Goal: Task Accomplishment & Management: Manage account settings

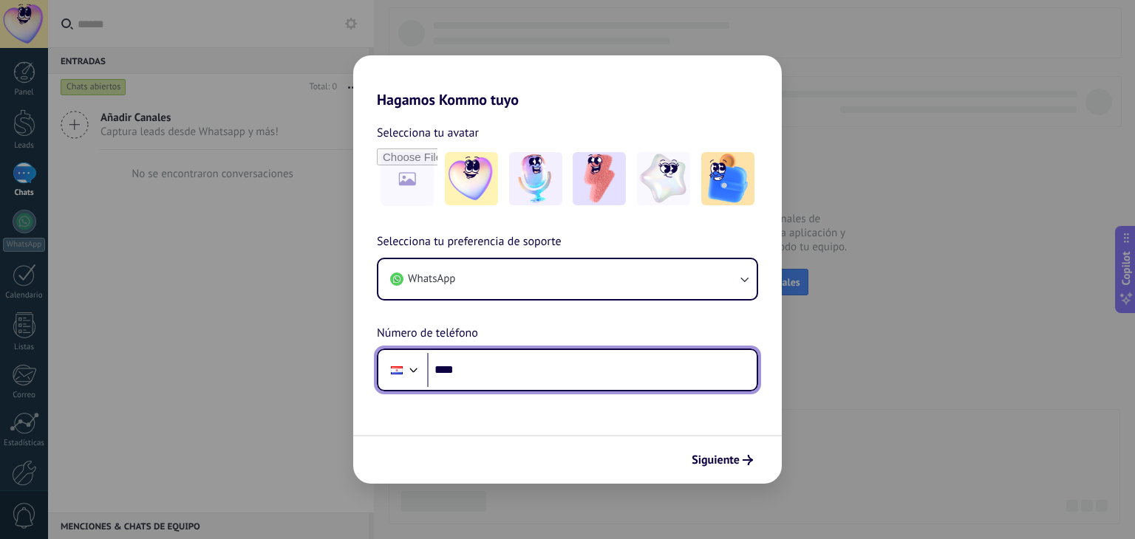
click at [491, 367] on input "****" at bounding box center [592, 370] width 330 height 34
type input "**********"
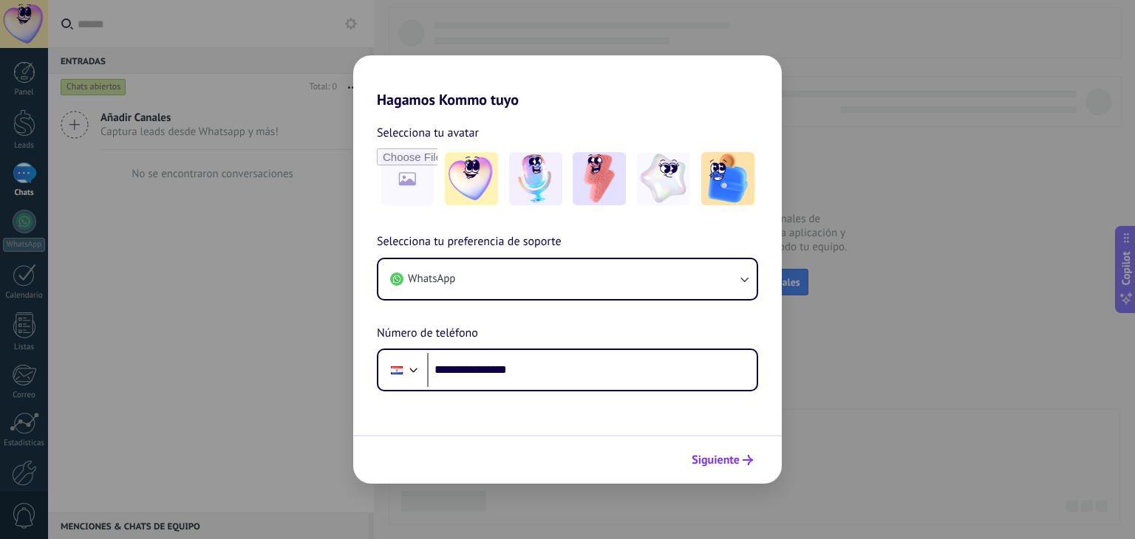
click at [706, 460] on span "Siguiente" at bounding box center [716, 460] width 48 height 10
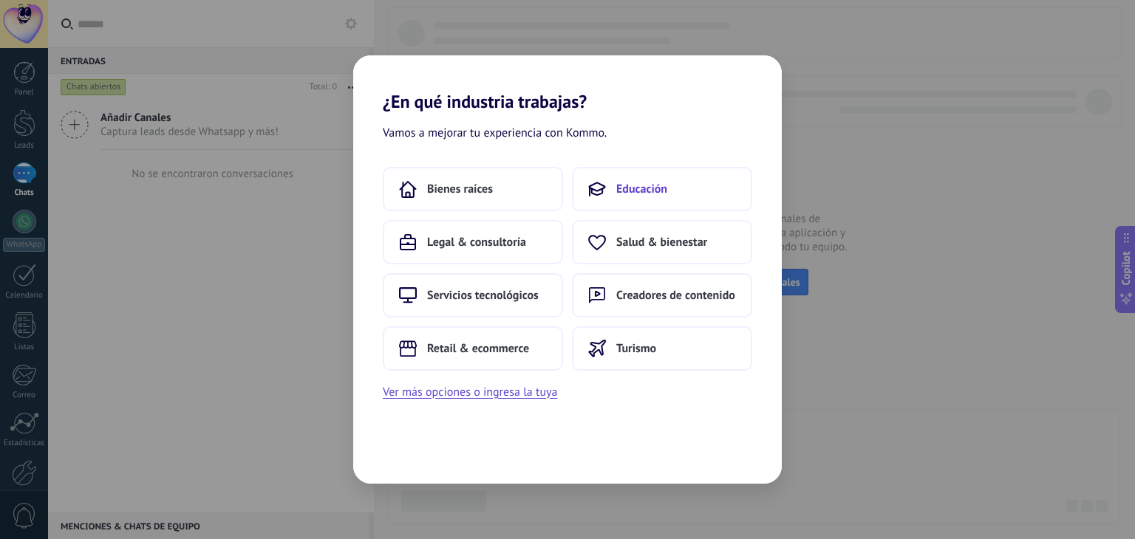
click at [641, 198] on button "Educación" at bounding box center [662, 189] width 180 height 44
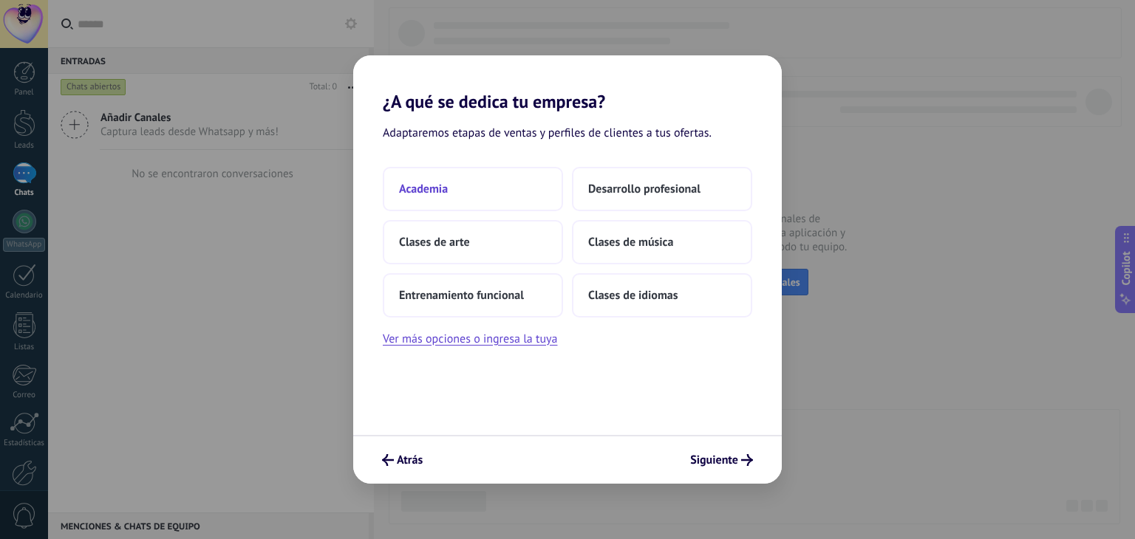
click at [479, 189] on button "Academia" at bounding box center [473, 189] width 180 height 44
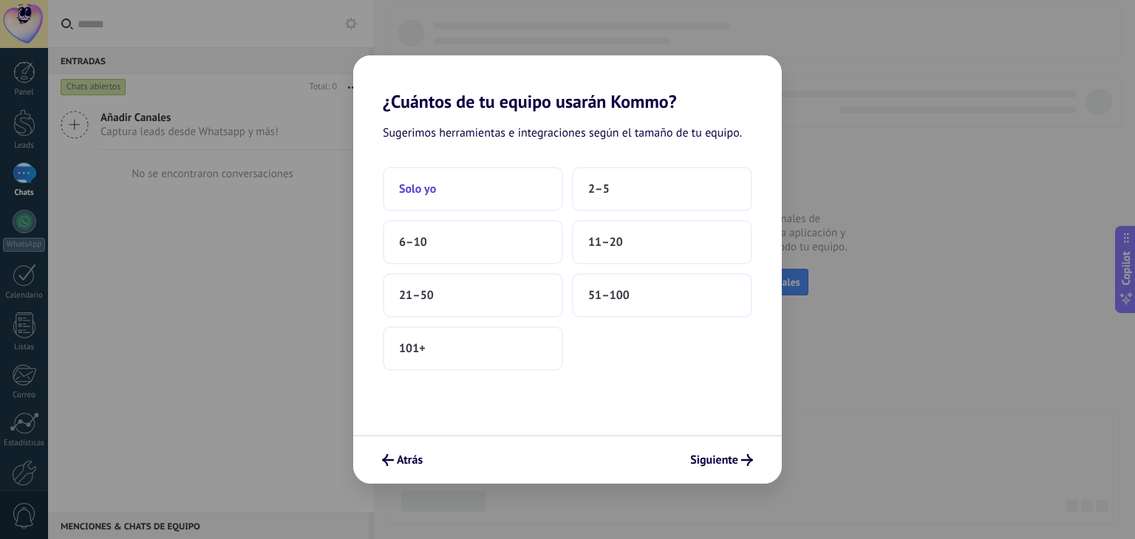
click at [521, 197] on button "Solo yo" at bounding box center [473, 189] width 180 height 44
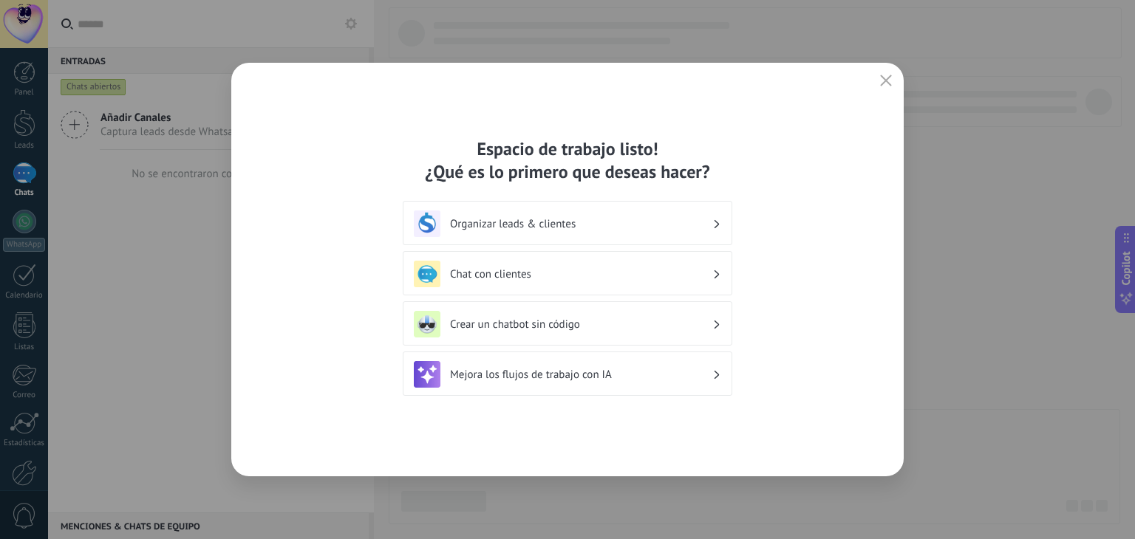
click at [544, 265] on div "Chat con clientes" at bounding box center [567, 274] width 307 height 27
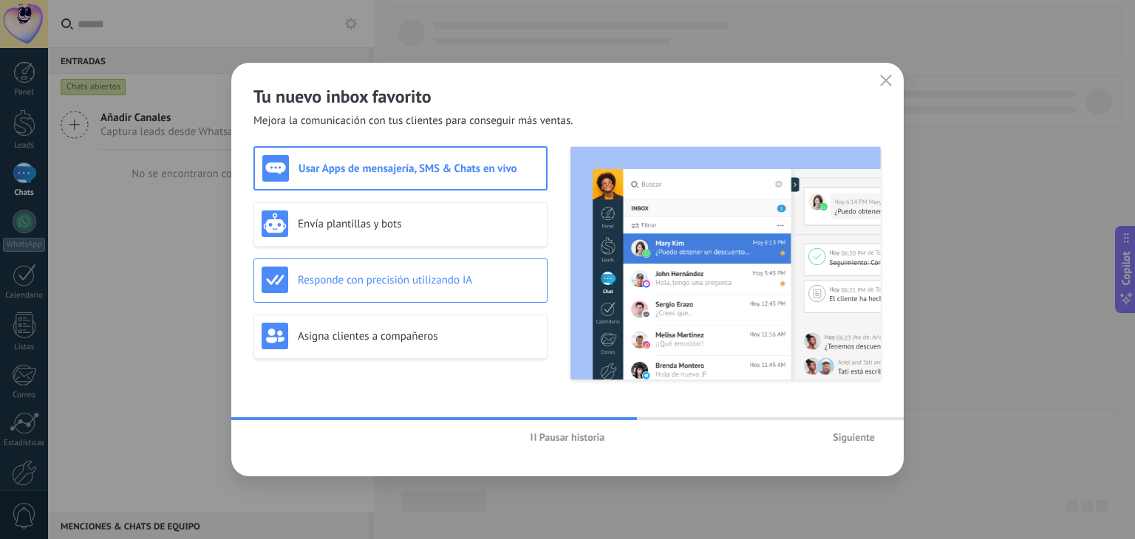
click at [511, 284] on h3 "Responde con precisión utilizando IA" at bounding box center [419, 280] width 242 height 14
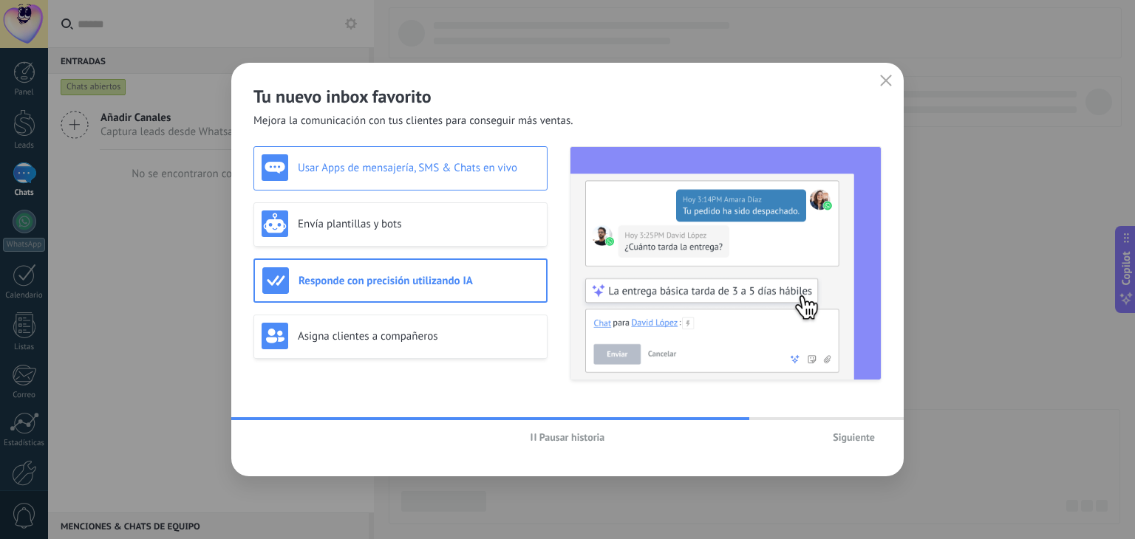
click at [461, 177] on div "Usar Apps de mensajería, SMS & Chats en vivo" at bounding box center [401, 167] width 278 height 27
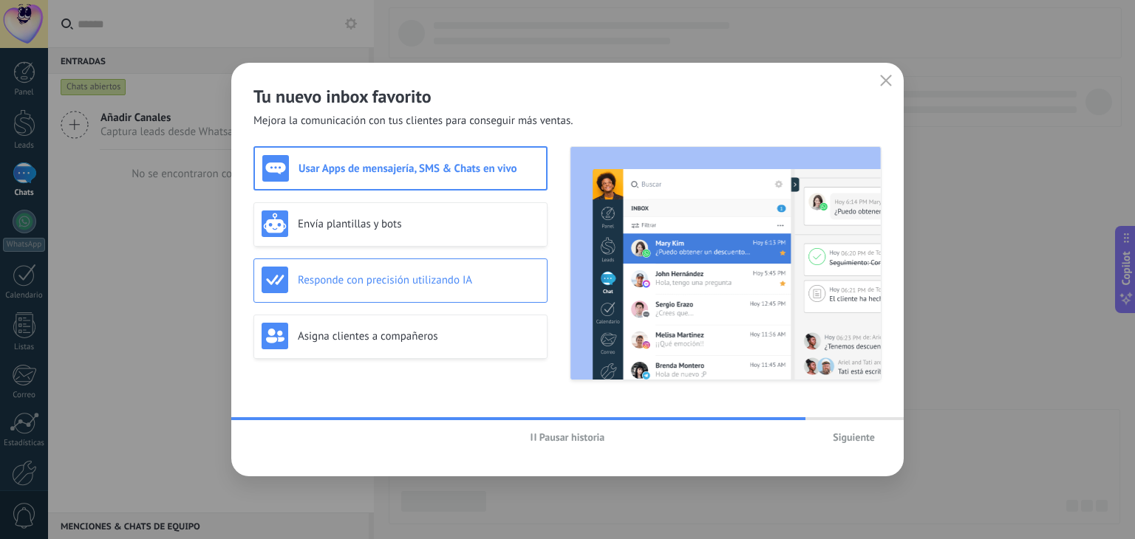
click at [483, 278] on h3 "Responde con precisión utilizando IA" at bounding box center [419, 280] width 242 height 14
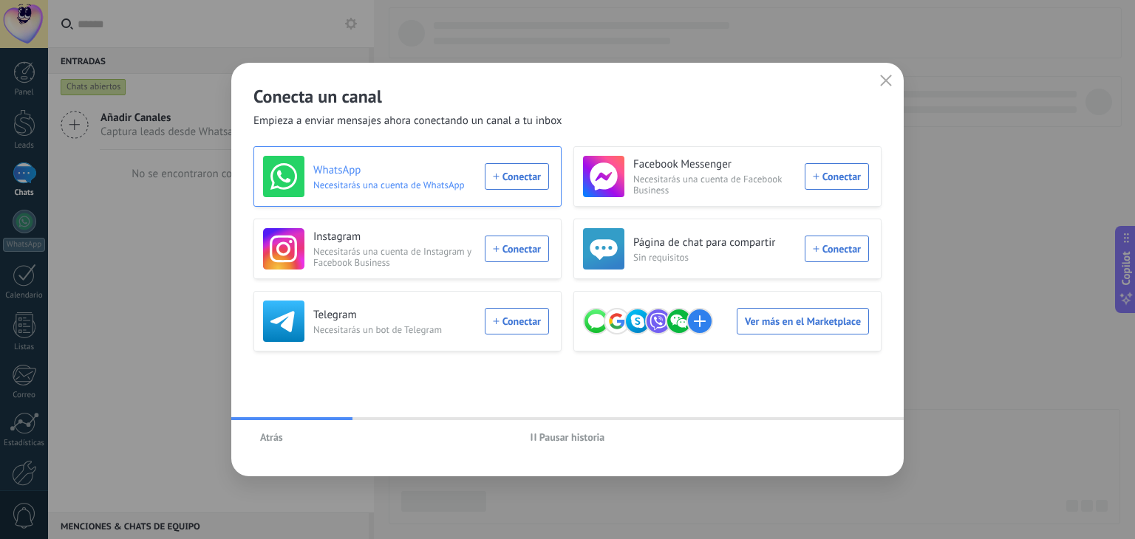
click at [516, 183] on div "WhatsApp Necesitarás una cuenta de WhatsApp Conectar" at bounding box center [406, 176] width 286 height 41
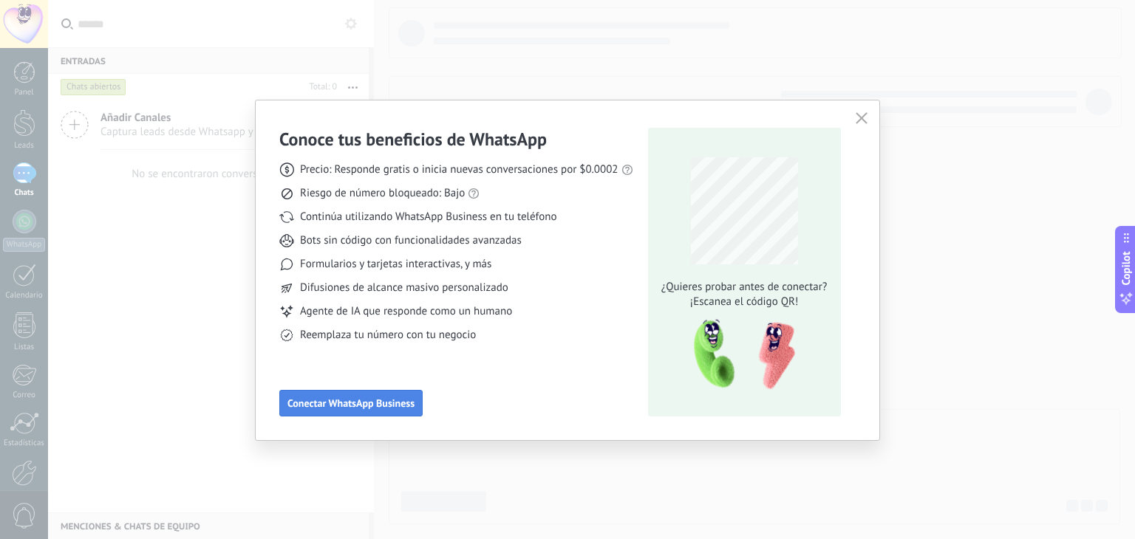
click at [354, 395] on button "Conectar WhatsApp Business" at bounding box center [350, 403] width 143 height 27
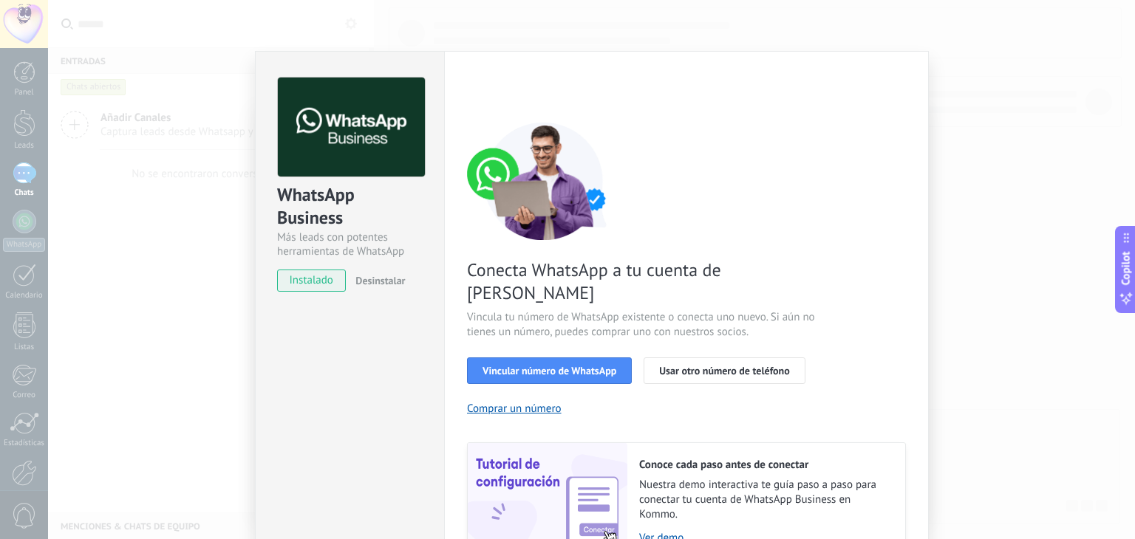
scroll to position [64, 0]
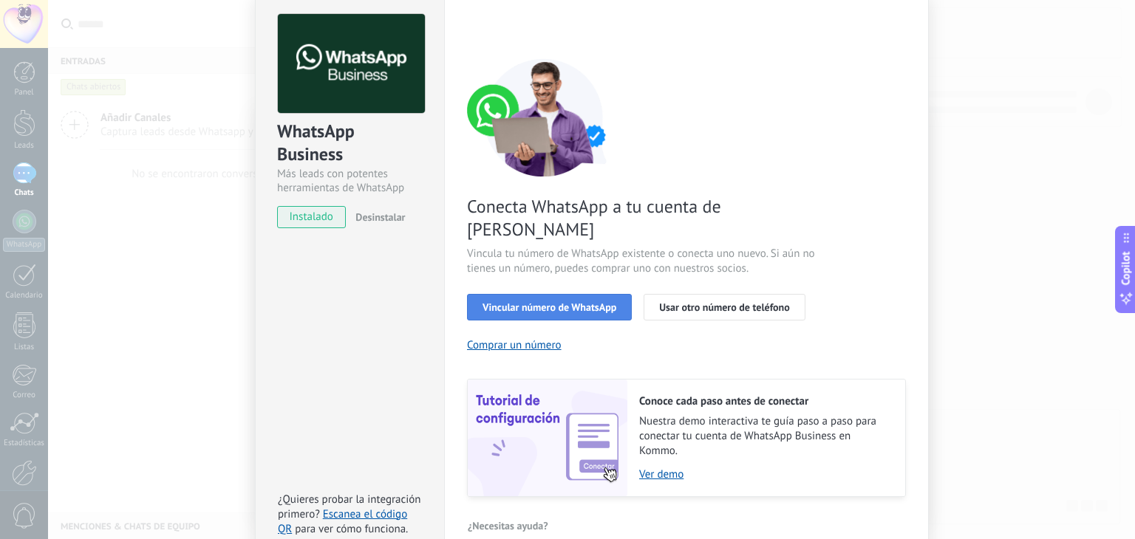
click at [516, 294] on button "Vincular número de WhatsApp" at bounding box center [549, 307] width 165 height 27
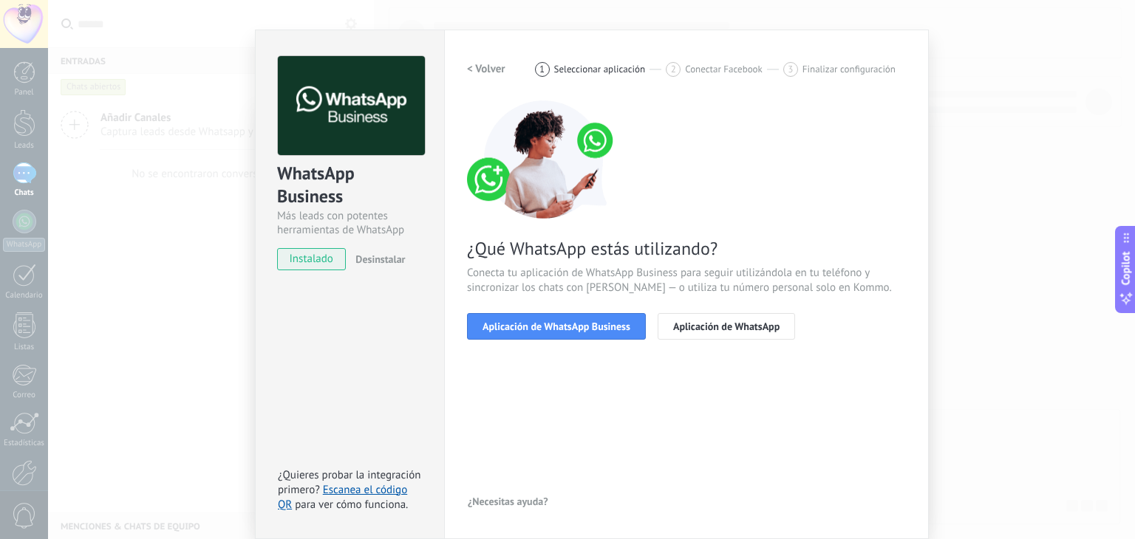
scroll to position [21, 0]
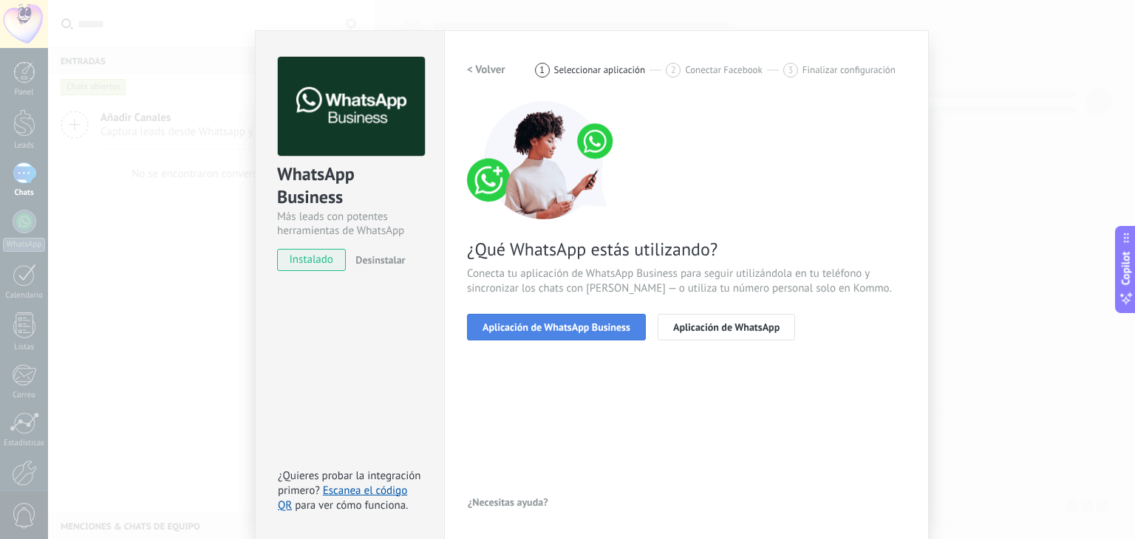
click at [618, 315] on button "Aplicación de WhatsApp Business" at bounding box center [556, 327] width 179 height 27
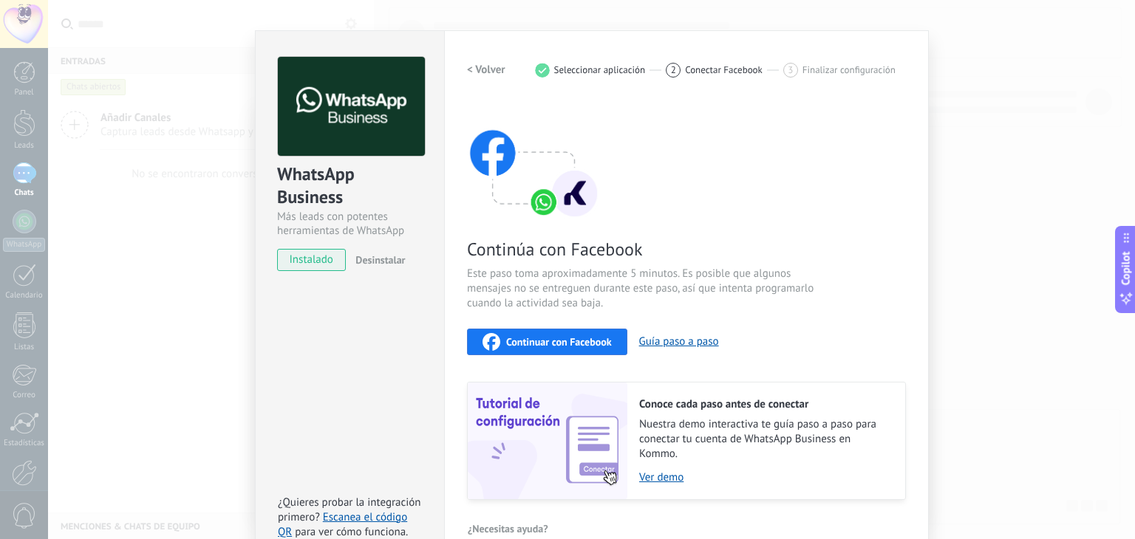
click at [574, 337] on span "Continuar con Facebook" at bounding box center [559, 342] width 106 height 10
click at [497, 64] on h2 "< Volver" at bounding box center [486, 70] width 38 height 14
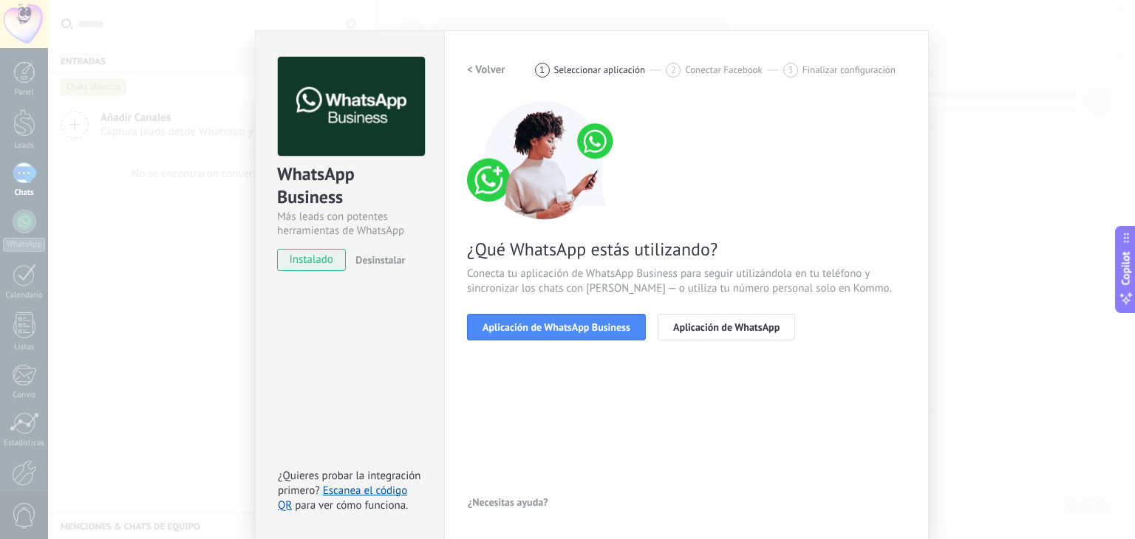
click at [497, 64] on h2 "< Volver" at bounding box center [486, 70] width 38 height 14
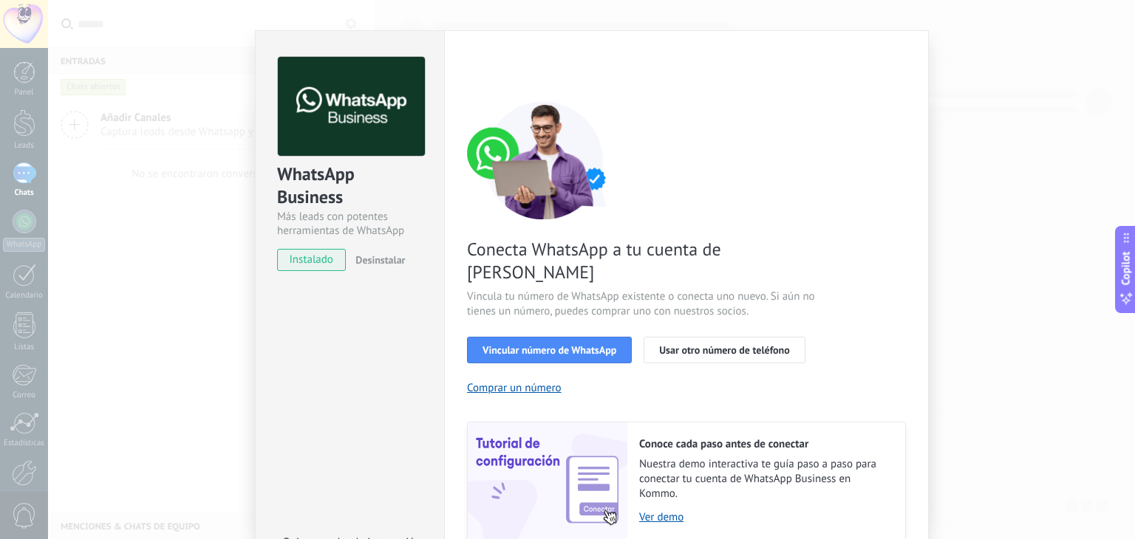
click at [216, 242] on div "WhatsApp Business Más leads con potentes herramientas de WhatsApp instalado Des…" at bounding box center [591, 269] width 1087 height 539
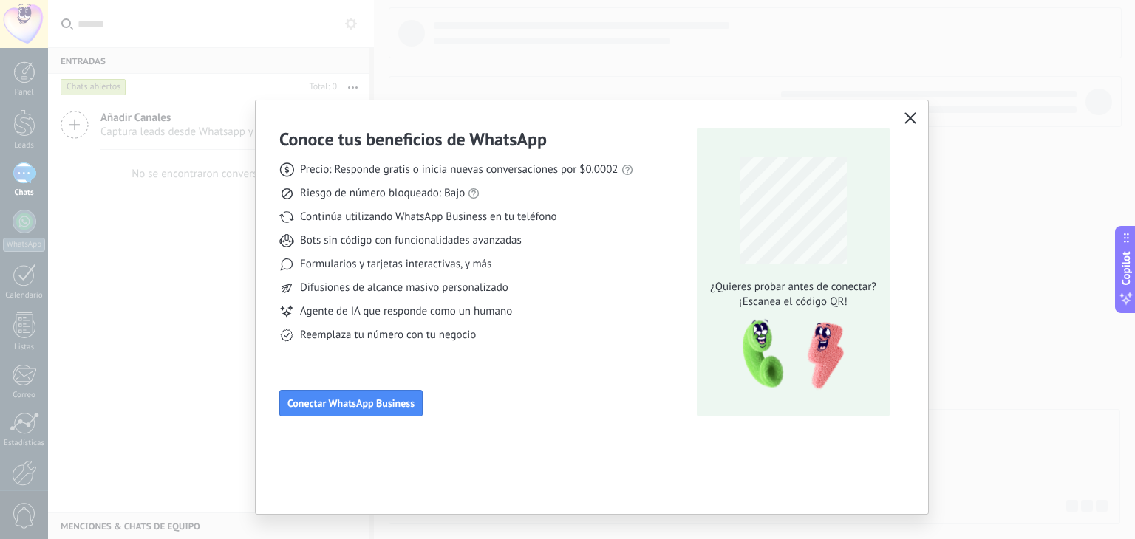
scroll to position [0, 0]
click at [913, 123] on icon "button" at bounding box center [910, 118] width 12 height 12
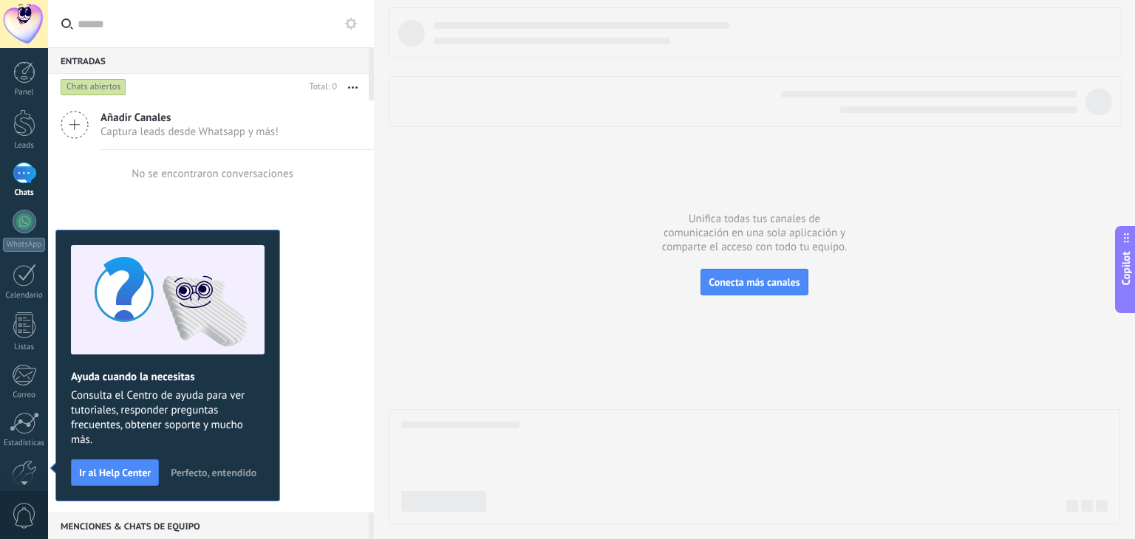
click at [237, 471] on span "Perfecto, entendido" at bounding box center [214, 473] width 86 height 10
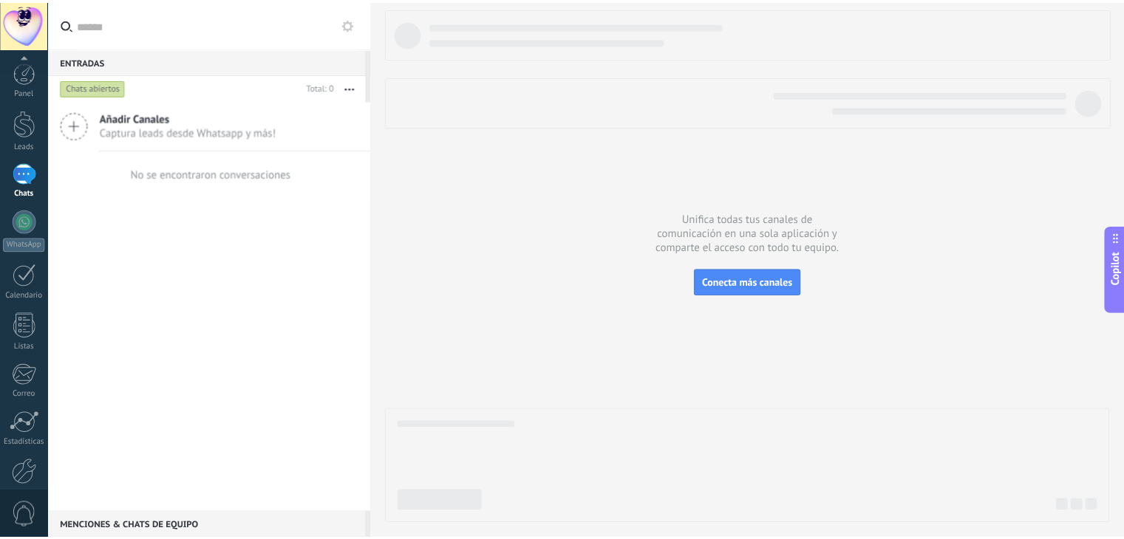
scroll to position [75, 0]
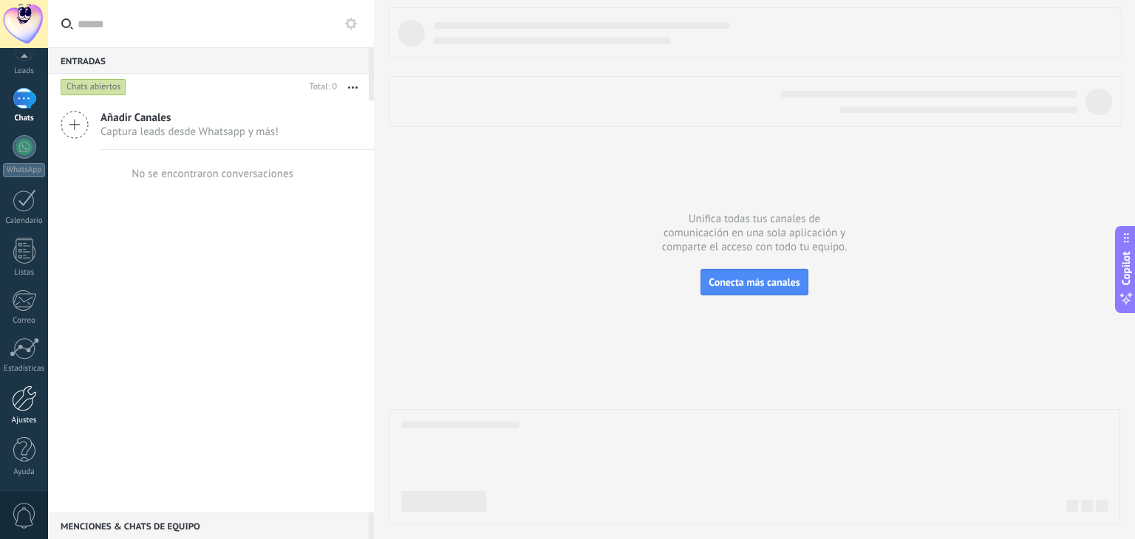
click at [31, 406] on div at bounding box center [24, 399] width 25 height 26
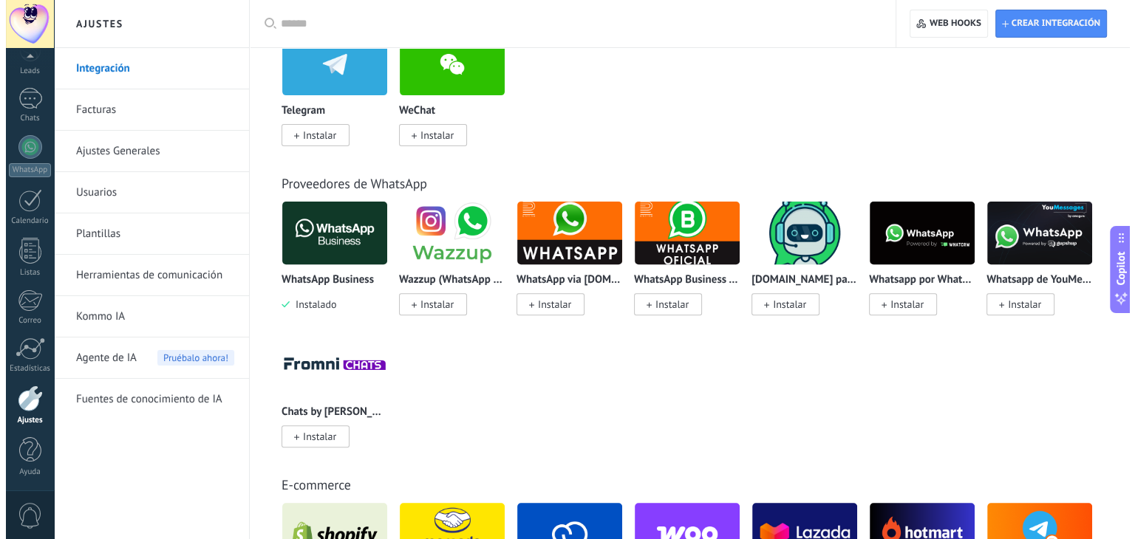
scroll to position [501, 0]
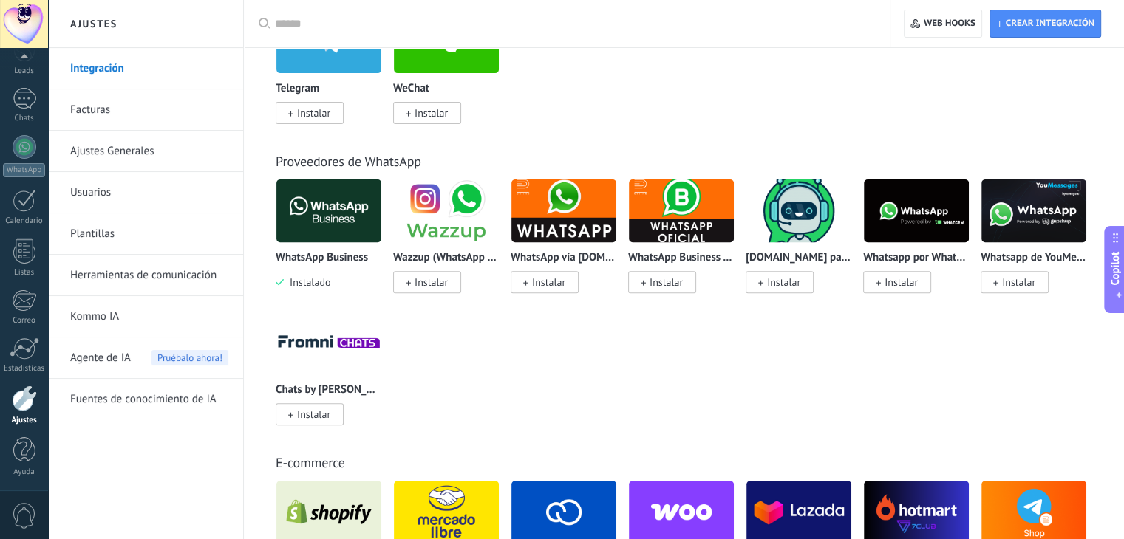
click at [893, 284] on span "Instalar" at bounding box center [900, 282] width 33 height 13
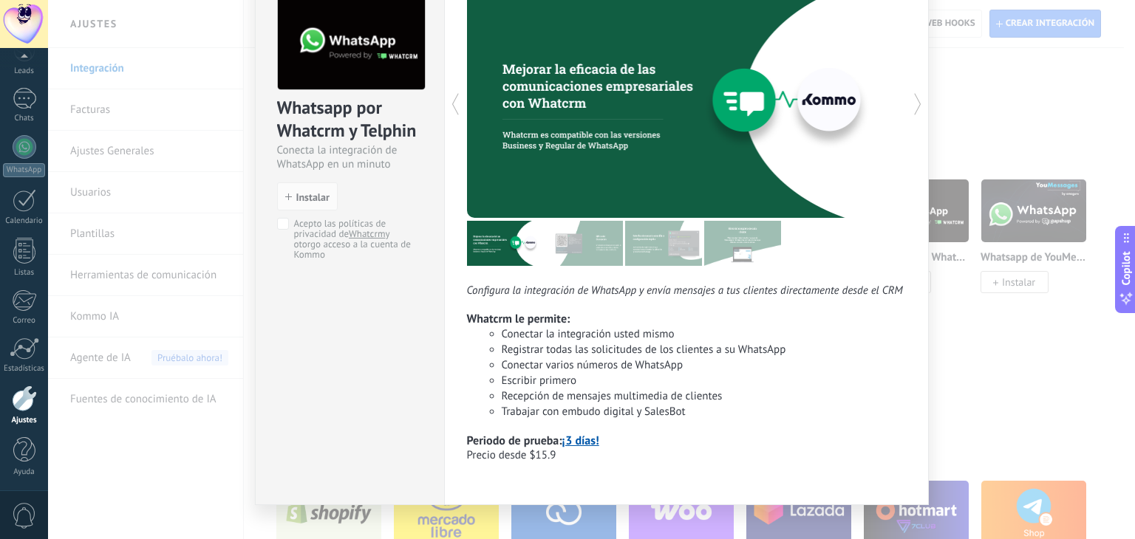
scroll to position [85, 0]
click at [211, 327] on div "Whatsapp por Whatcrm y Telphin Conecta la integración de WhatsApp en un minuto …" at bounding box center [591, 269] width 1087 height 539
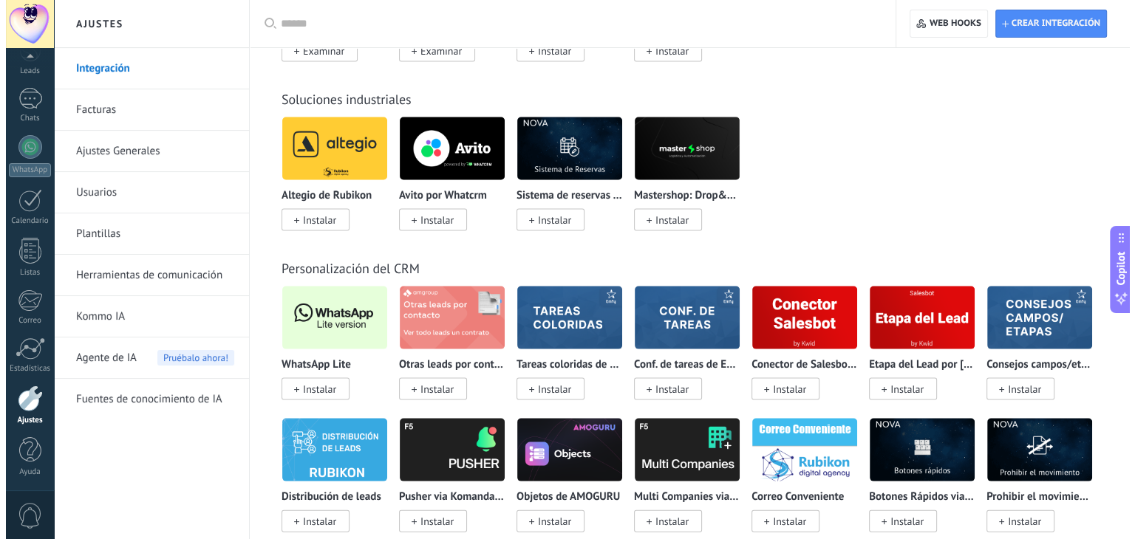
scroll to position [3012, 0]
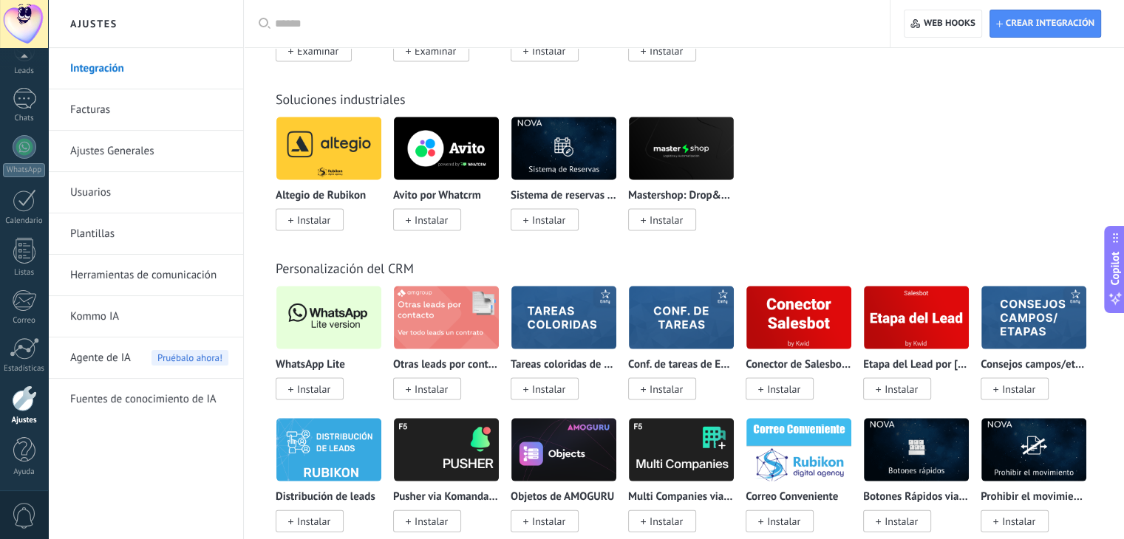
click at [324, 396] on span "Instalar" at bounding box center [313, 389] width 33 height 13
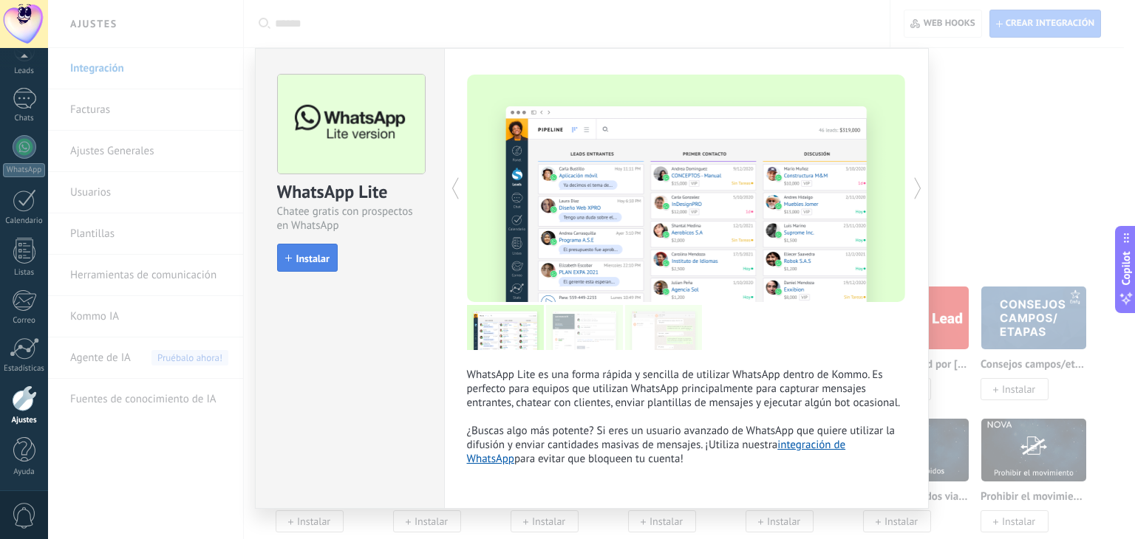
click at [307, 263] on span "Instalar" at bounding box center [312, 258] width 33 height 10
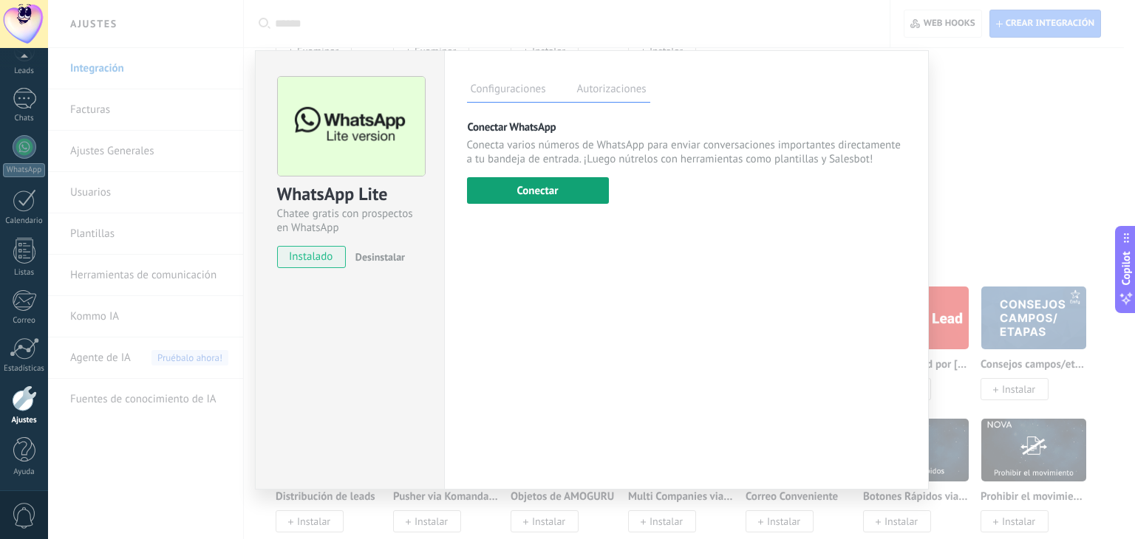
click at [556, 194] on button "Conectar" at bounding box center [538, 190] width 142 height 27
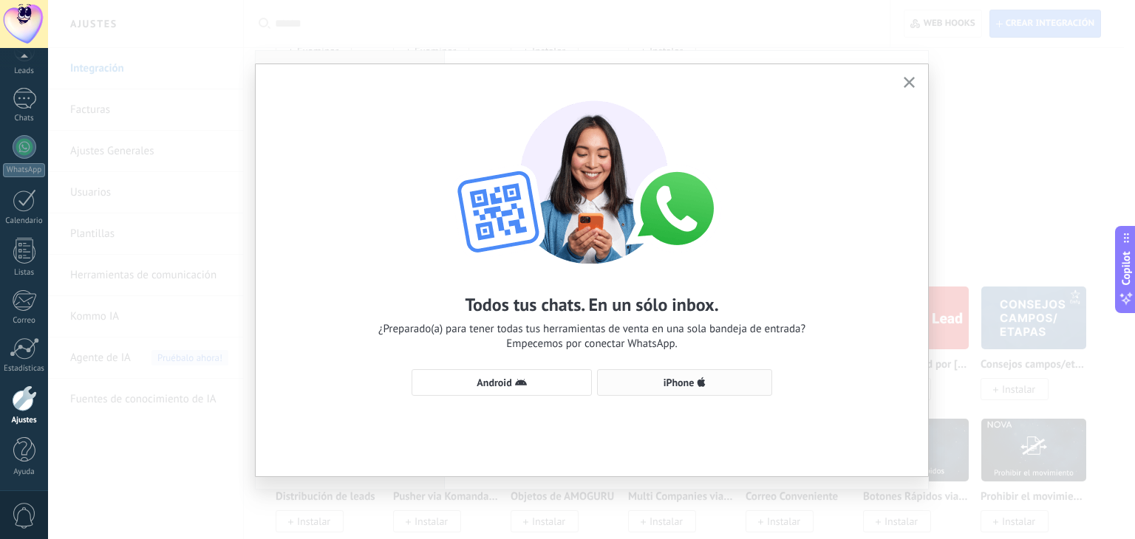
click at [692, 391] on button "iPhone" at bounding box center [684, 382] width 175 height 27
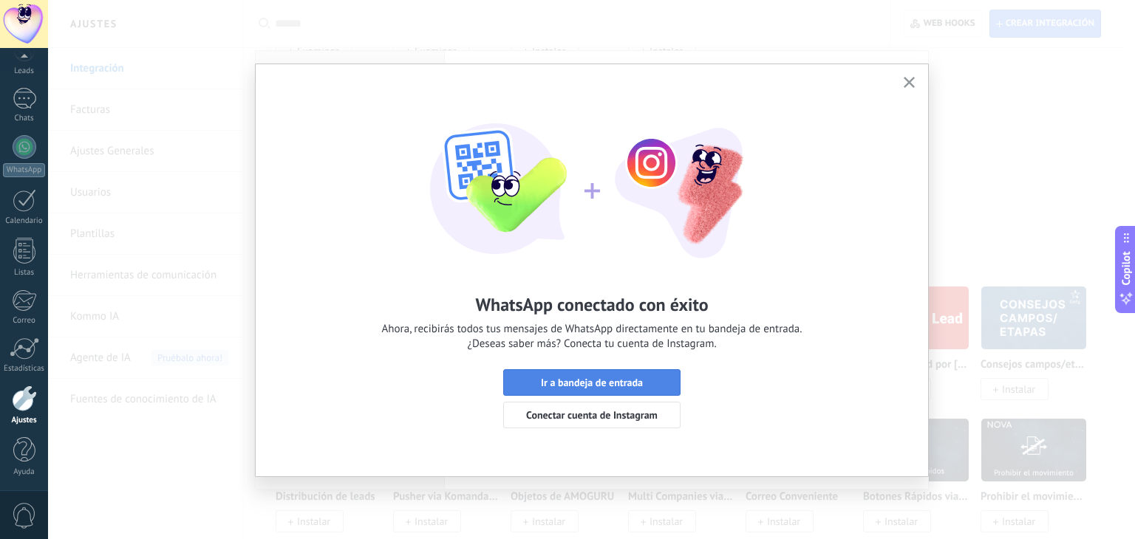
click at [643, 381] on span "Ir a bandeja de entrada" at bounding box center [591, 383] width 161 height 10
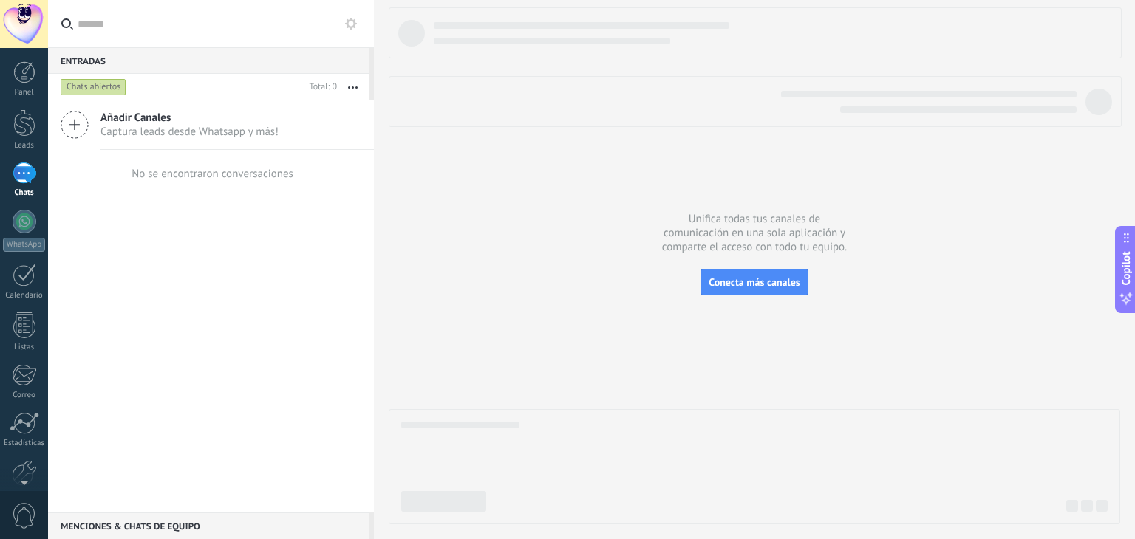
click at [139, 118] on span "Añadir Canales" at bounding box center [189, 118] width 178 height 14
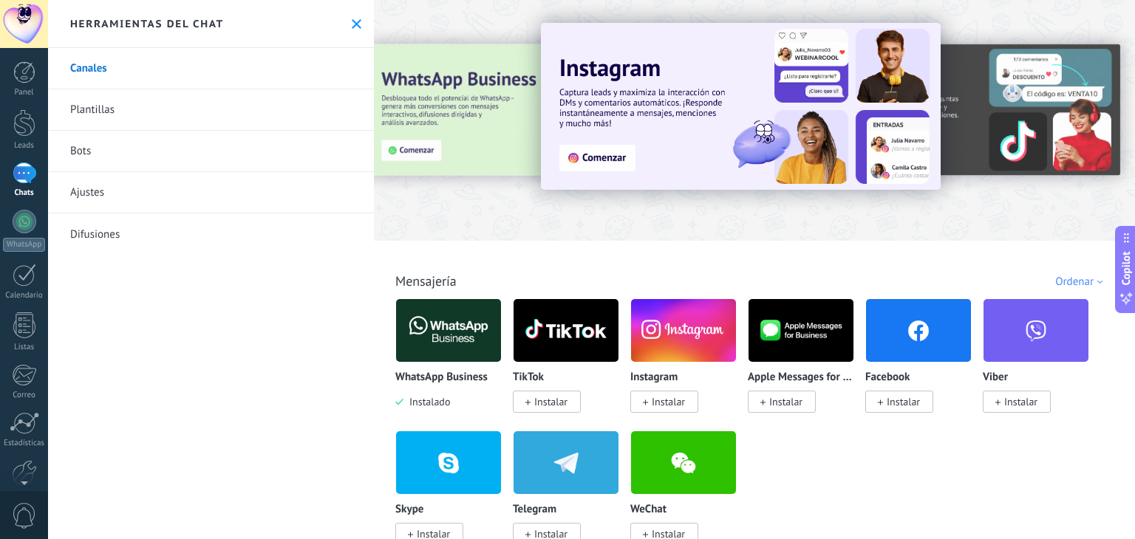
click at [157, 151] on link "Bots" at bounding box center [211, 151] width 326 height 41
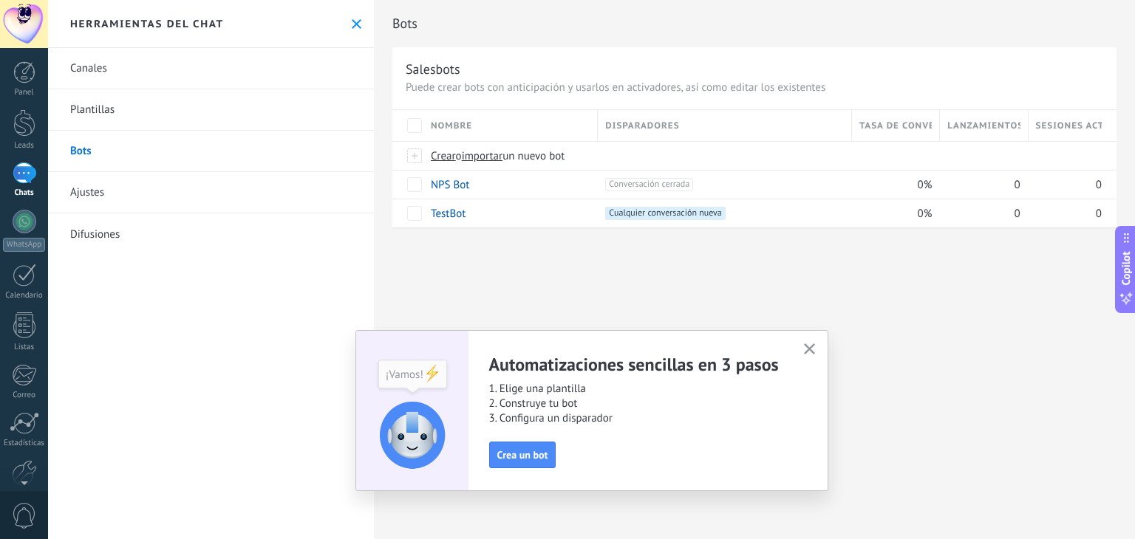
click at [810, 347] on use "button" at bounding box center [809, 349] width 11 height 11
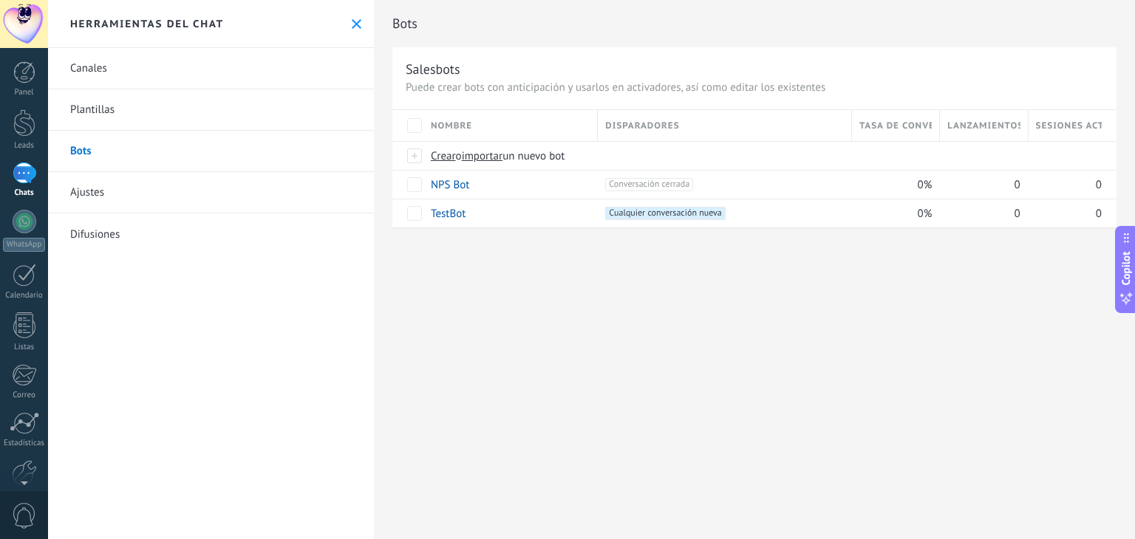
click at [95, 226] on link "Difusiones" at bounding box center [211, 234] width 326 height 41
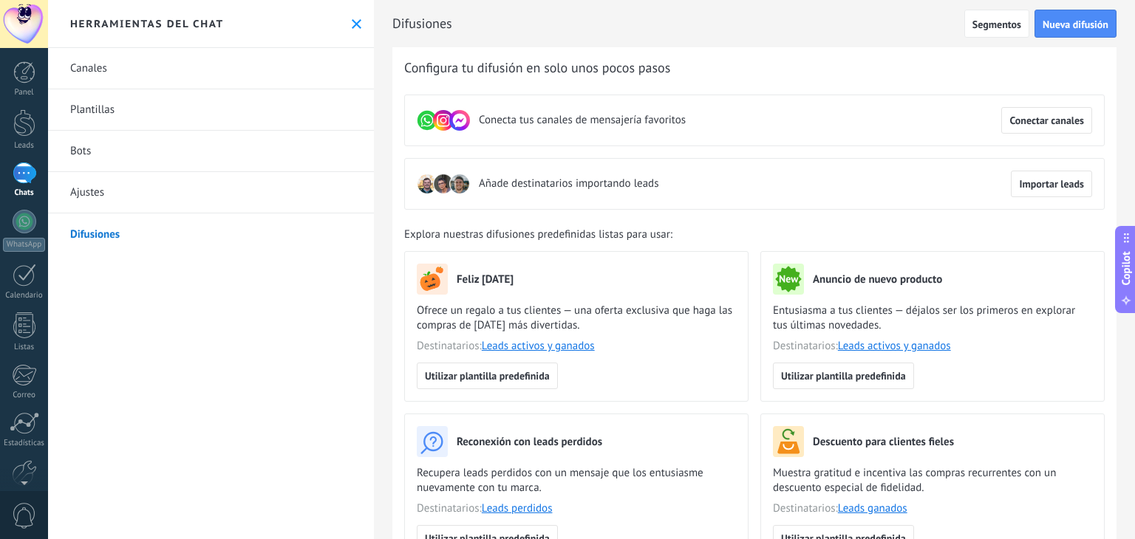
click at [109, 71] on link "Canales" at bounding box center [211, 68] width 326 height 41
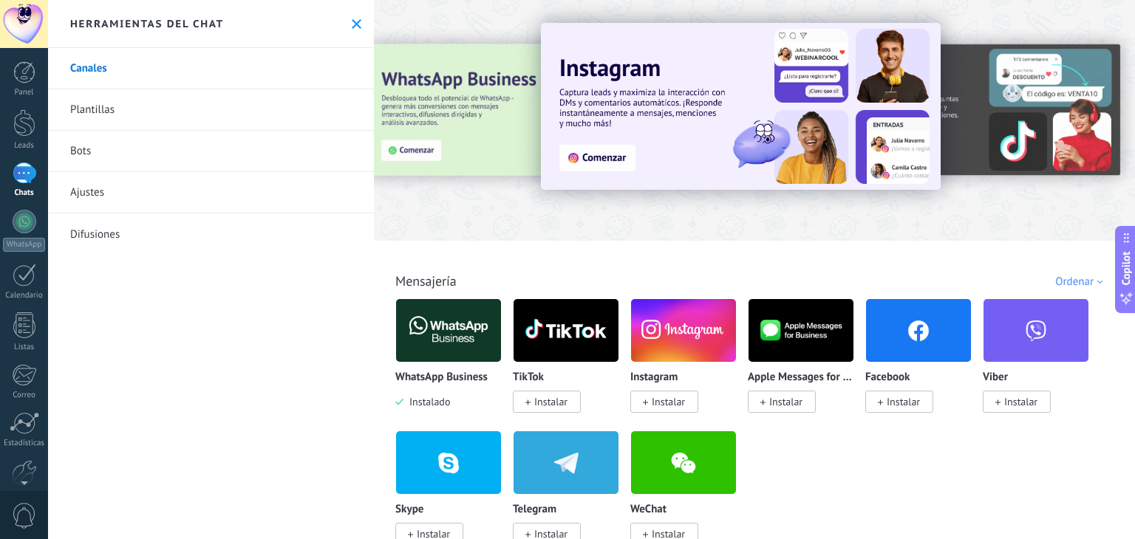
click at [352, 20] on icon at bounding box center [357, 24] width 10 height 10
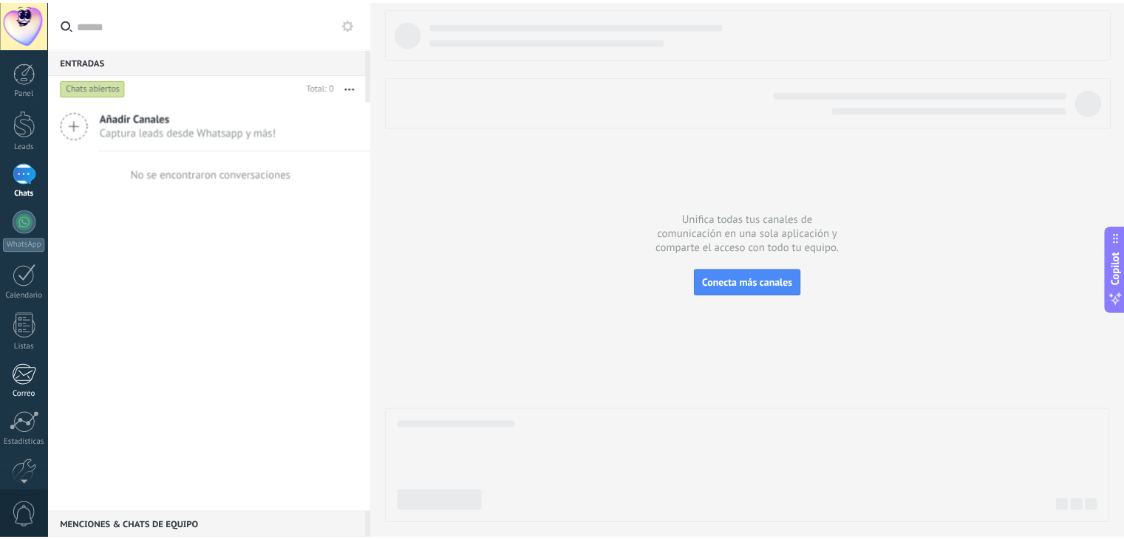
scroll to position [75, 0]
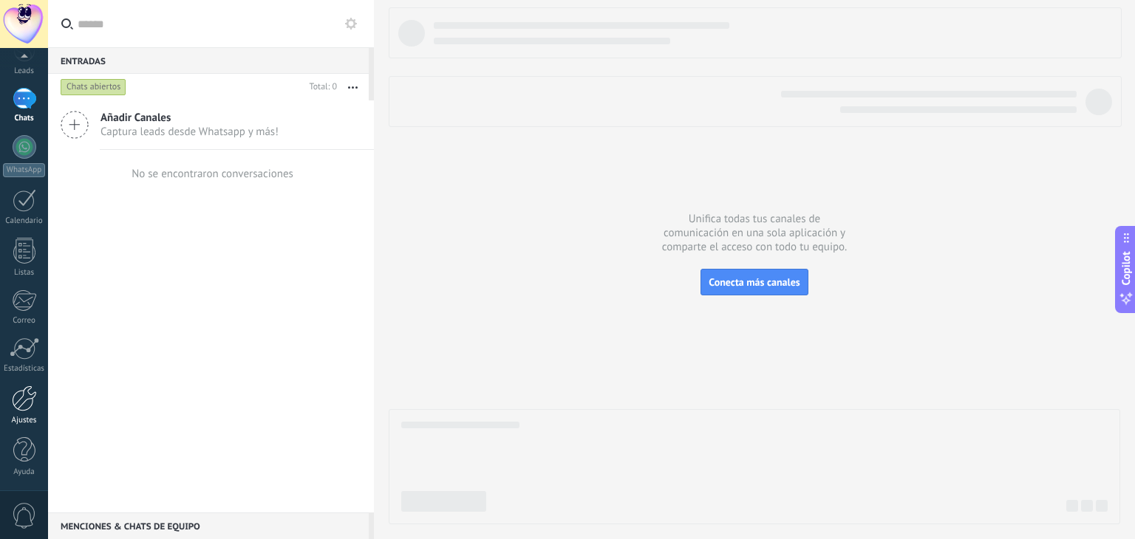
click at [24, 408] on div at bounding box center [24, 399] width 25 height 26
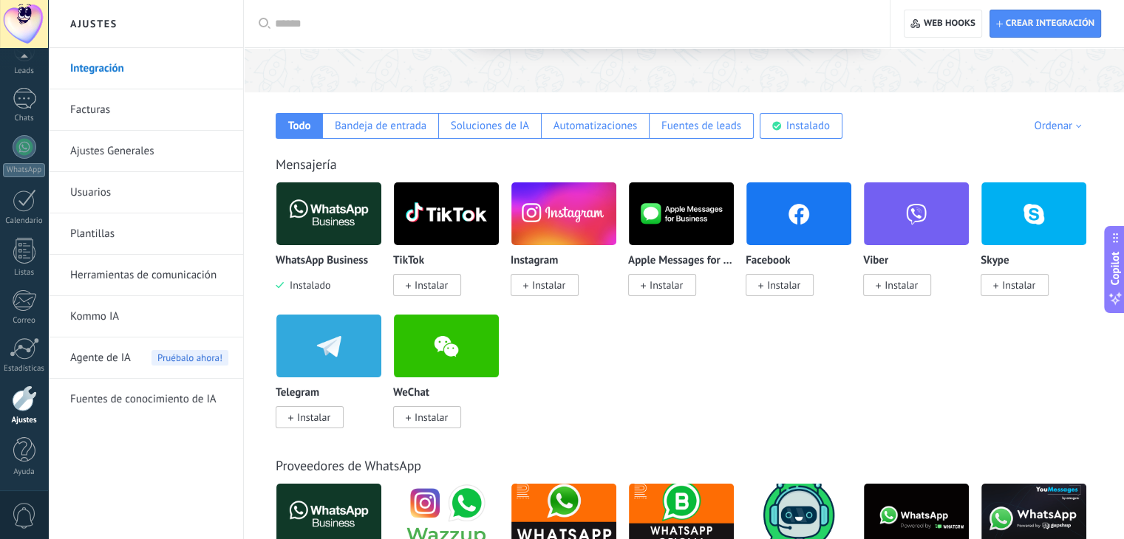
scroll to position [197, 0]
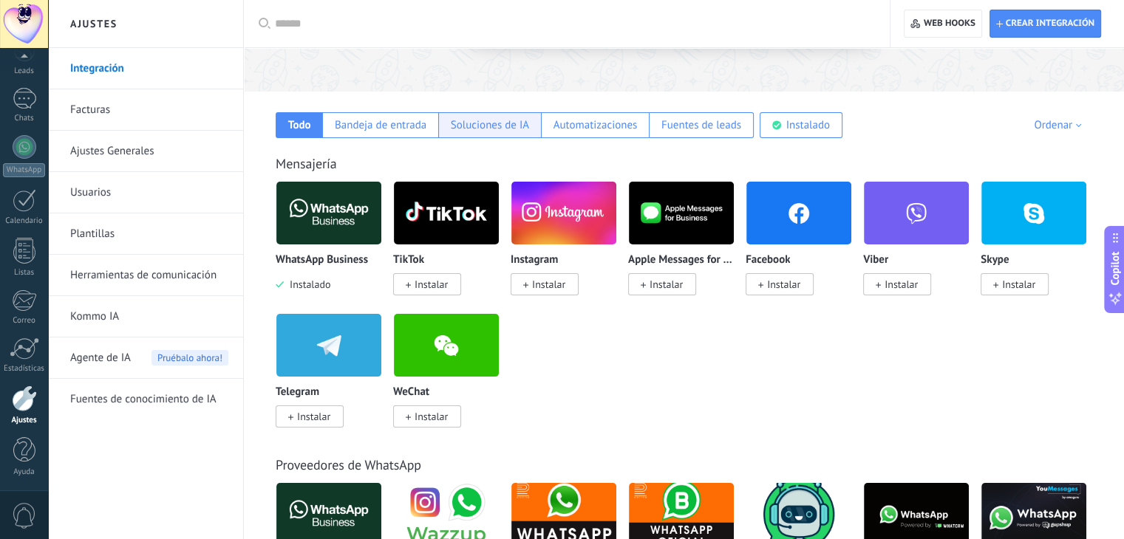
click at [491, 124] on div "Soluciones de IA" at bounding box center [490, 125] width 78 height 14
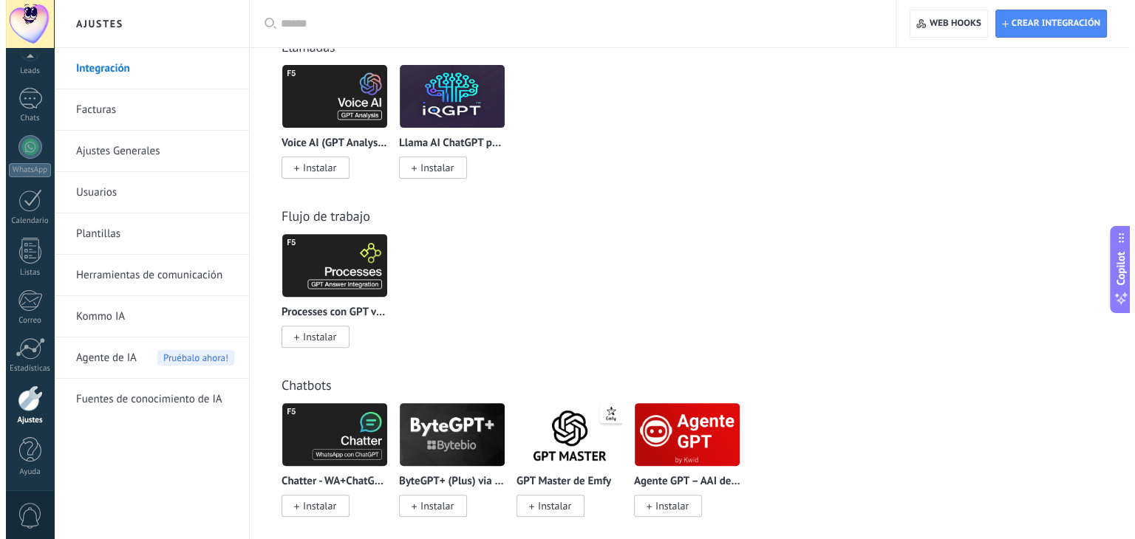
scroll to position [499, 0]
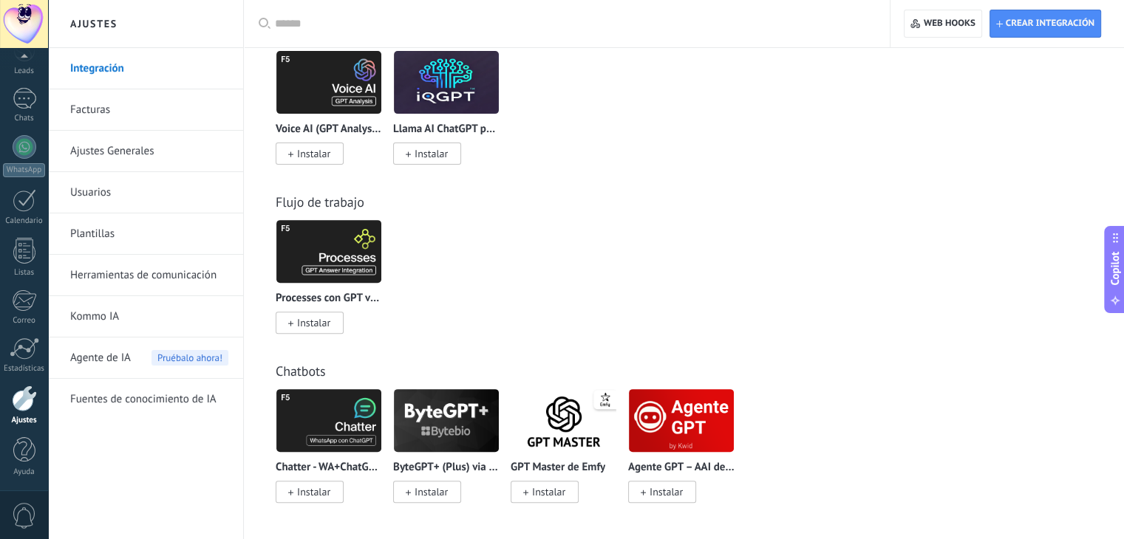
click at [676, 414] on img at bounding box center [681, 421] width 105 height 72
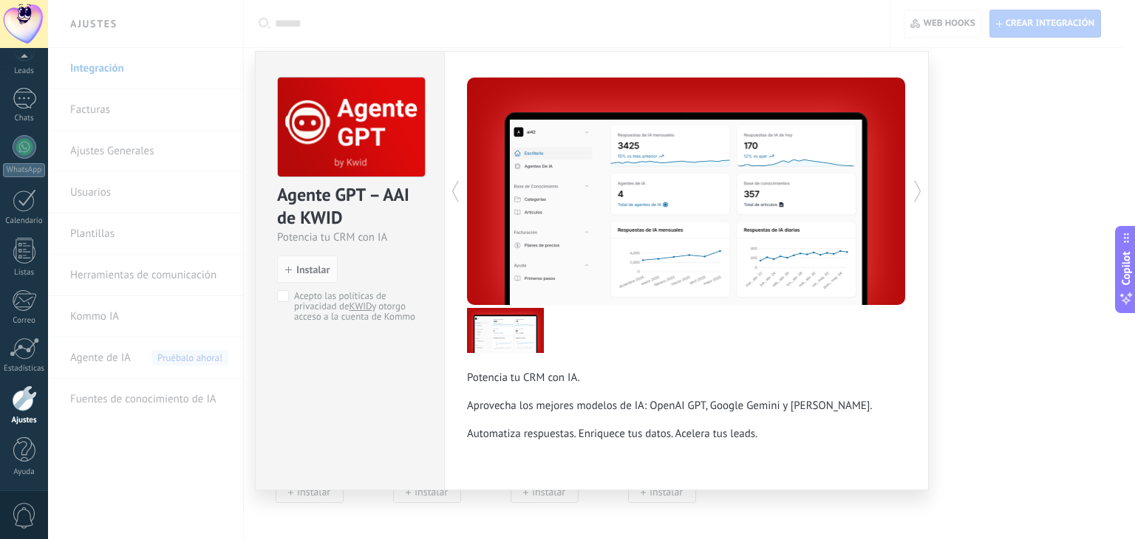
click at [193, 460] on div "Agente GPT – AAI de KWID Potencia tu CRM con IA install Instalar Acepto las pol…" at bounding box center [591, 269] width 1087 height 539
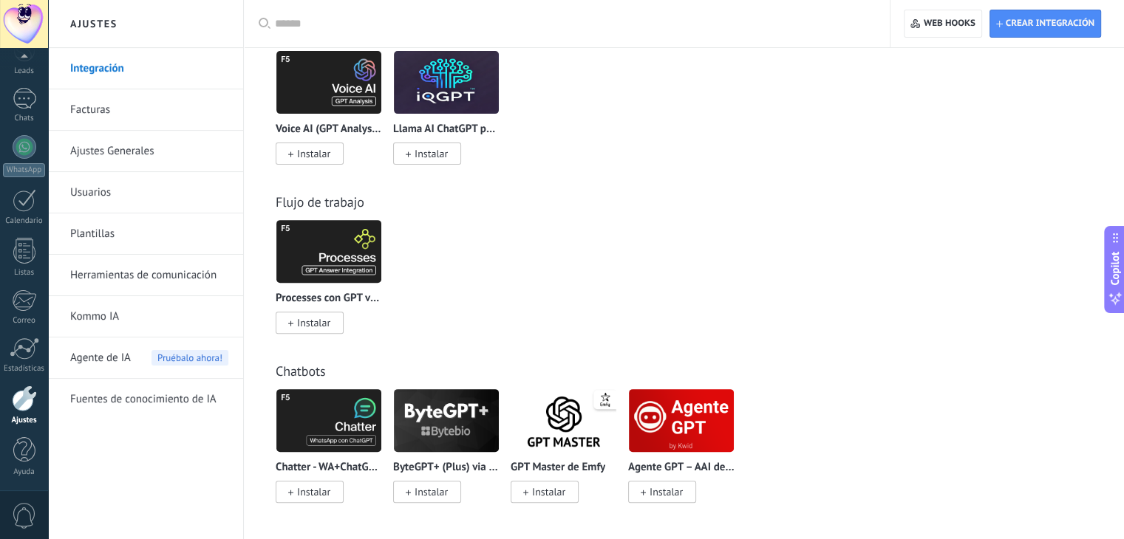
click at [335, 425] on img at bounding box center [328, 421] width 105 height 72
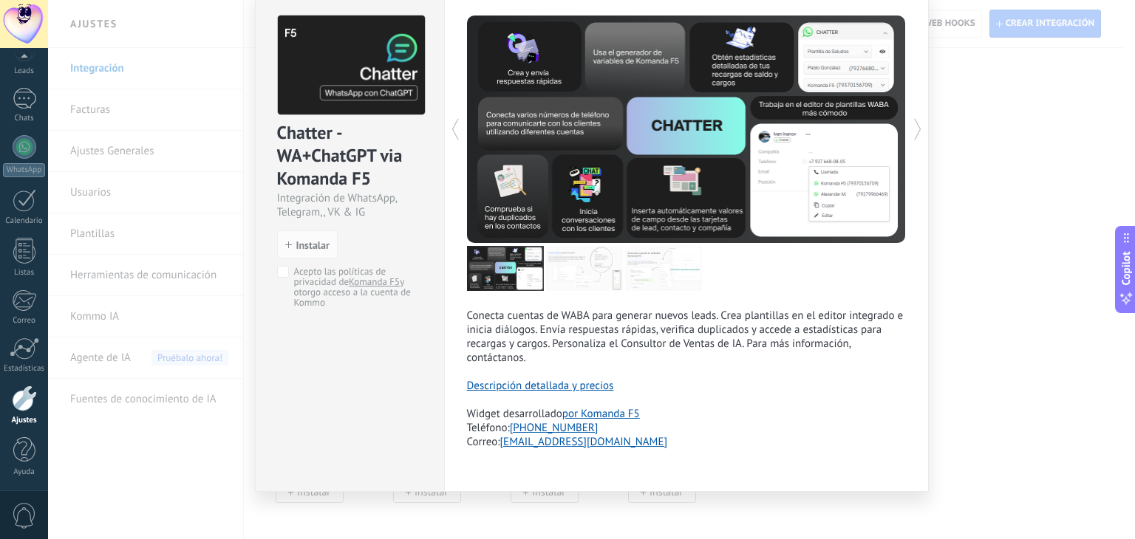
scroll to position [68, 0]
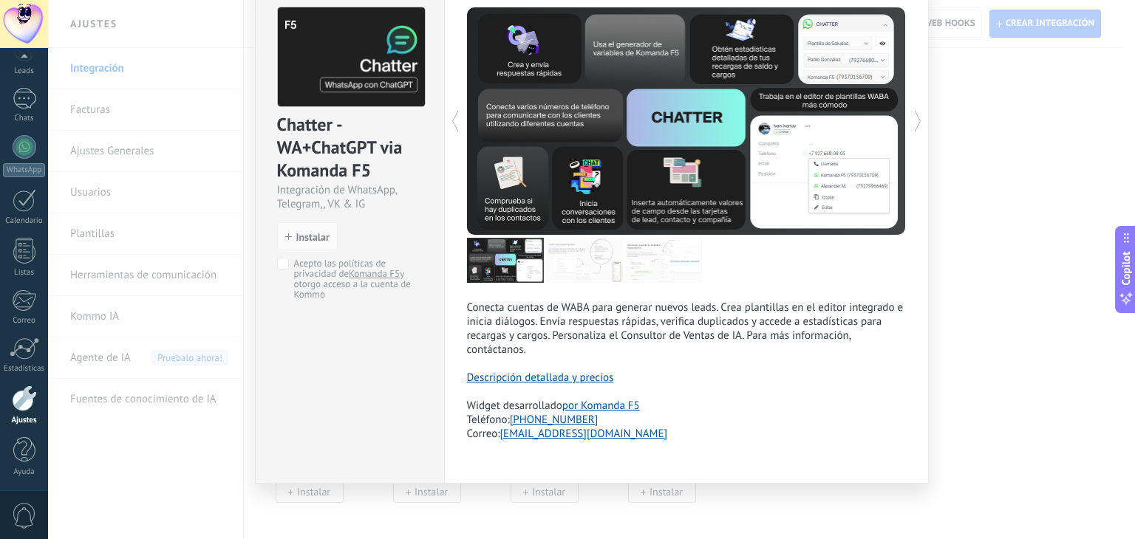
click at [955, 285] on div "Chatter - WA+ChatGPT via Komanda F5 Integración de WhatsApp, Telegram,, VK & IG…" at bounding box center [591, 269] width 1087 height 539
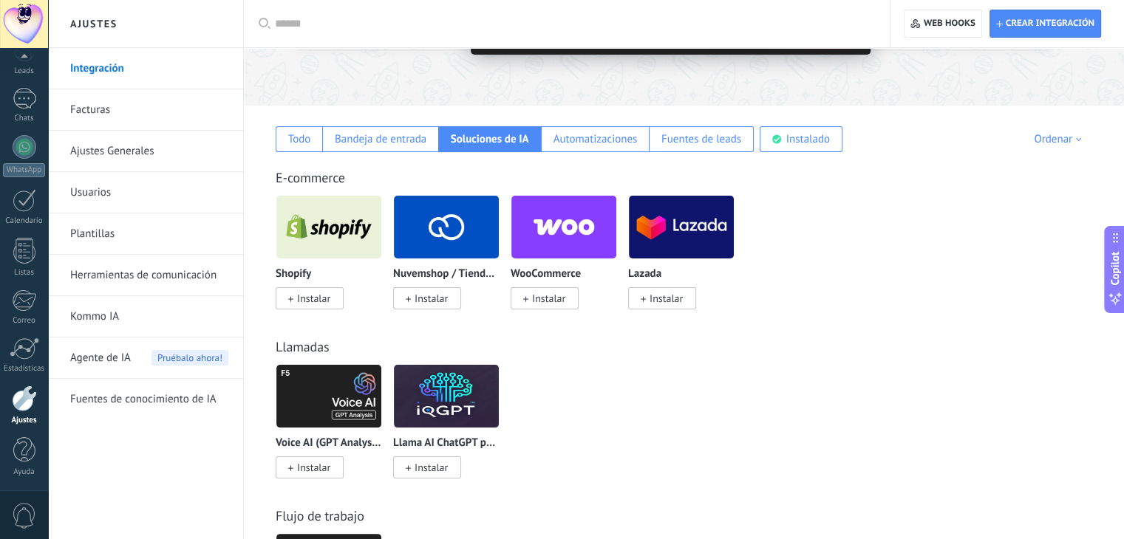
scroll to position [183, 0]
click at [604, 131] on div "Automatizaciones" at bounding box center [595, 139] width 108 height 26
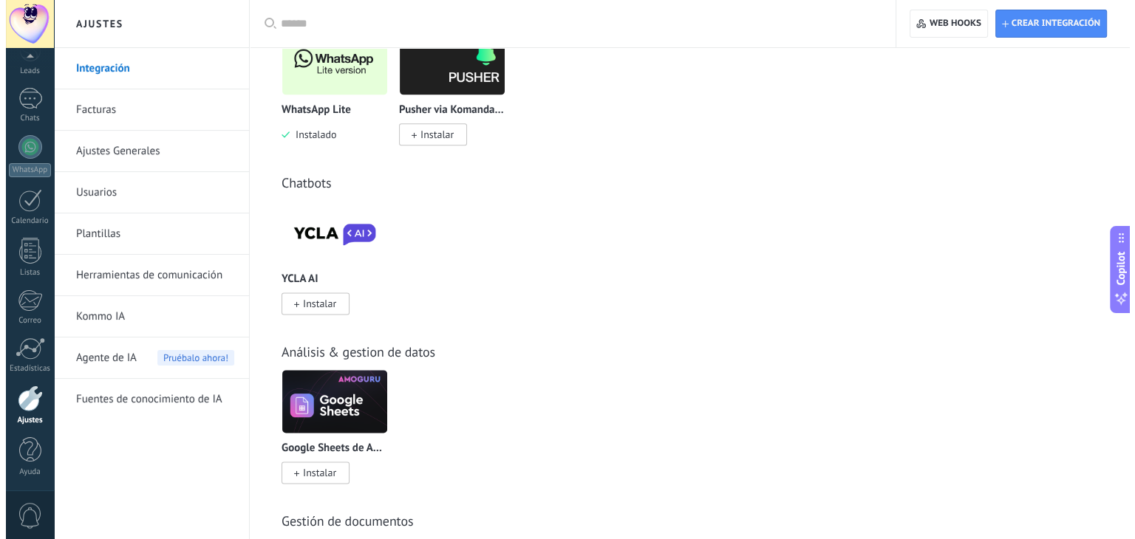
scroll to position [1871, 0]
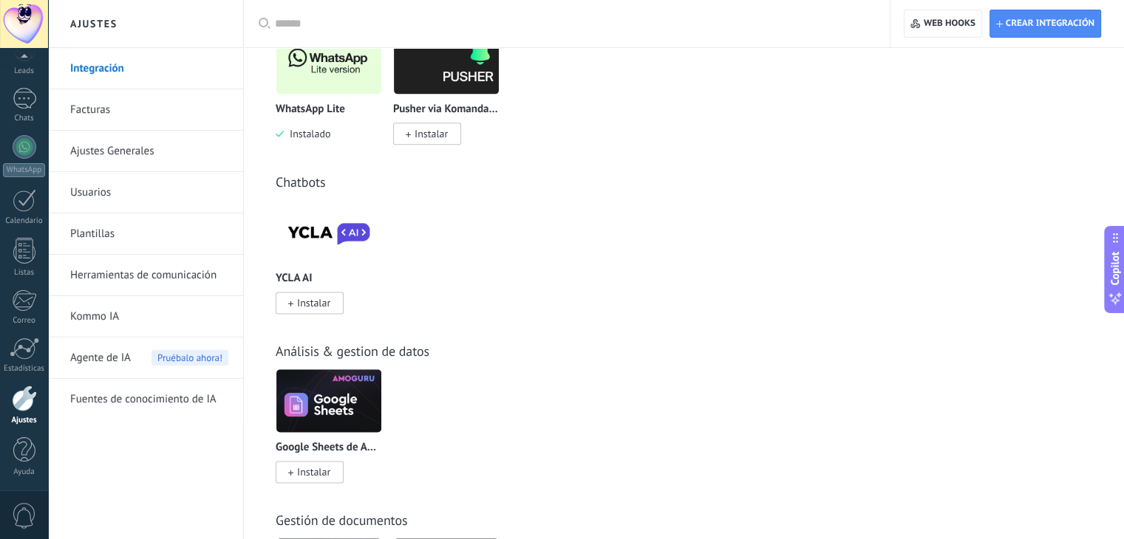
click at [318, 238] on img at bounding box center [328, 232] width 105 height 72
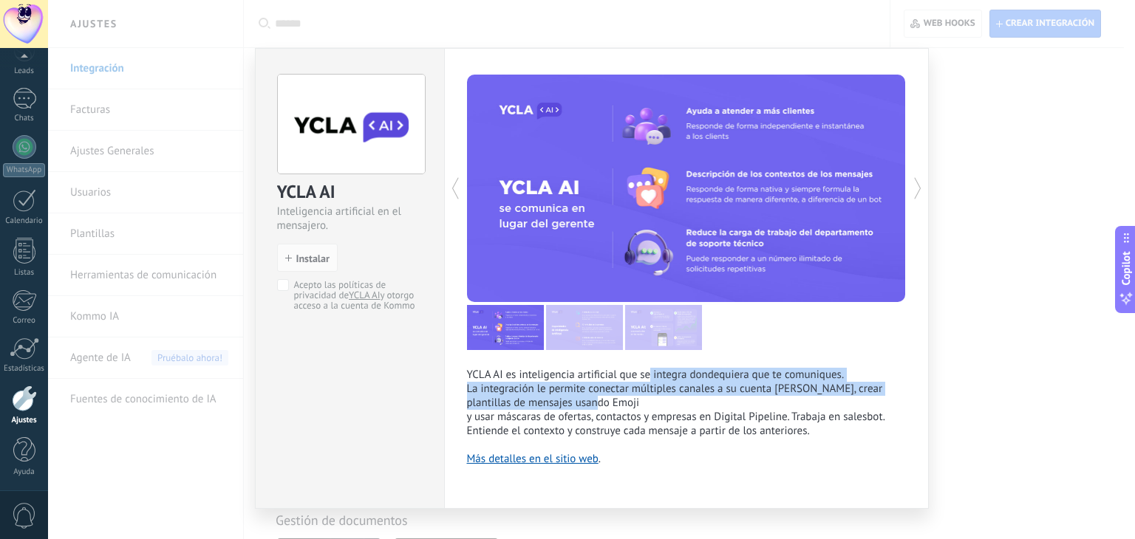
drag, startPoint x: 647, startPoint y: 371, endPoint x: 665, endPoint y: 409, distance: 41.6
click at [665, 409] on div "YCLA AI es inteligencia artificial que se integra dondequiera que te comuniques…" at bounding box center [686, 417] width 439 height 98
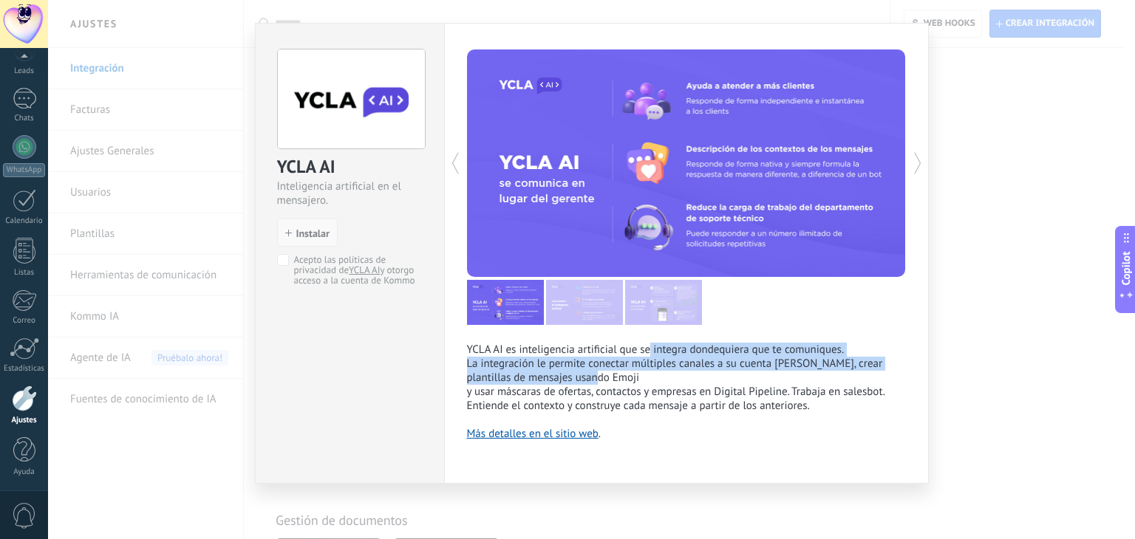
click at [307, 236] on span "Instalar" at bounding box center [312, 233] width 33 height 10
click at [296, 238] on button "Instalar" at bounding box center [307, 233] width 61 height 28
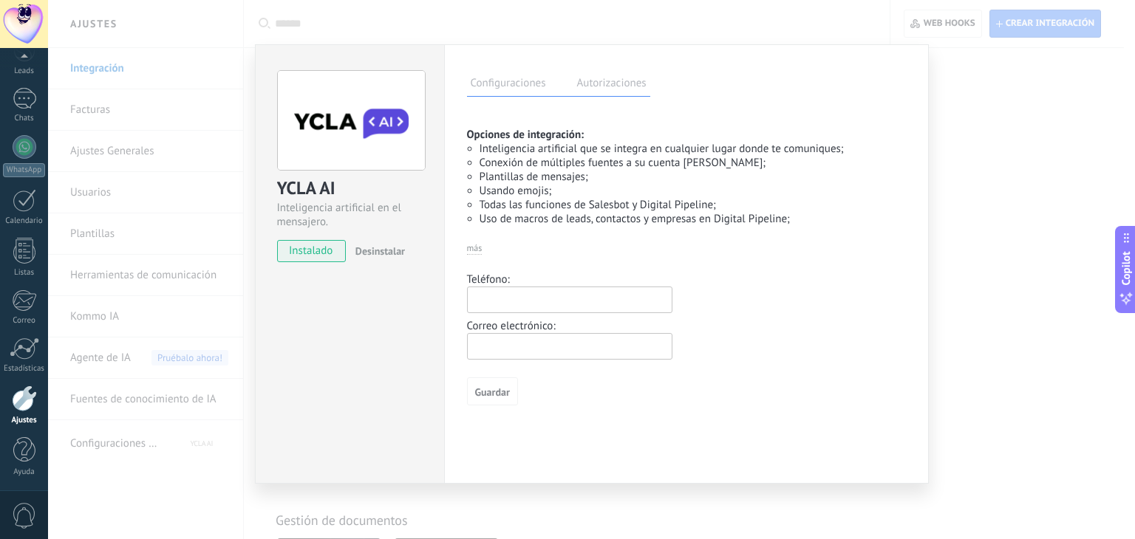
click at [505, 290] on input "text" at bounding box center [569, 300] width 205 height 27
type input "**********"
drag, startPoint x: 560, startPoint y: 328, endPoint x: 552, endPoint y: 338, distance: 12.6
click at [552, 338] on div "Correo electrónico:" at bounding box center [686, 339] width 439 height 47
click at [552, 338] on input "text" at bounding box center [569, 346] width 205 height 27
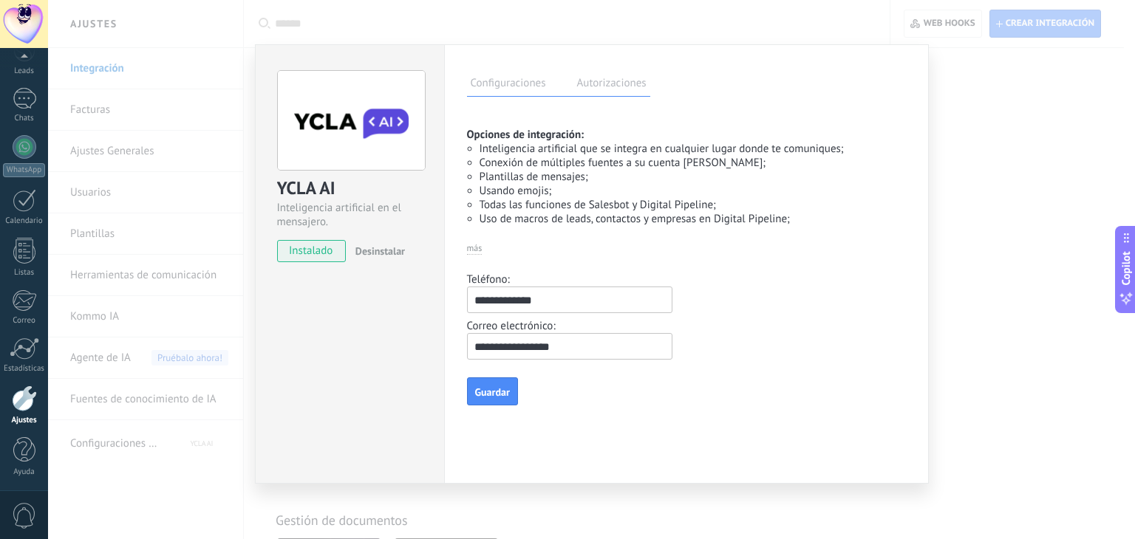
type input "**********"
click at [486, 402] on button "Guardar" at bounding box center [492, 392] width 51 height 28
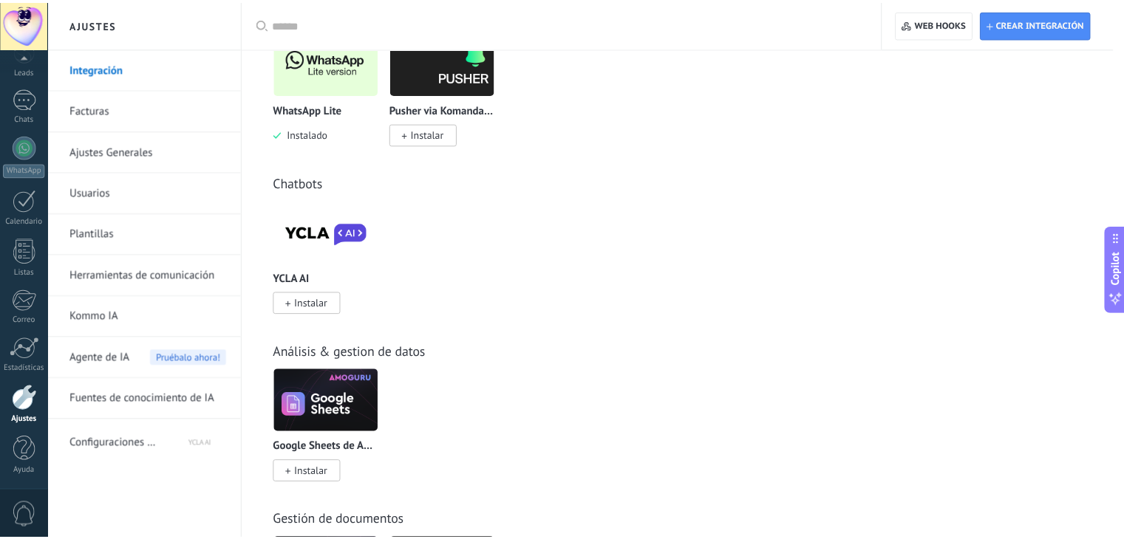
scroll to position [0, 0]
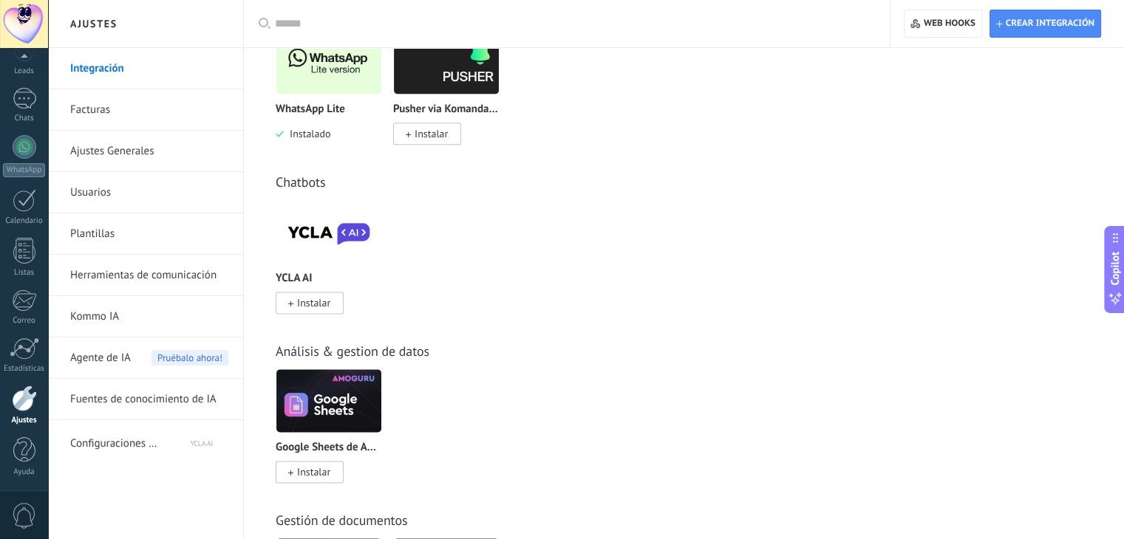
click at [92, 352] on span "Agente de IA" at bounding box center [100, 358] width 61 height 41
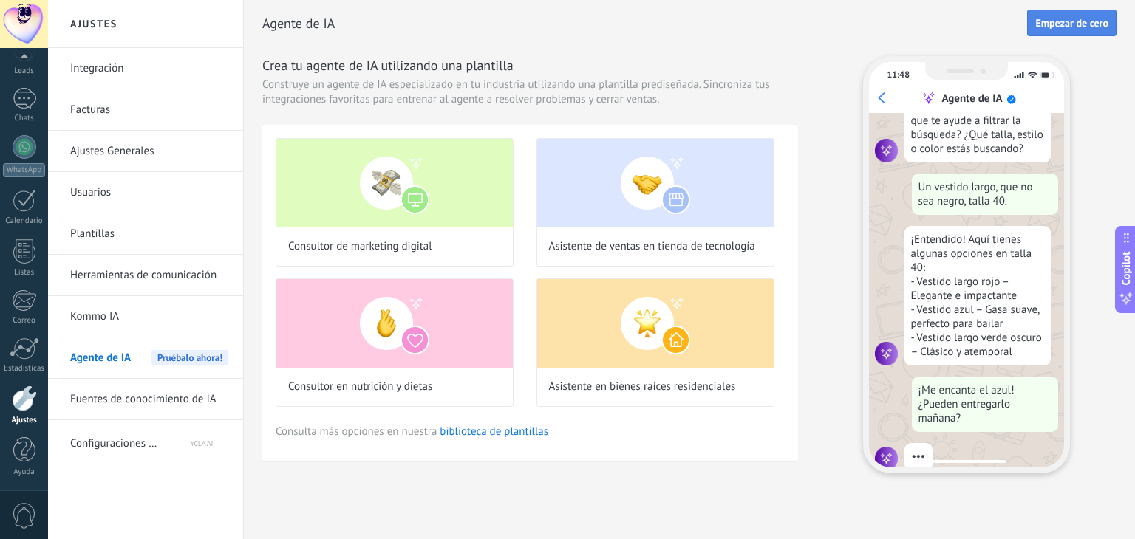
scroll to position [153, 0]
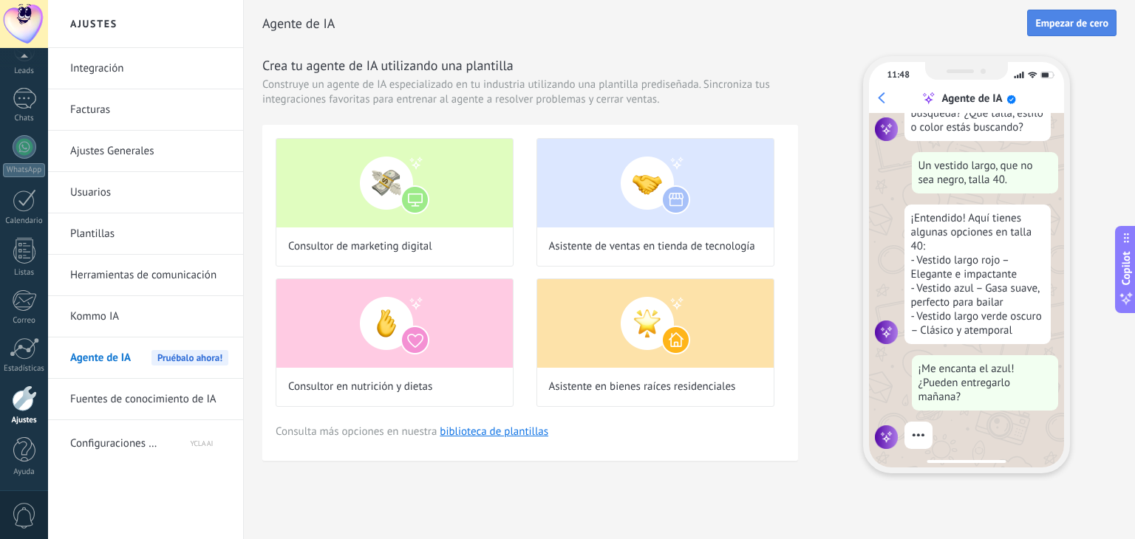
click at [1089, 21] on span "Empezar de cero" at bounding box center [1071, 23] width 73 height 10
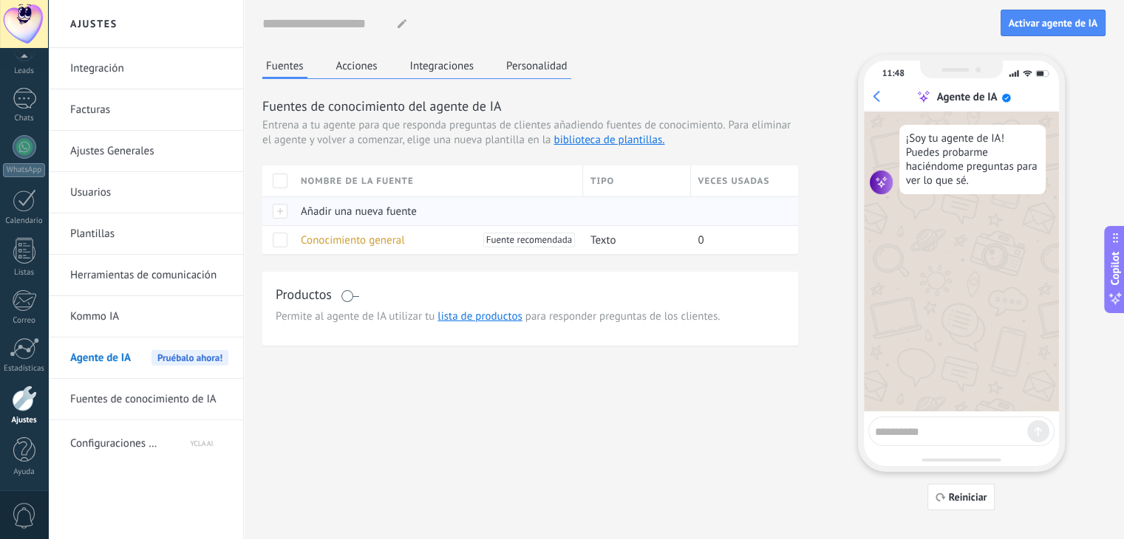
click at [290, 208] on div at bounding box center [277, 211] width 31 height 29
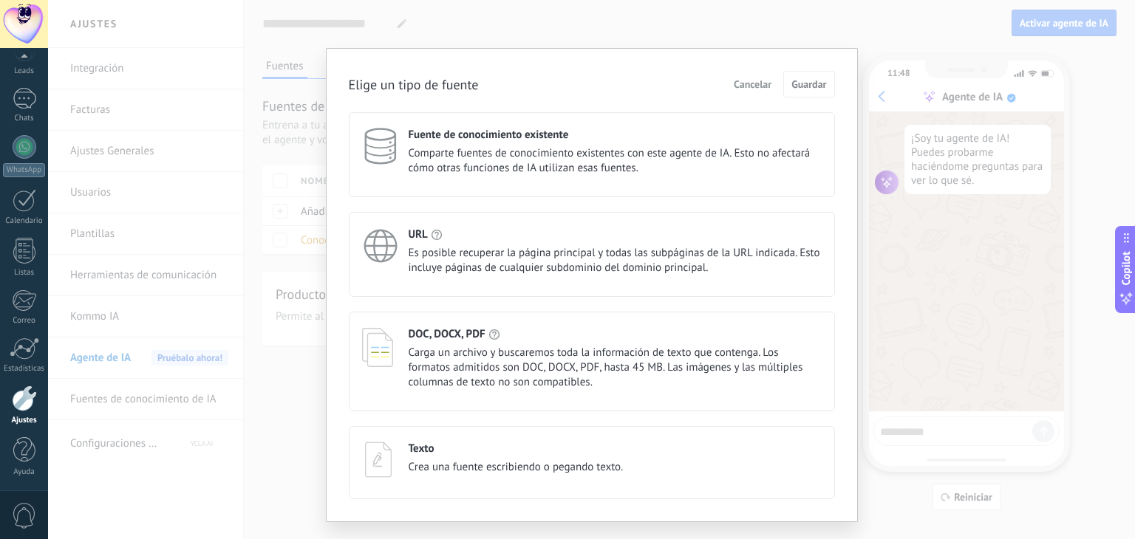
click at [508, 250] on span "Es posible recuperar la página principal y todas las subpáginas de la URL indic…" at bounding box center [615, 261] width 413 height 30
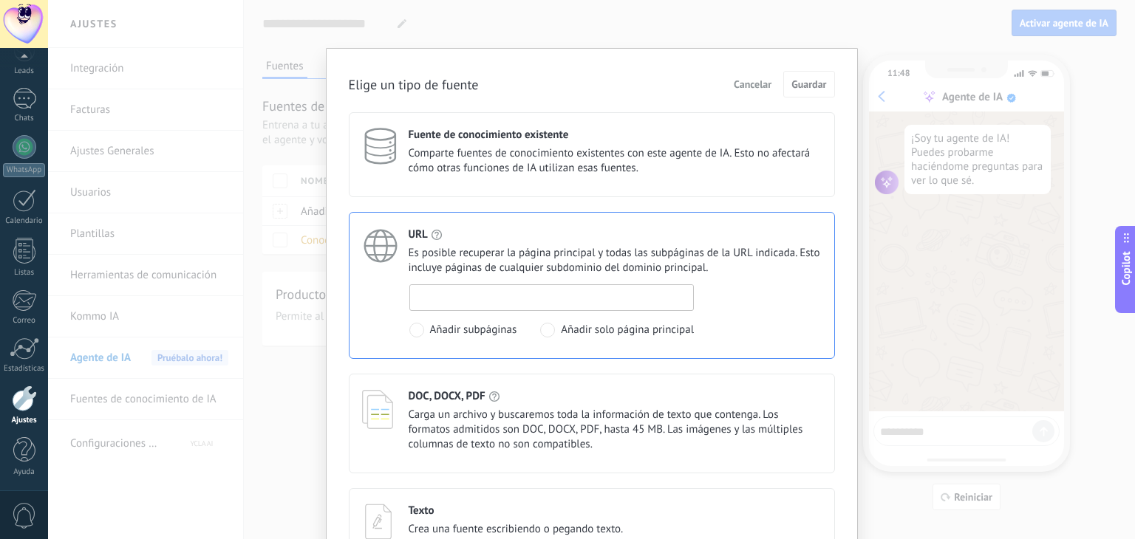
click at [492, 293] on input at bounding box center [552, 297] width 284 height 24
type input "**********"
click at [801, 74] on button "Guardar" at bounding box center [808, 84] width 51 height 27
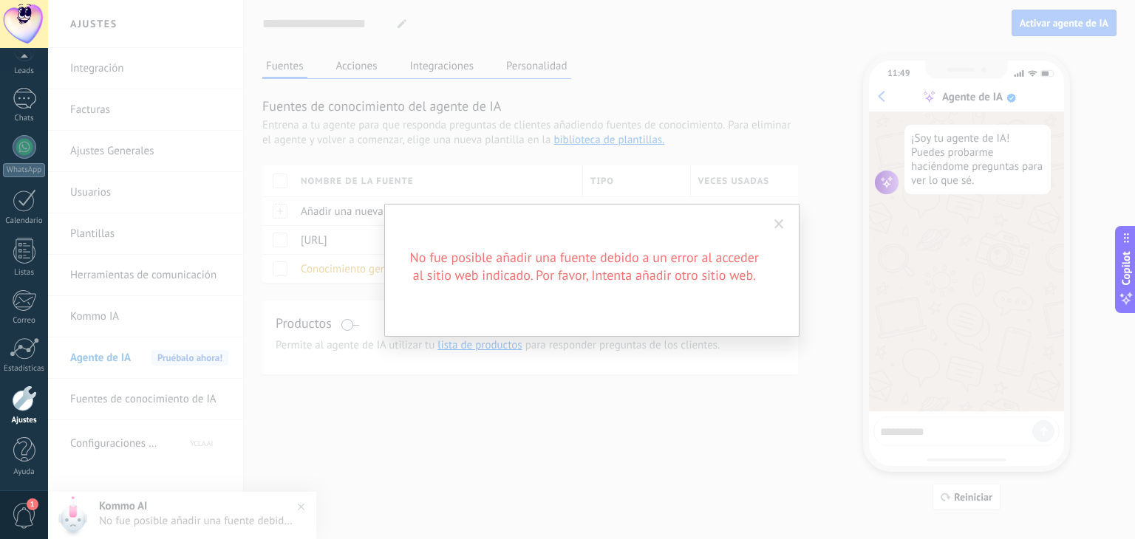
click at [452, 253] on h2 "No fue posible añadir una fuente debido a un error al acceder al sitio web indi…" at bounding box center [584, 266] width 355 height 35
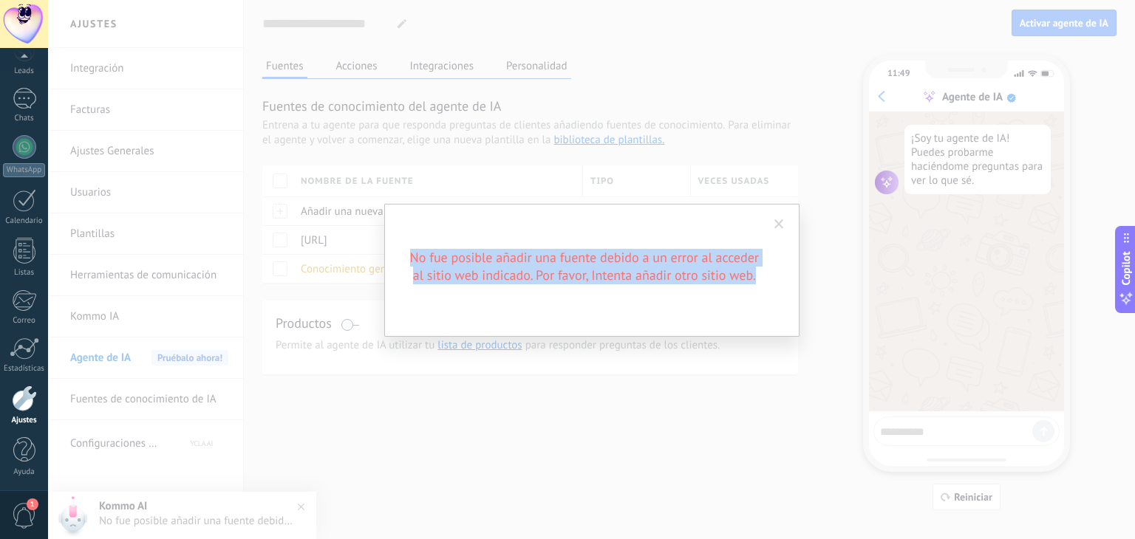
click at [452, 253] on h2 "No fue posible añadir una fuente debido a un error al acceder al sitio web indi…" at bounding box center [584, 266] width 355 height 35
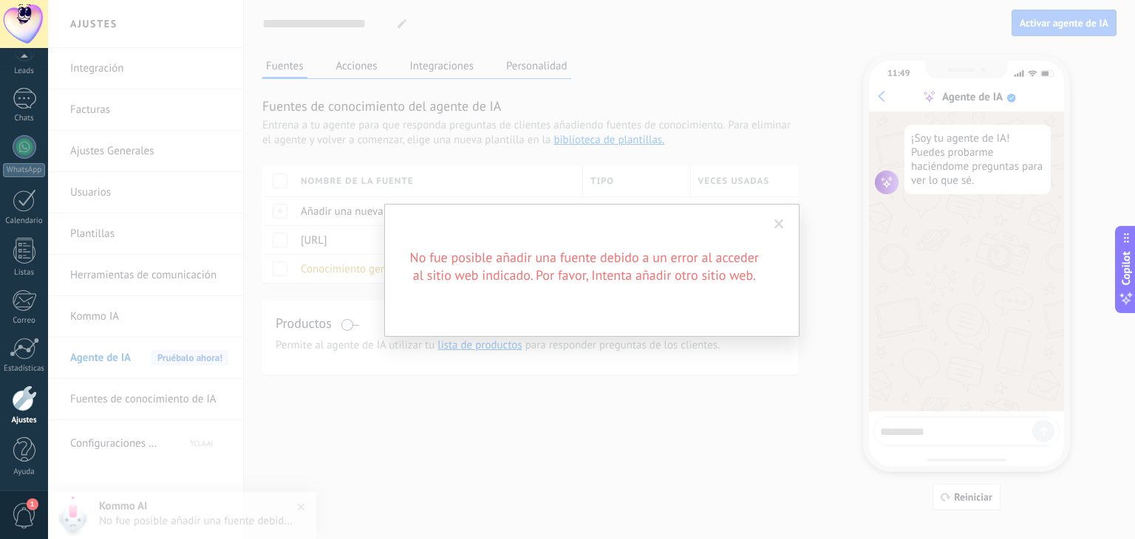
click at [773, 221] on span at bounding box center [779, 224] width 24 height 25
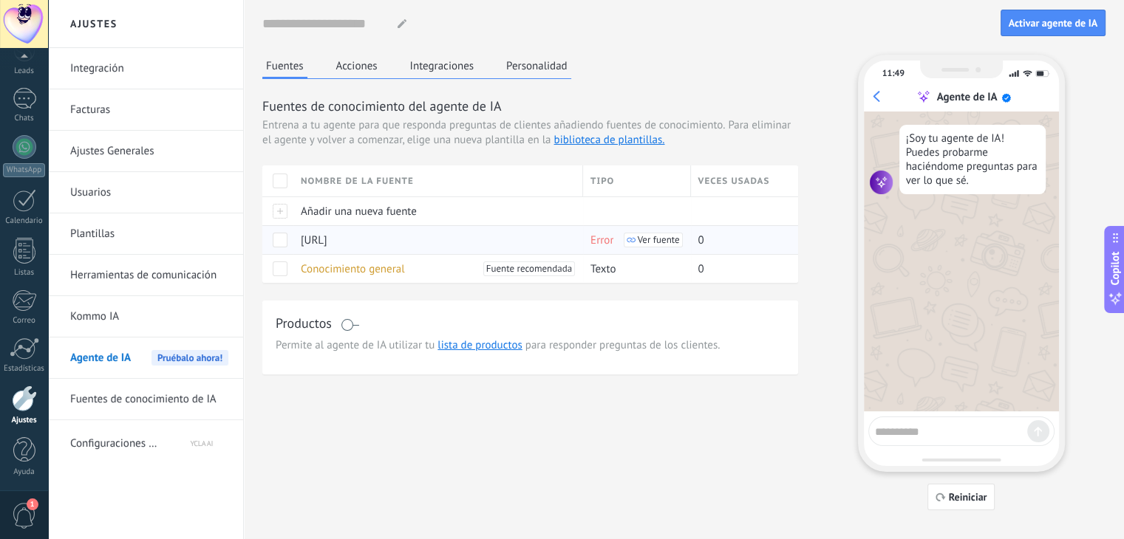
click at [642, 235] on span "Ver fuente" at bounding box center [659, 240] width 42 height 10
click at [605, 238] on span "Error" at bounding box center [601, 240] width 23 height 14
click at [435, 241] on div "[URL]" at bounding box center [434, 240] width 282 height 28
click at [283, 242] on span at bounding box center [280, 240] width 15 height 15
click at [393, 245] on span "Actualización" at bounding box center [423, 239] width 62 height 29
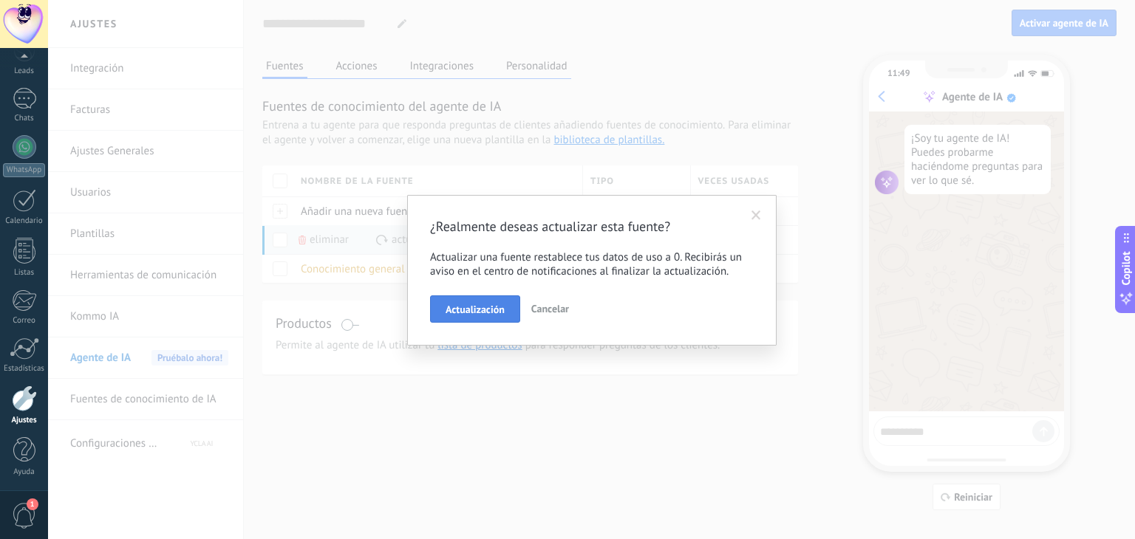
click at [487, 307] on span "Actualización" at bounding box center [475, 309] width 59 height 10
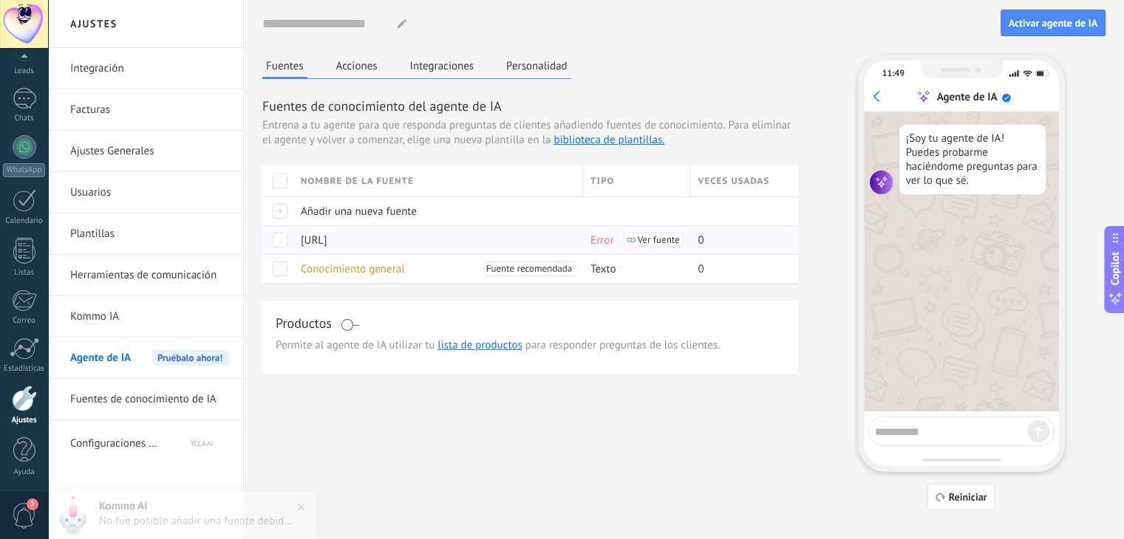
click at [282, 236] on span at bounding box center [280, 240] width 15 height 15
click at [300, 240] on icon at bounding box center [301, 240] width 7 height 9
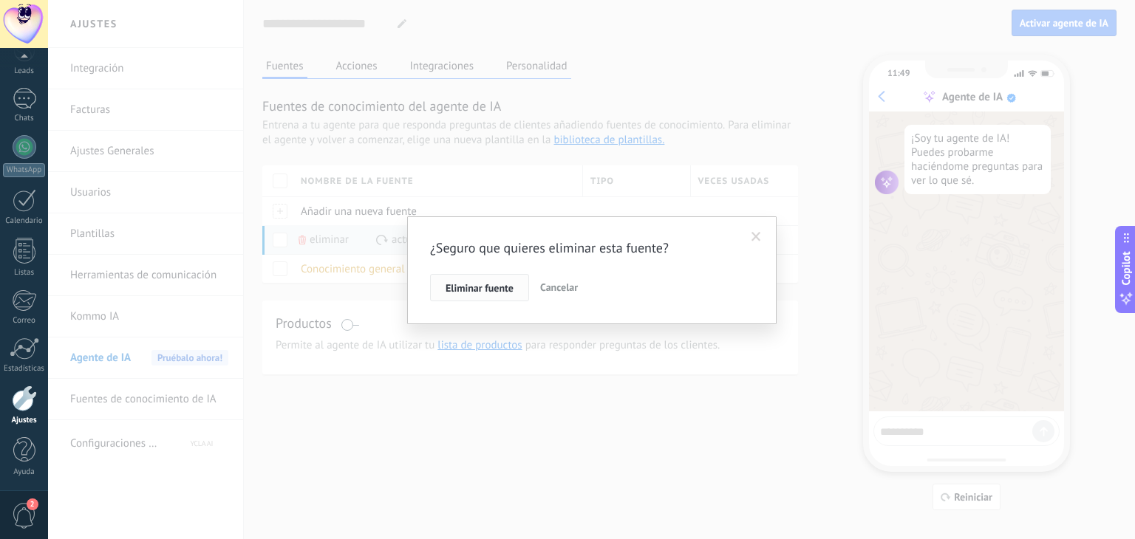
click at [494, 276] on button "Eliminar fuente" at bounding box center [479, 288] width 99 height 28
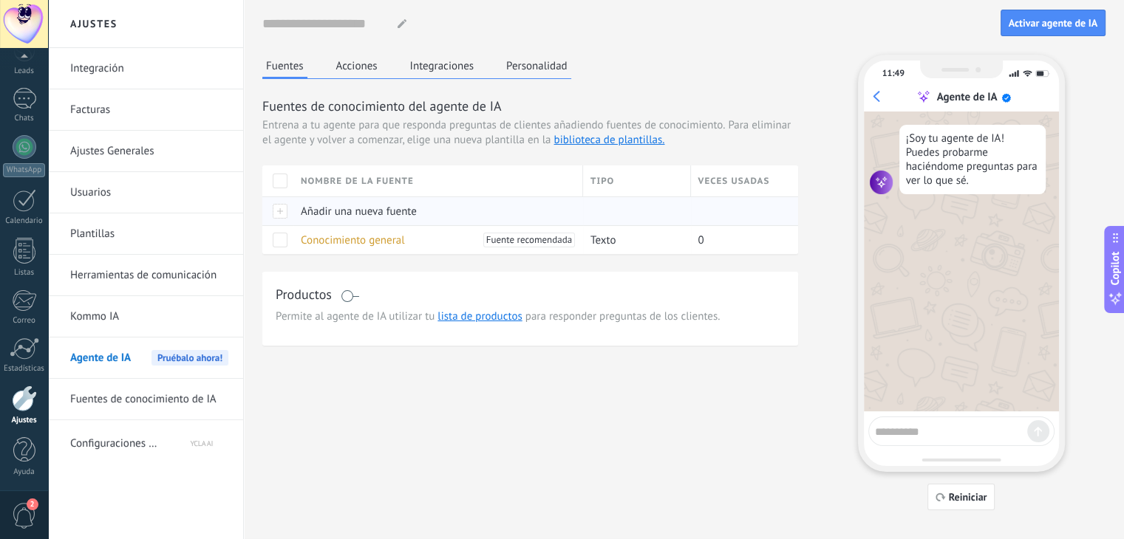
click at [286, 212] on div at bounding box center [277, 211] width 31 height 29
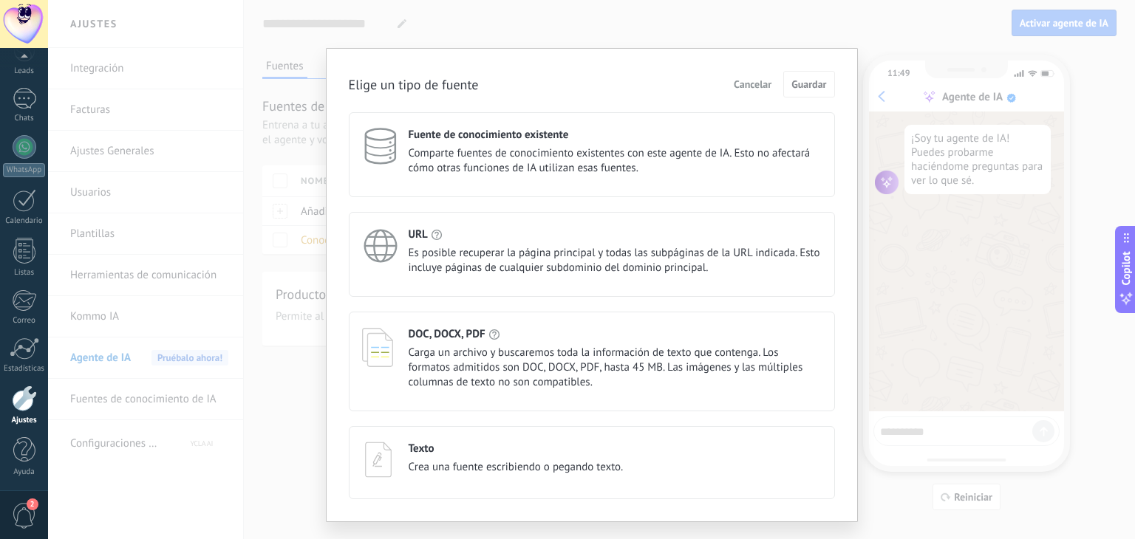
scroll to position [30, 0]
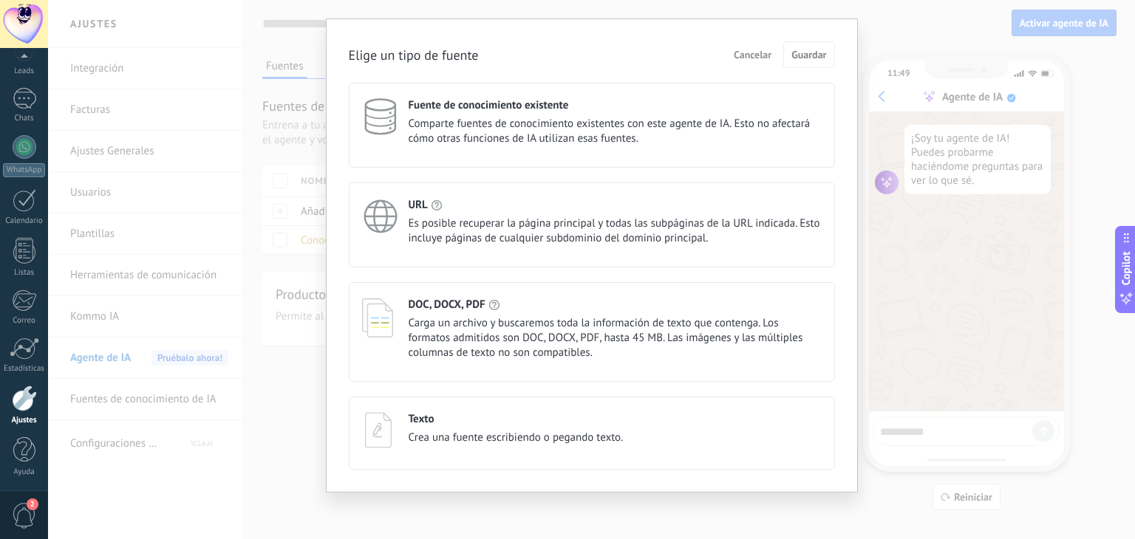
click at [479, 239] on span "Es posible recuperar la página principal y todas las subpáginas de la URL indic…" at bounding box center [615, 231] width 413 height 30
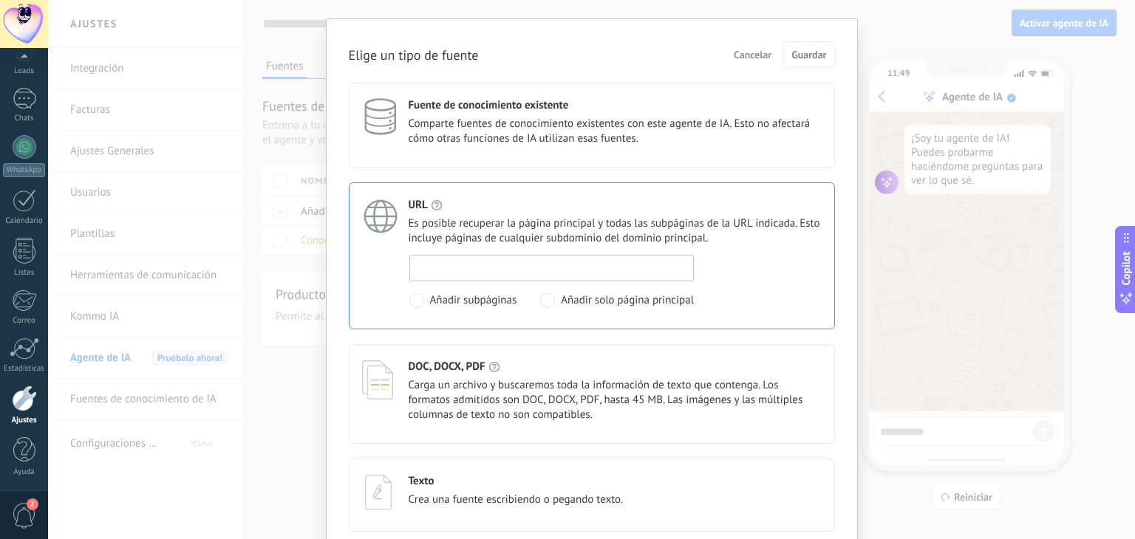
click at [467, 265] on input at bounding box center [552, 268] width 284 height 24
paste input "**********"
type input "**********"
click at [561, 299] on span "Añadir solo página principal" at bounding box center [627, 300] width 133 height 15
click at [802, 50] on span "Guardar" at bounding box center [808, 55] width 35 height 10
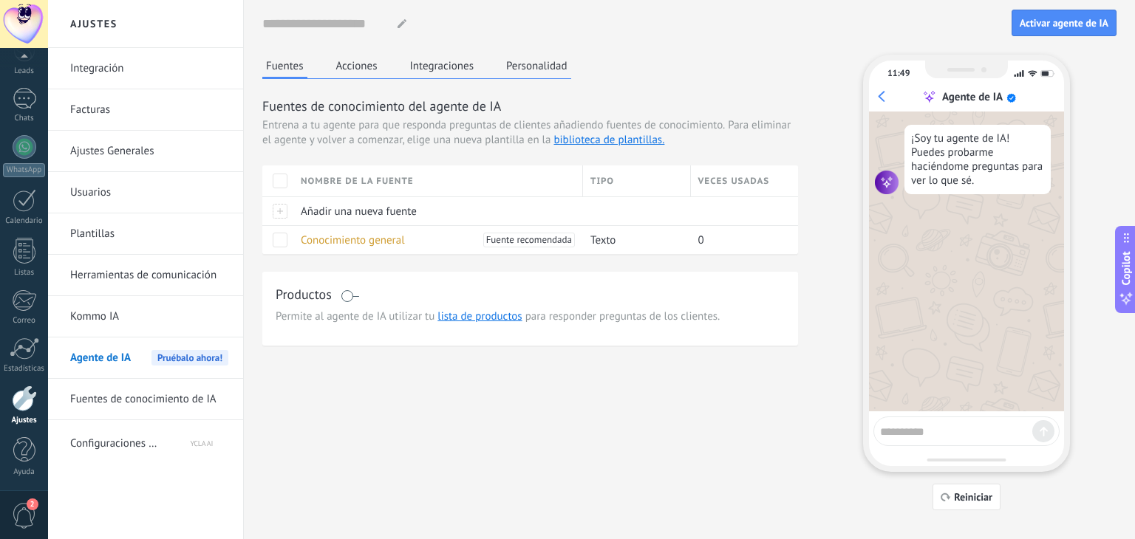
scroll to position [0, 0]
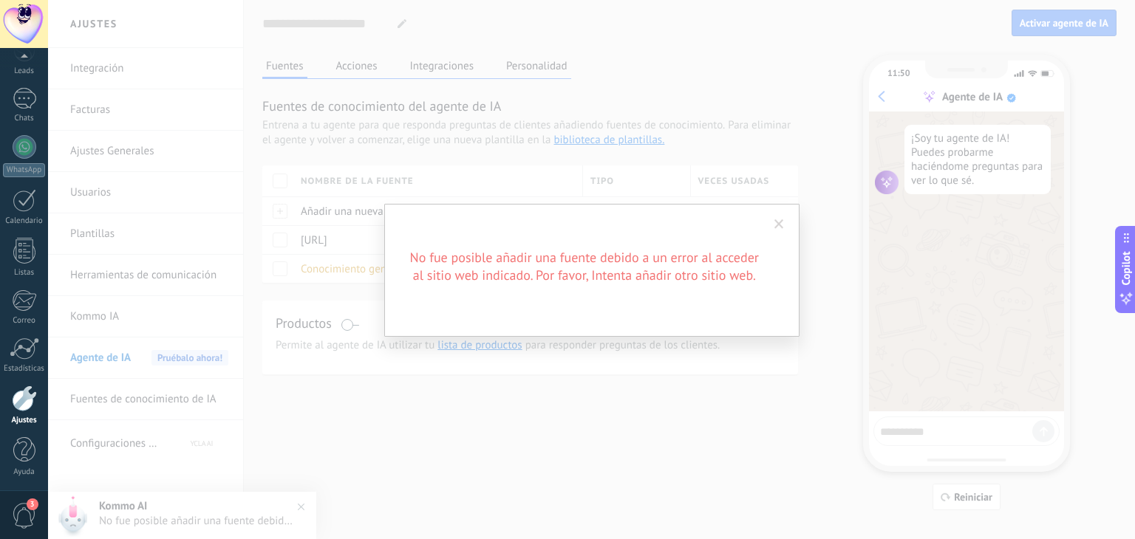
click at [777, 220] on span at bounding box center [779, 224] width 10 height 10
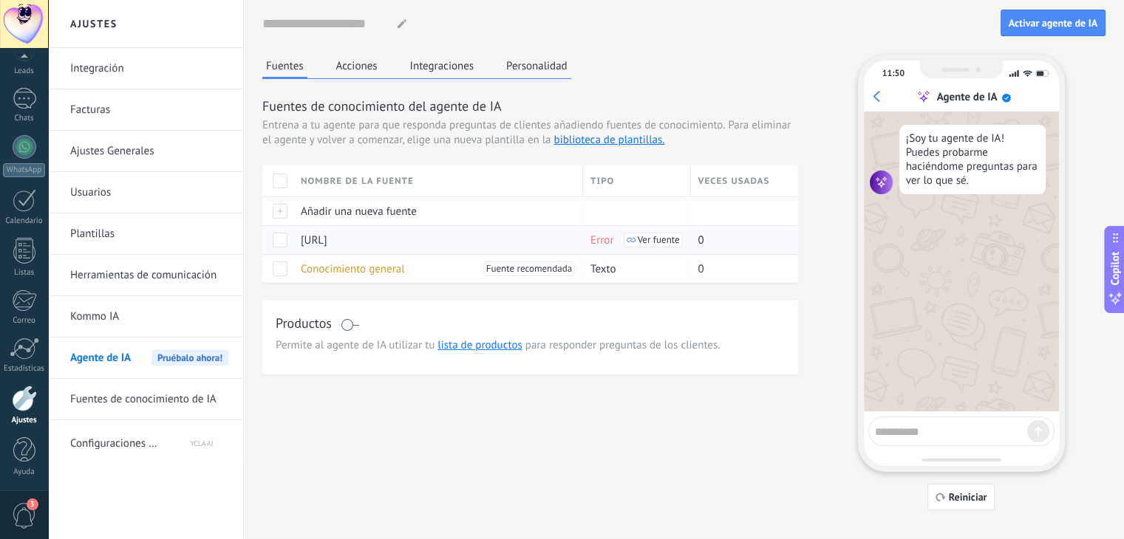
click at [279, 237] on span at bounding box center [280, 240] width 15 height 15
click at [325, 240] on span "Eliminar" at bounding box center [329, 239] width 39 height 29
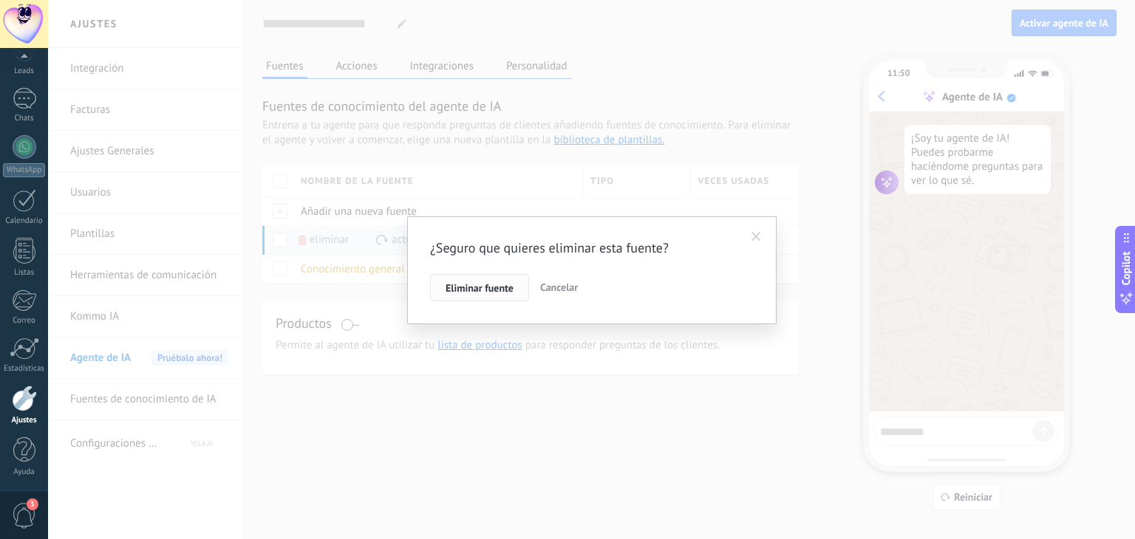
click at [488, 293] on span "Eliminar fuente" at bounding box center [480, 288] width 68 height 10
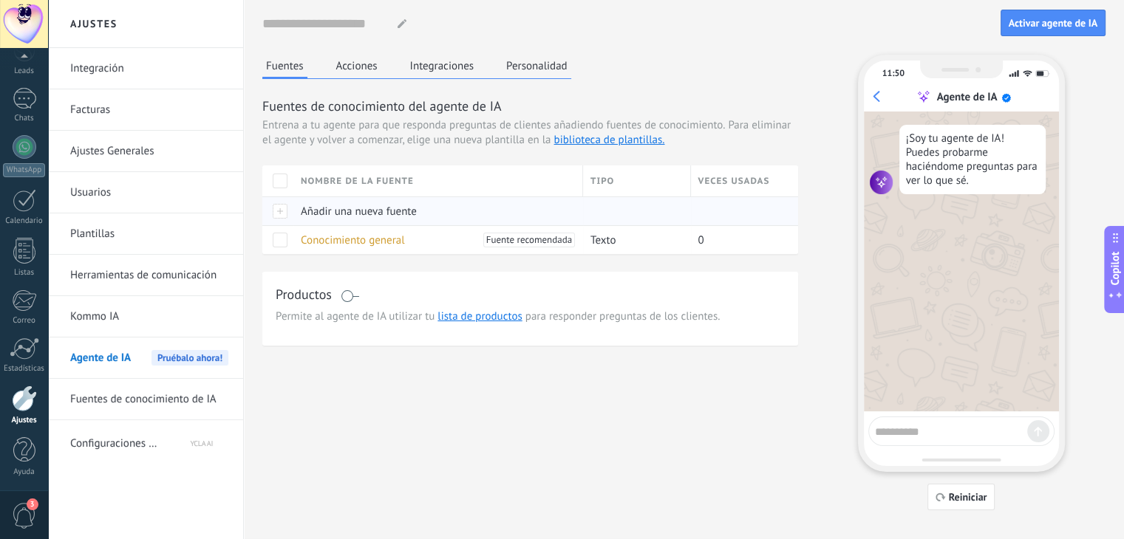
click at [281, 214] on div at bounding box center [277, 211] width 31 height 29
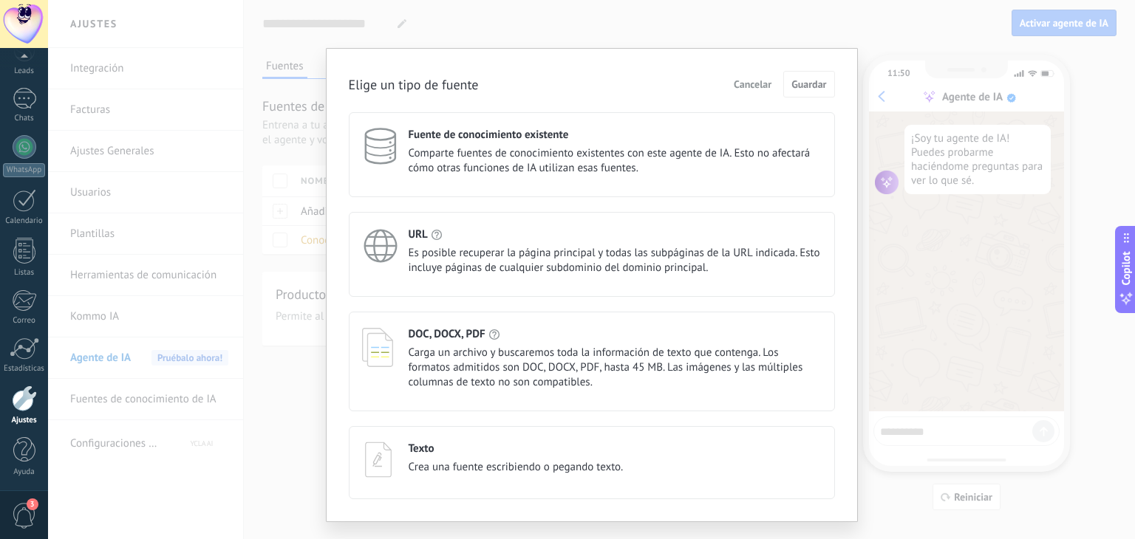
click at [475, 341] on div "DOC, DOCX, PDF Carga un archivo y buscaremos toda la información de texto que c…" at bounding box center [615, 358] width 413 height 63
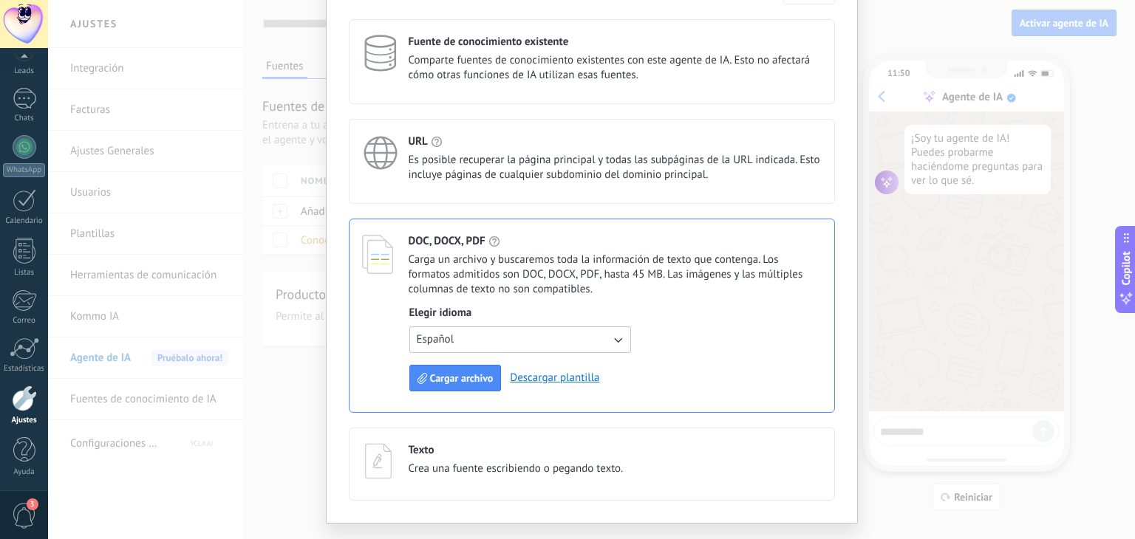
scroll to position [98, 0]
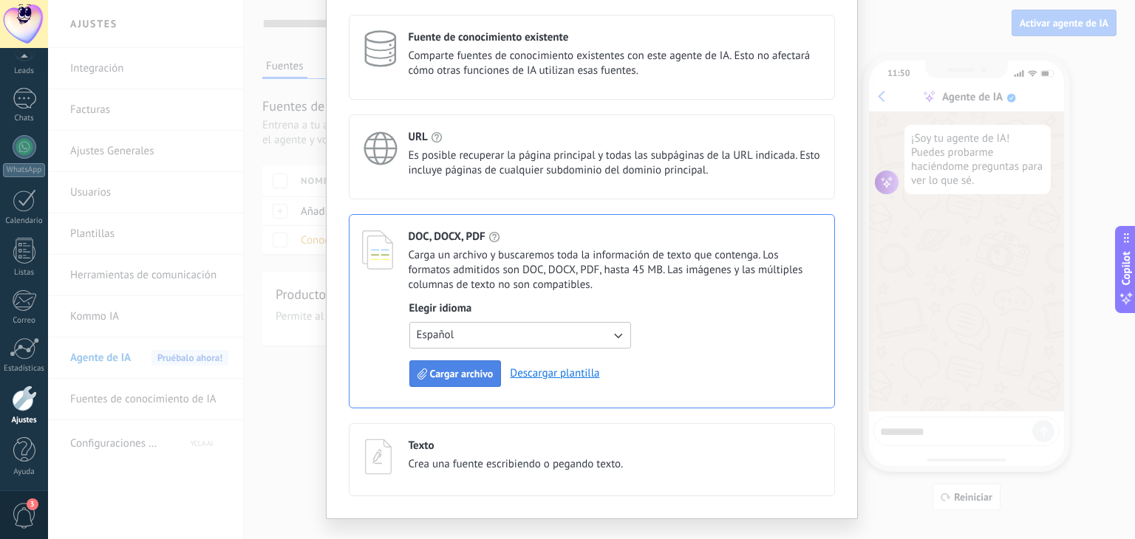
click at [446, 366] on button "Cargar archivo" at bounding box center [455, 374] width 92 height 27
click at [480, 369] on span "Cargar archivo" at bounding box center [462, 374] width 64 height 10
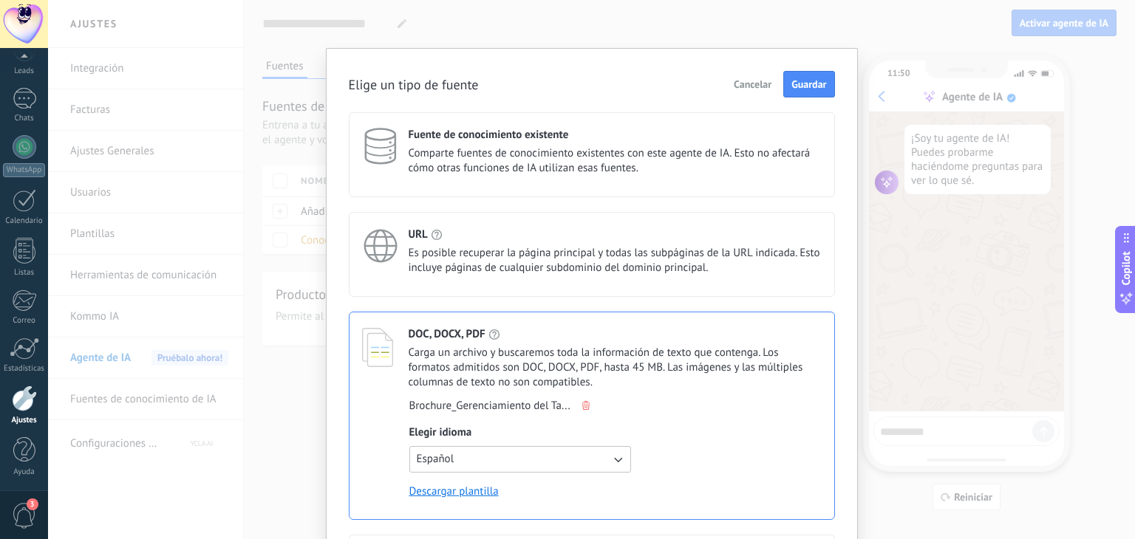
scroll to position [139, 0]
click at [805, 94] on button "Guardar" at bounding box center [808, 84] width 51 height 27
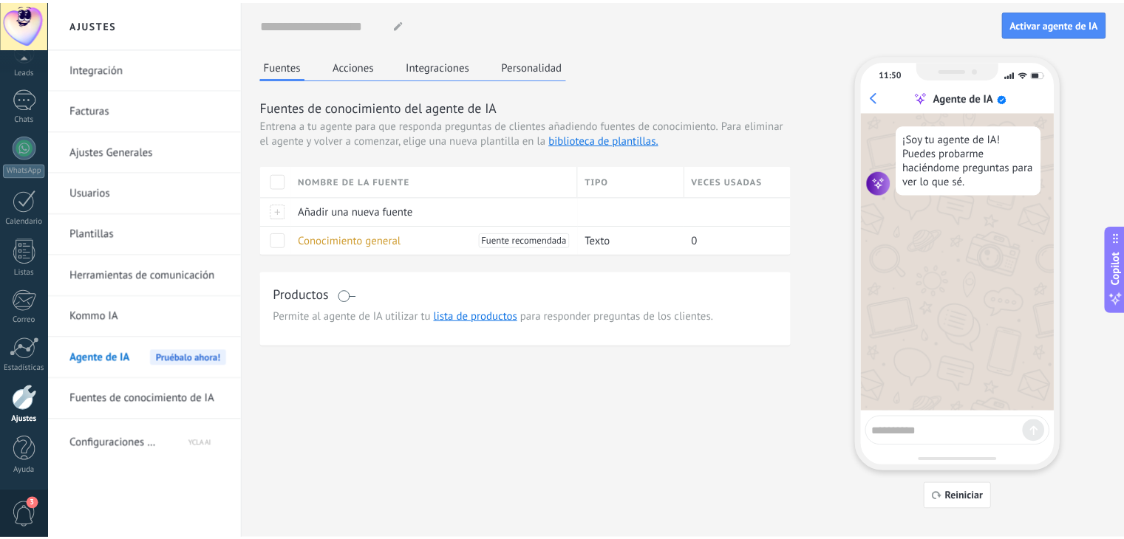
scroll to position [0, 0]
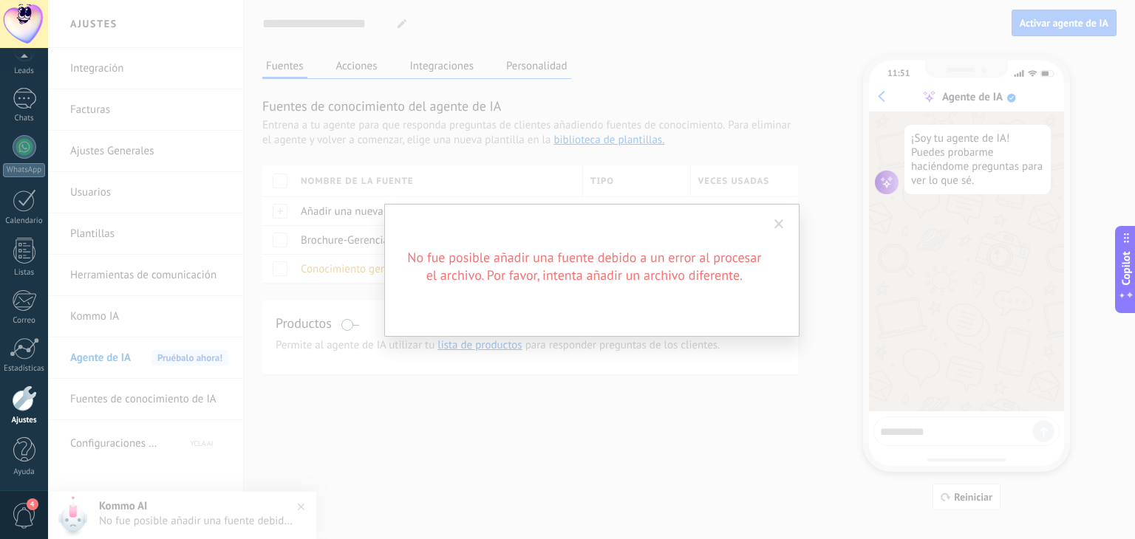
click at [477, 255] on h2 "No fue posible añadir una fuente debido a un error al procesar el archivo. Por …" at bounding box center [584, 266] width 355 height 35
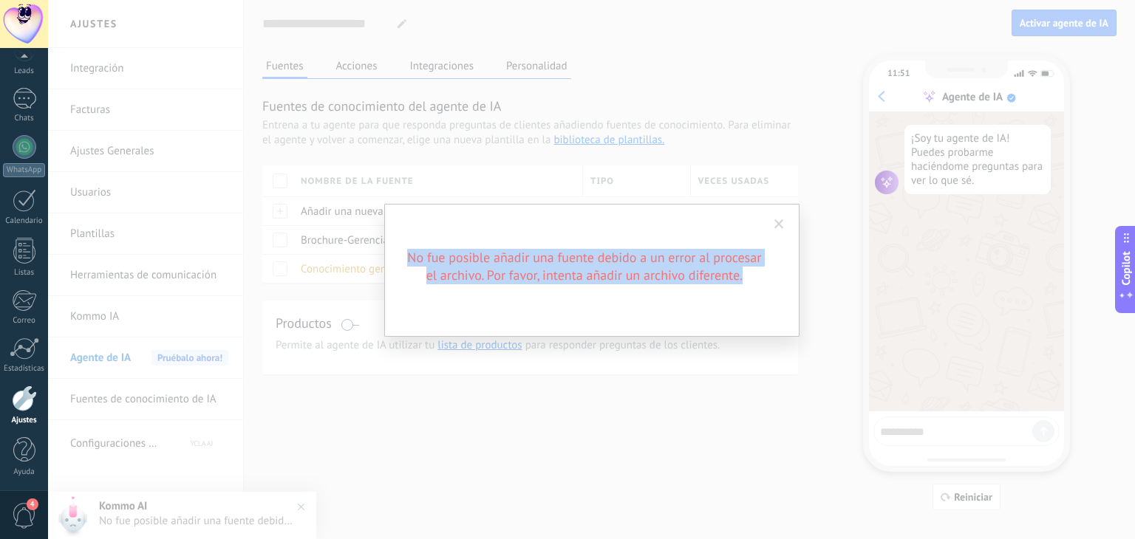
click at [477, 255] on h2 "No fue posible añadir una fuente debido a un error al procesar el archivo. Por …" at bounding box center [584, 266] width 355 height 35
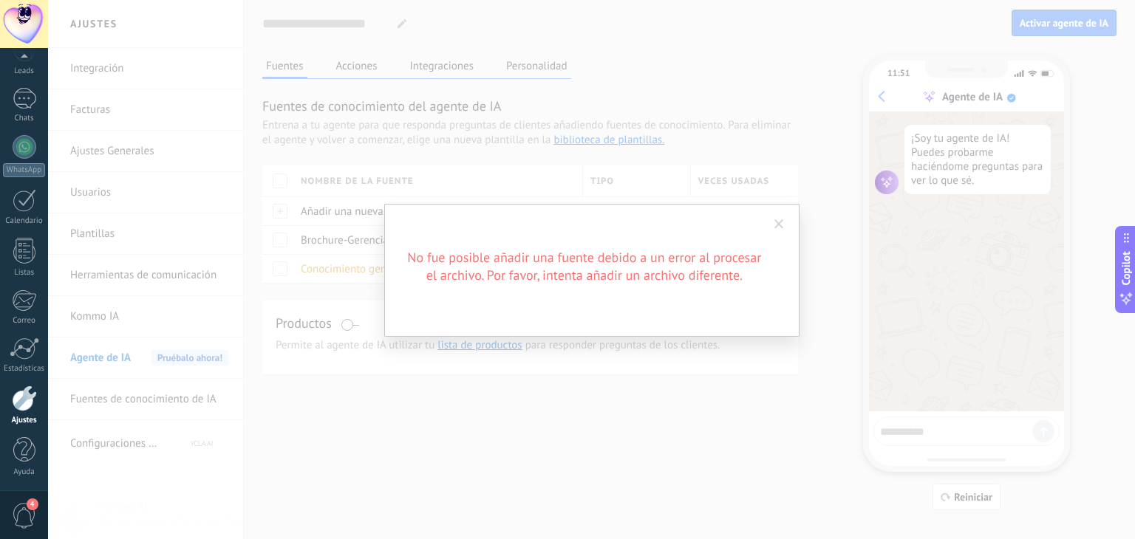
click at [784, 219] on span at bounding box center [779, 224] width 24 height 25
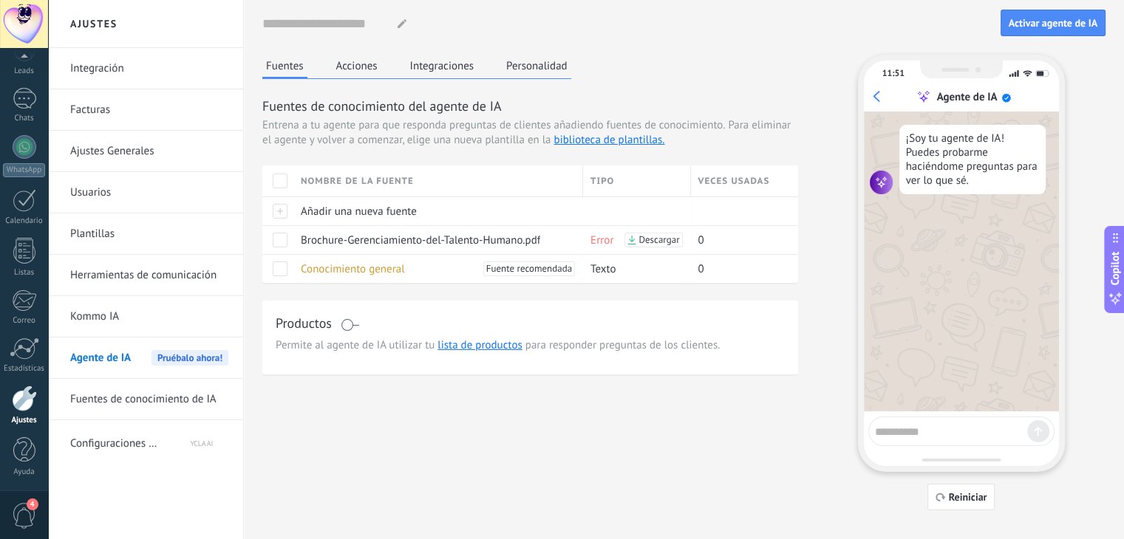
click at [360, 65] on button "Acciones" at bounding box center [356, 66] width 49 height 22
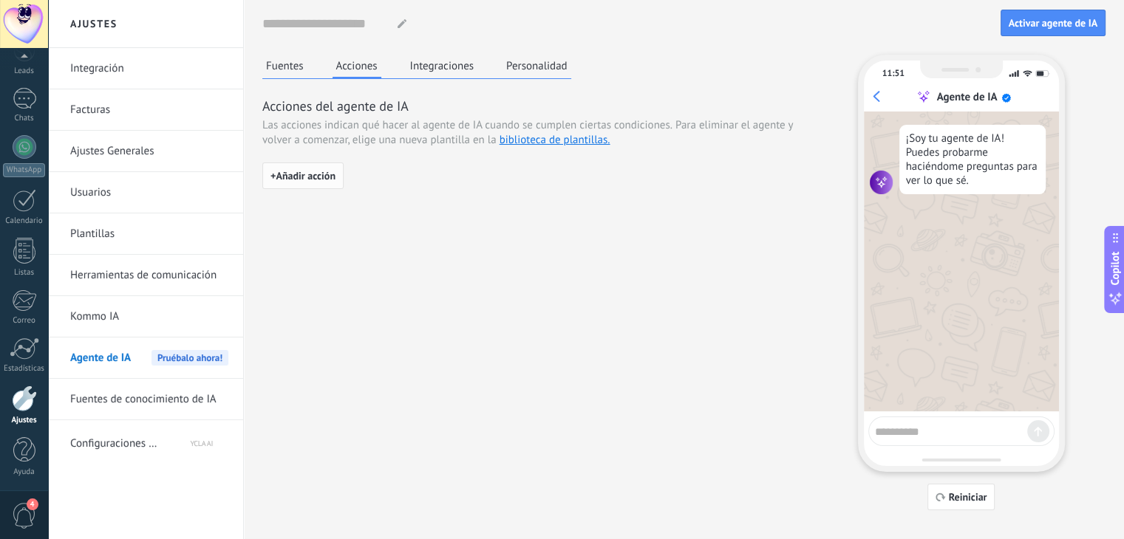
click at [321, 171] on span "+ Añadir acción" at bounding box center [302, 176] width 65 height 10
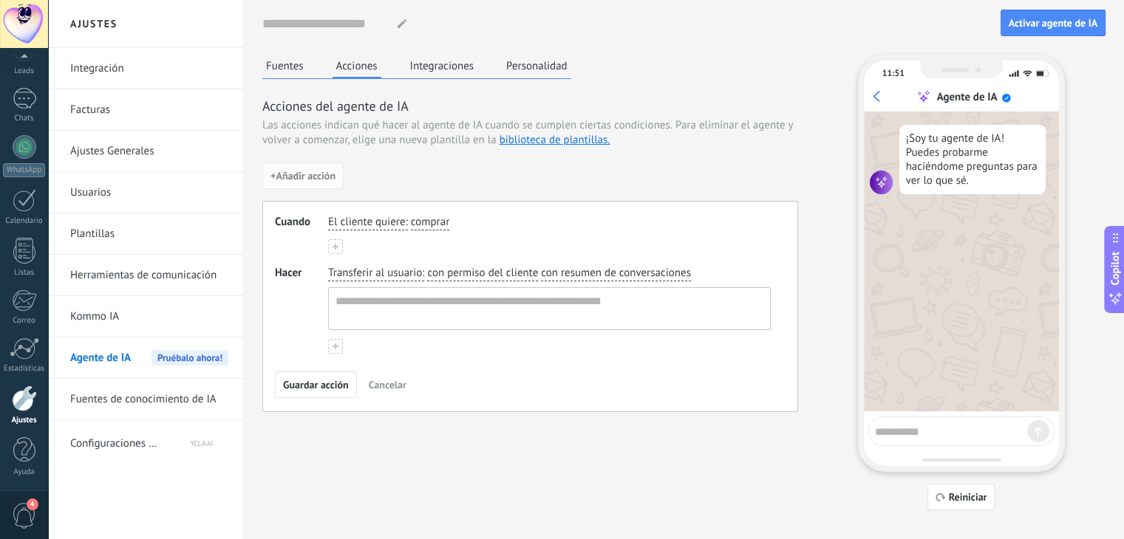
scroll to position [19, 0]
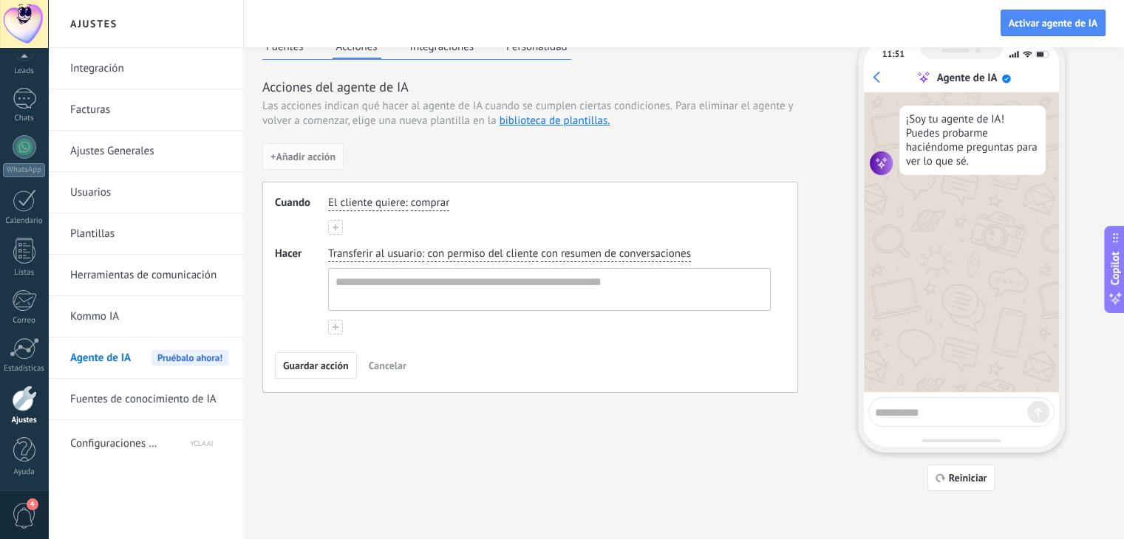
click at [381, 205] on span "El cliente quiere" at bounding box center [366, 203] width 77 height 15
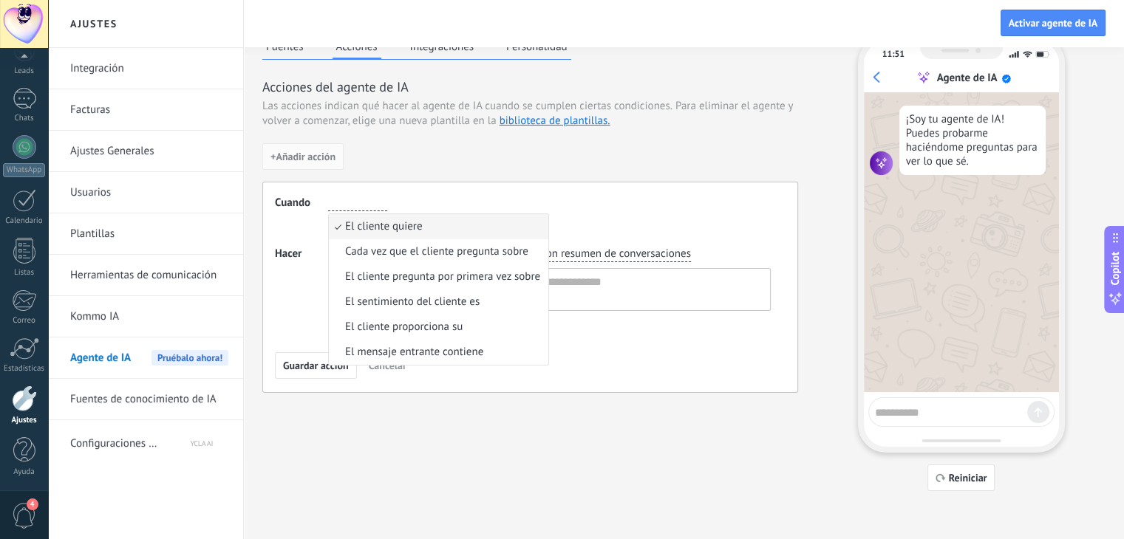
click at [412, 231] on span "El cliente quiere" at bounding box center [383, 226] width 77 height 15
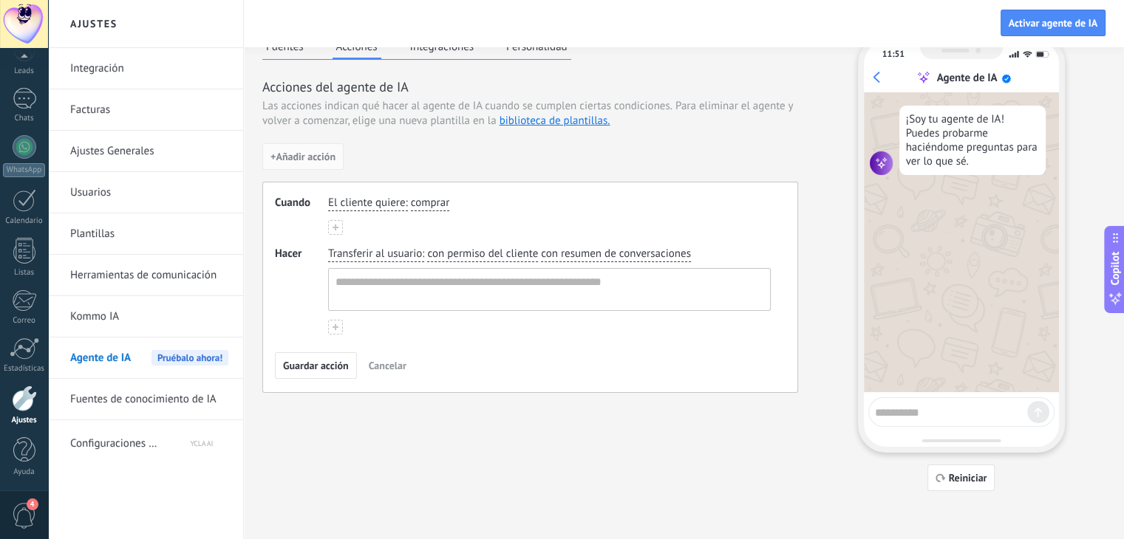
click at [383, 199] on span "El cliente quiere" at bounding box center [366, 203] width 77 height 15
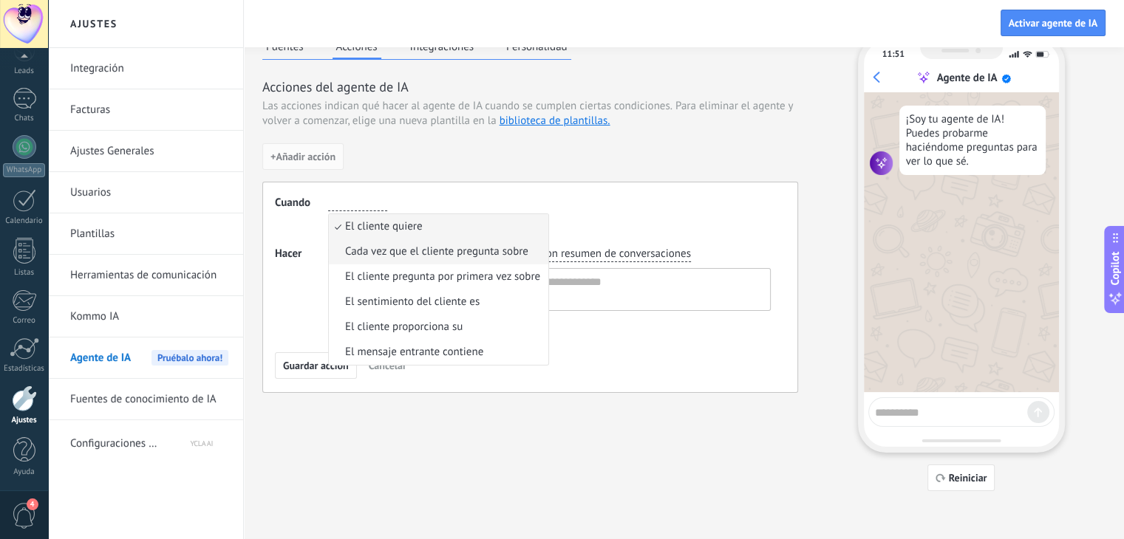
click at [404, 258] on span "Cada vez que el cliente pregunta sobre" at bounding box center [436, 252] width 183 height 15
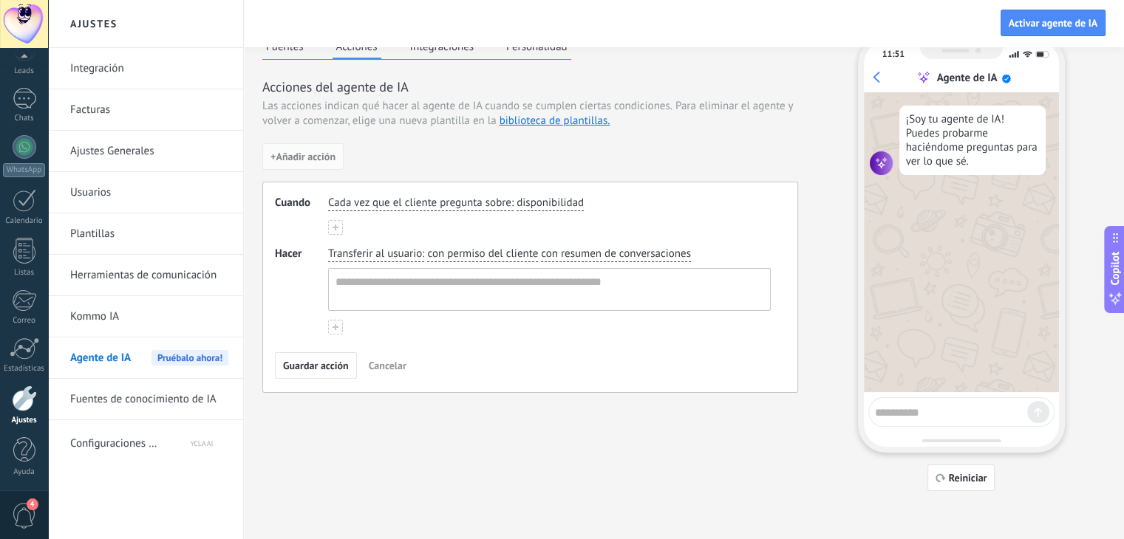
click at [393, 255] on span "Transferir al usuario" at bounding box center [375, 254] width 94 height 15
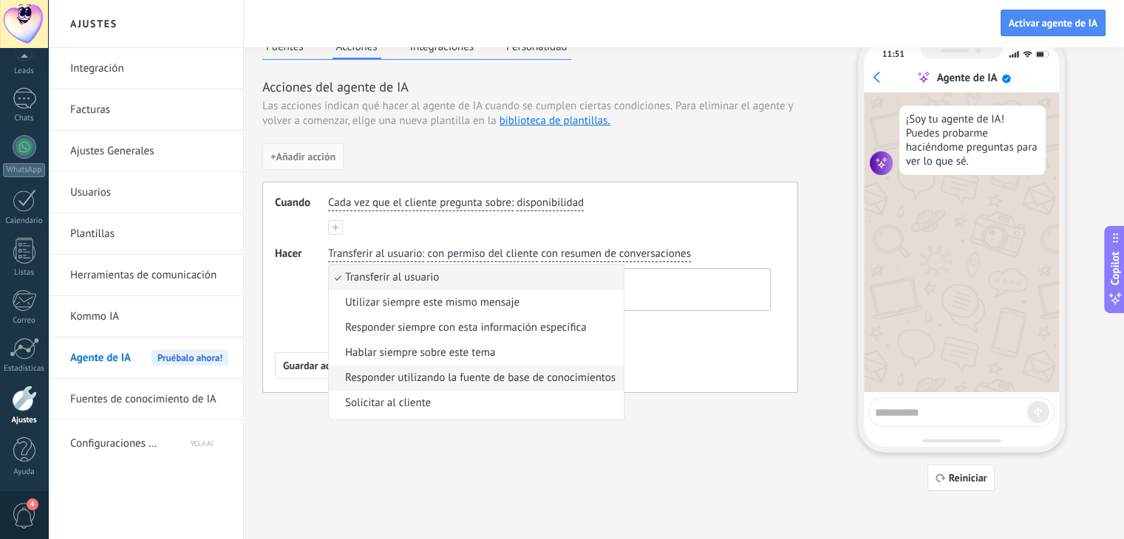
scroll to position [46, 0]
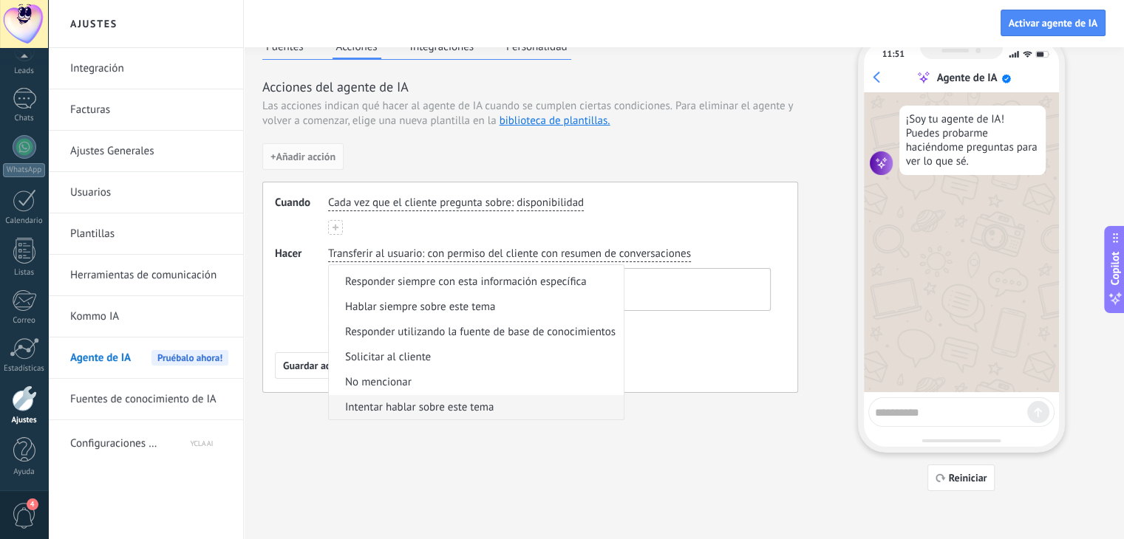
click at [453, 406] on span "Intentar hablar sobre este tema" at bounding box center [419, 407] width 149 height 15
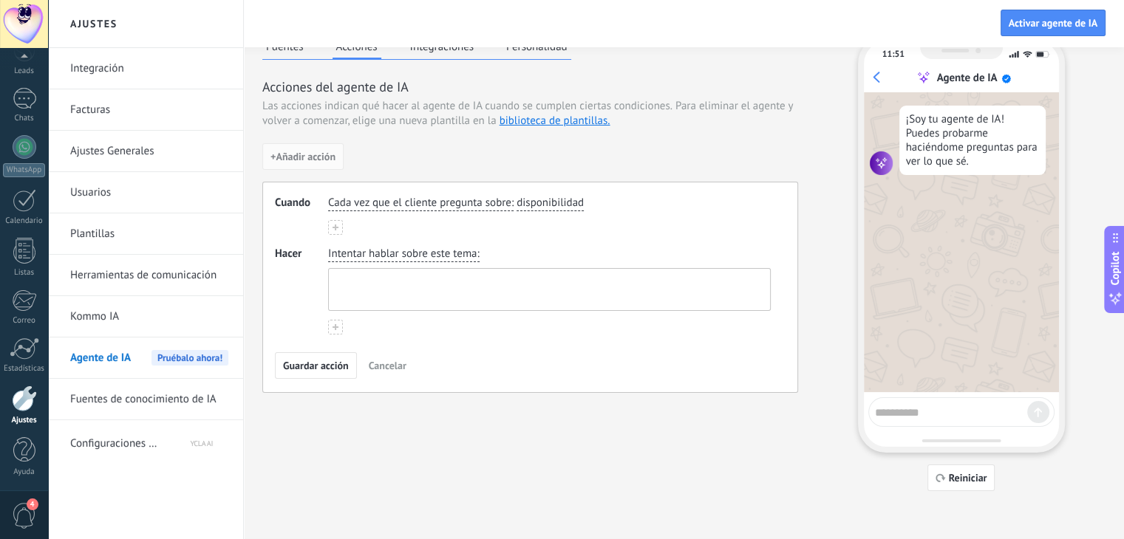
click at [415, 296] on textarea at bounding box center [548, 289] width 438 height 41
type textarea "*"
click at [383, 361] on span "Cancelar" at bounding box center [388, 366] width 38 height 10
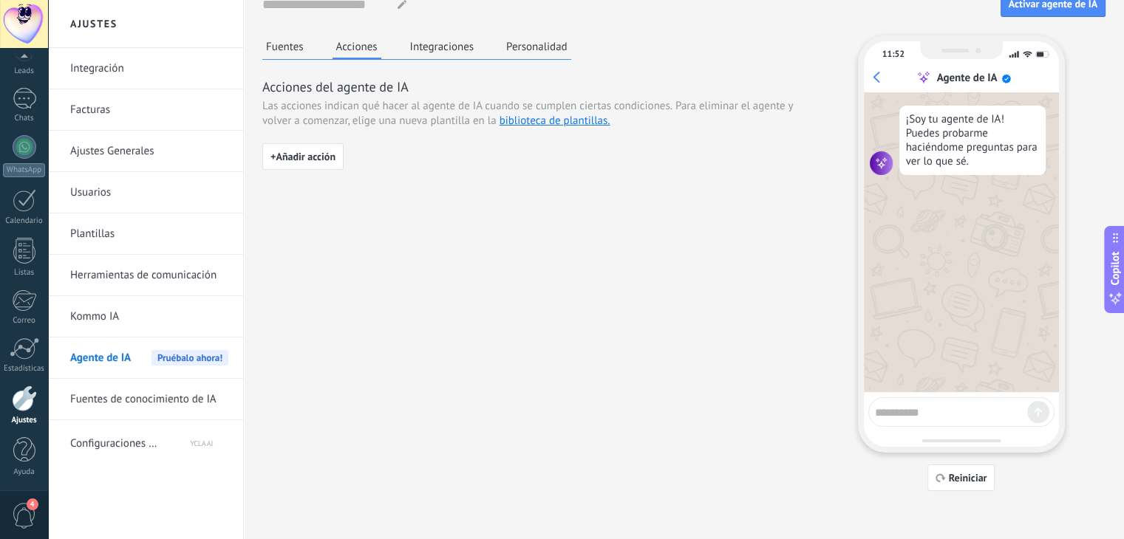
scroll to position [0, 0]
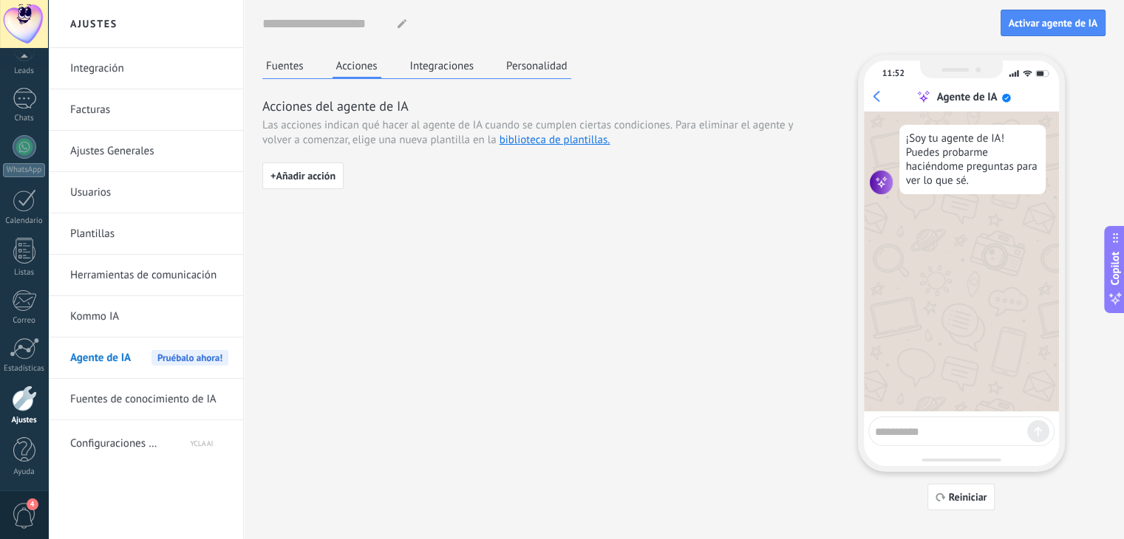
click at [454, 72] on button "Integraciones" at bounding box center [442, 66] width 72 height 22
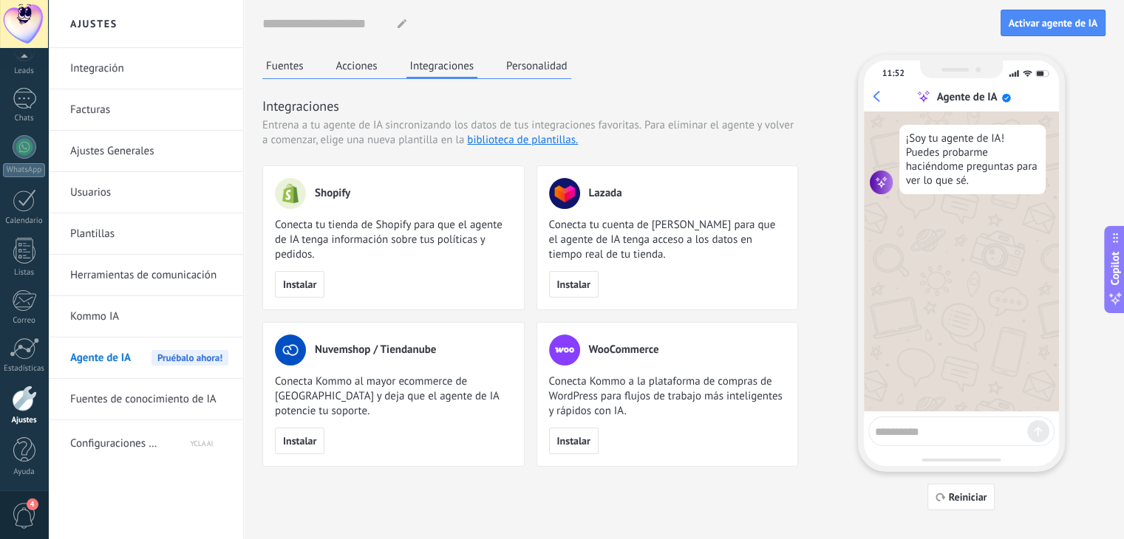
click at [525, 75] on button "Personalidad" at bounding box center [536, 66] width 69 height 22
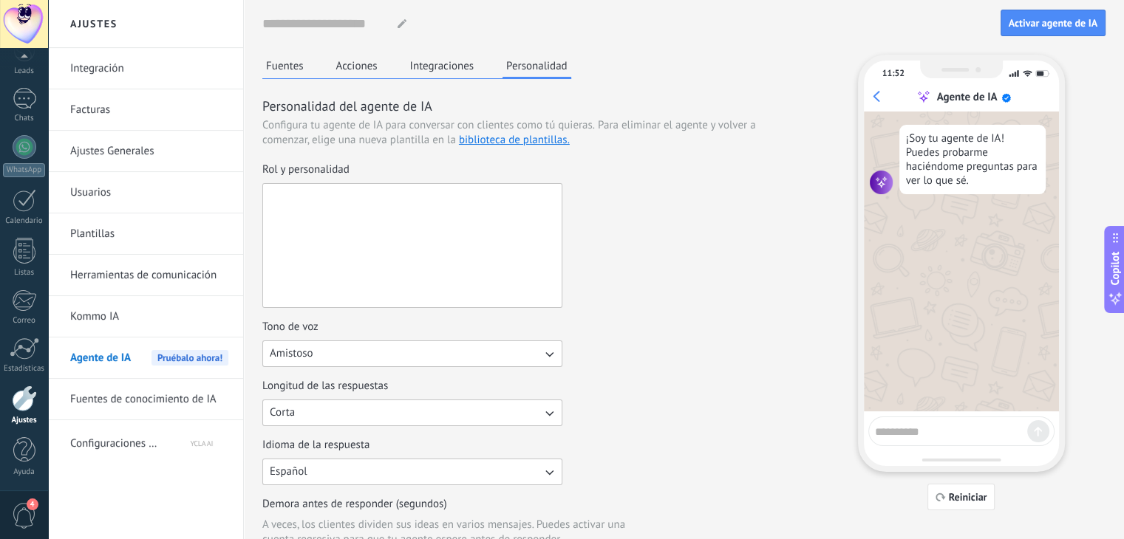
click at [401, 234] on textarea "Rol y personalidad" at bounding box center [411, 245] width 296 height 123
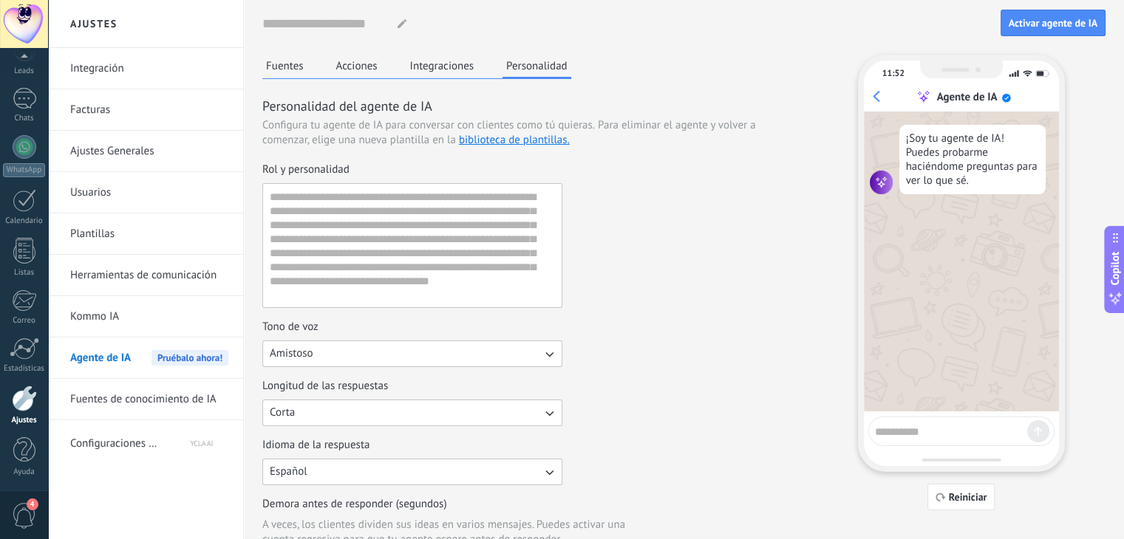
click at [653, 233] on div "Rol y personalidad" at bounding box center [530, 236] width 536 height 146
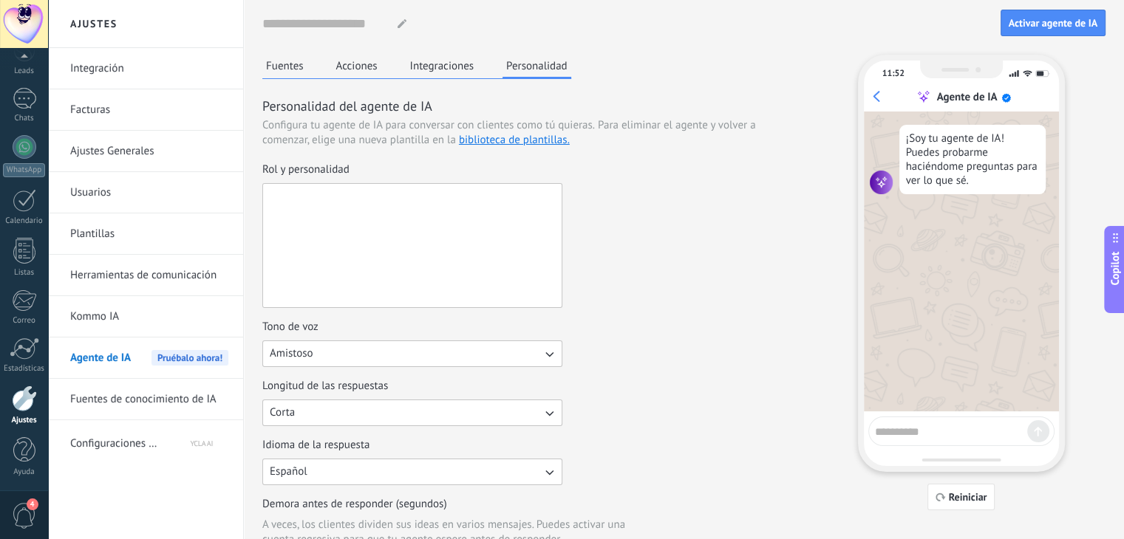
click at [457, 205] on textarea "Rol y personalidad" at bounding box center [411, 245] width 296 height 123
paste textarea "**********"
type textarea "**********"
paste textarea "**********"
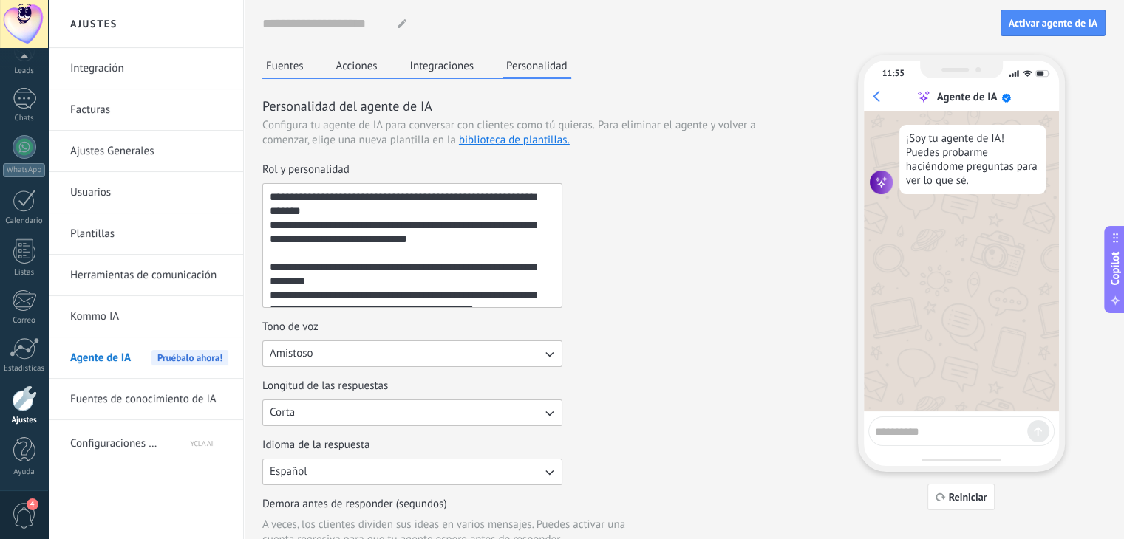
scroll to position [262, 0]
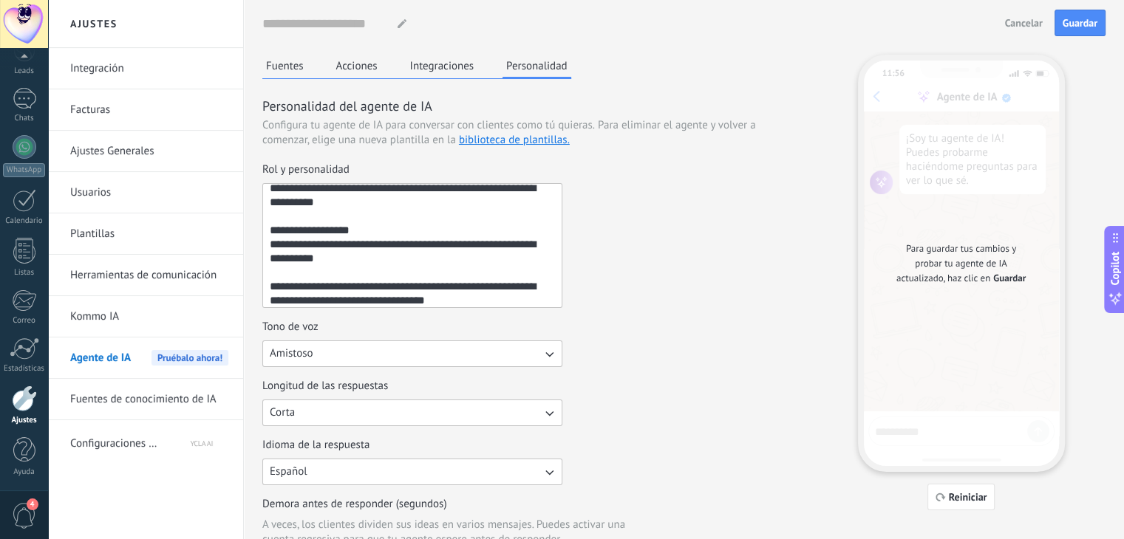
type textarea "**********"
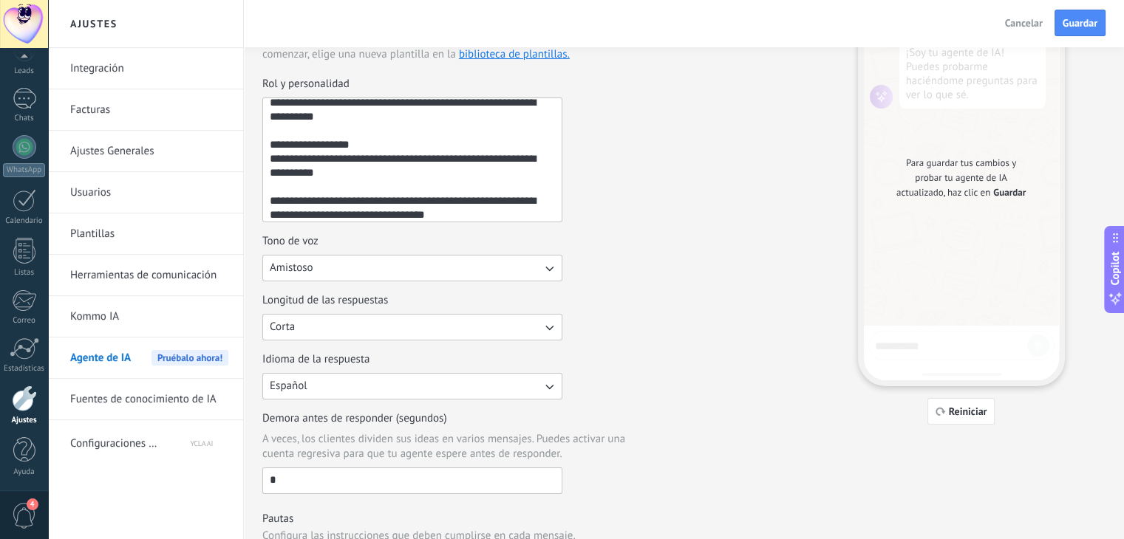
scroll to position [87, 0]
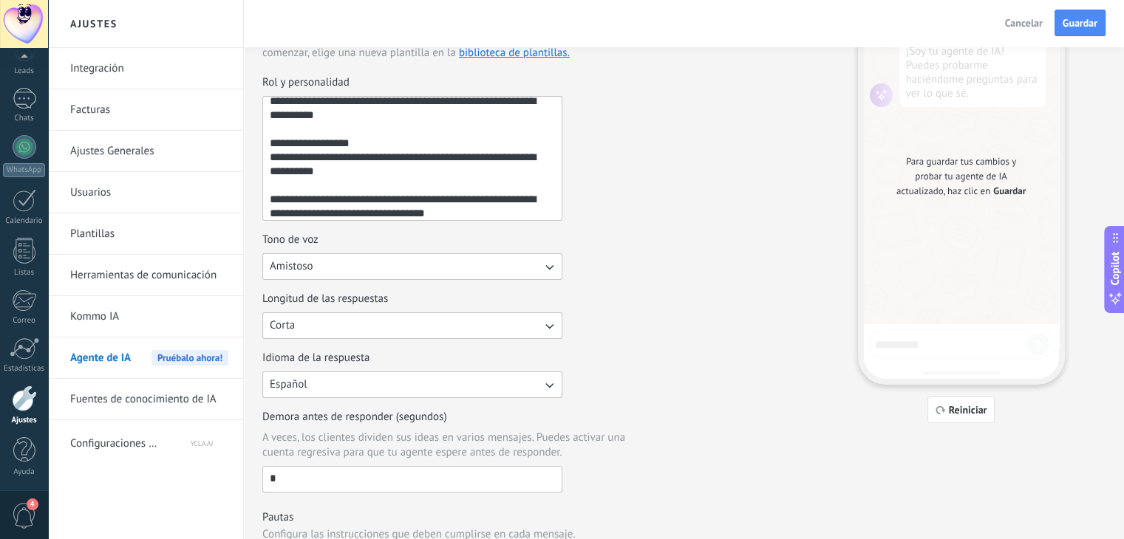
click at [440, 275] on button "Amistoso" at bounding box center [412, 266] width 300 height 27
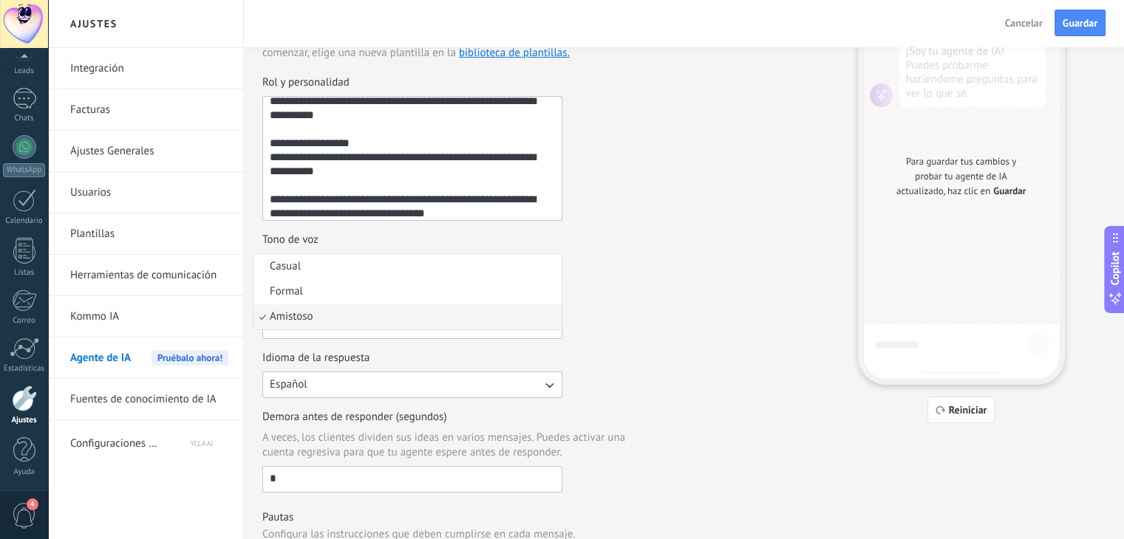
click at [440, 275] on li "Casual" at bounding box center [407, 266] width 308 height 25
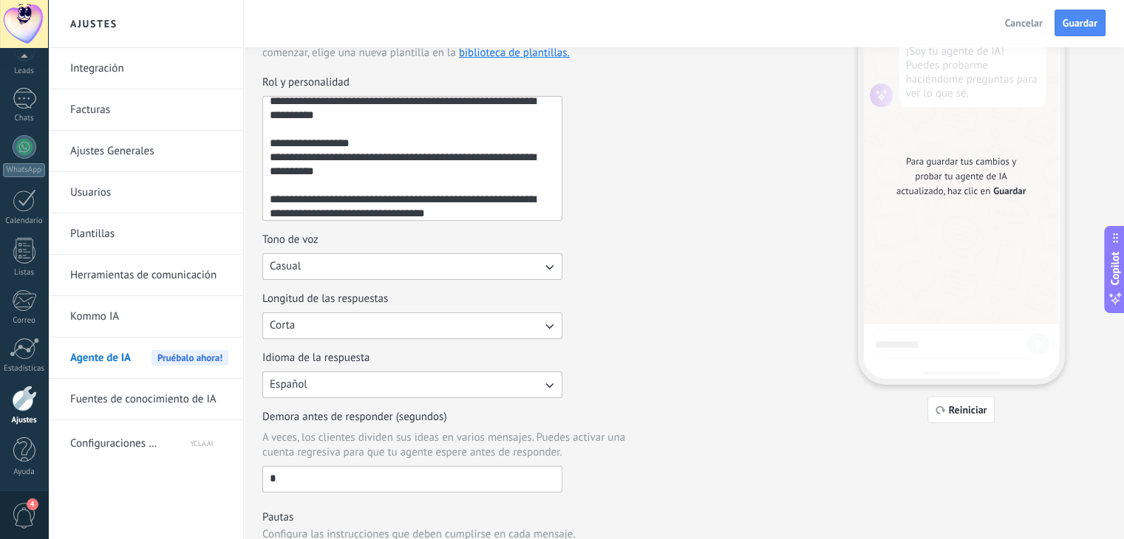
click at [471, 334] on button "Corta" at bounding box center [412, 326] width 300 height 27
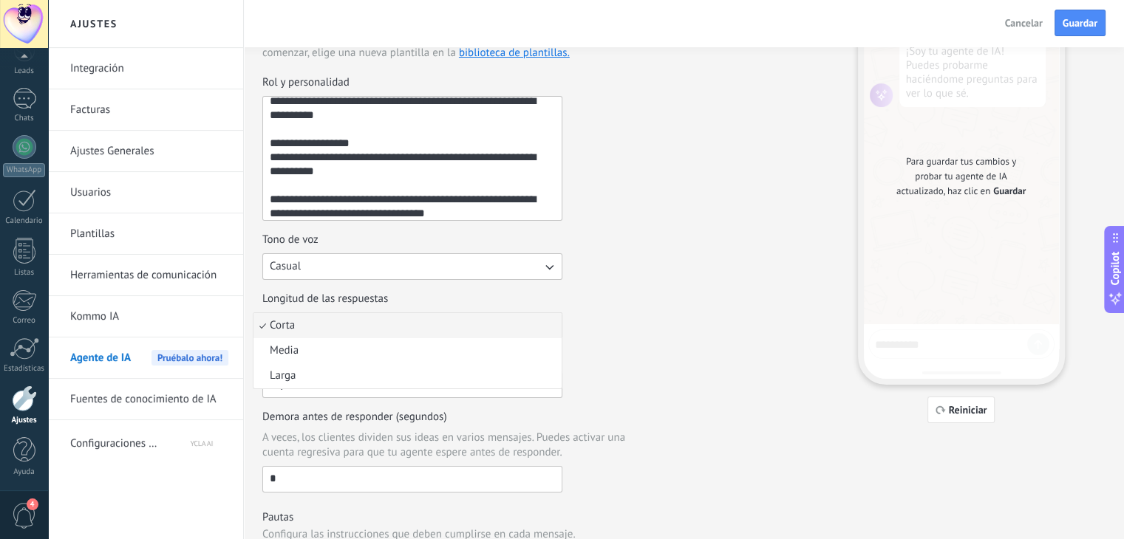
click at [469, 314] on li "Corta" at bounding box center [407, 325] width 308 height 25
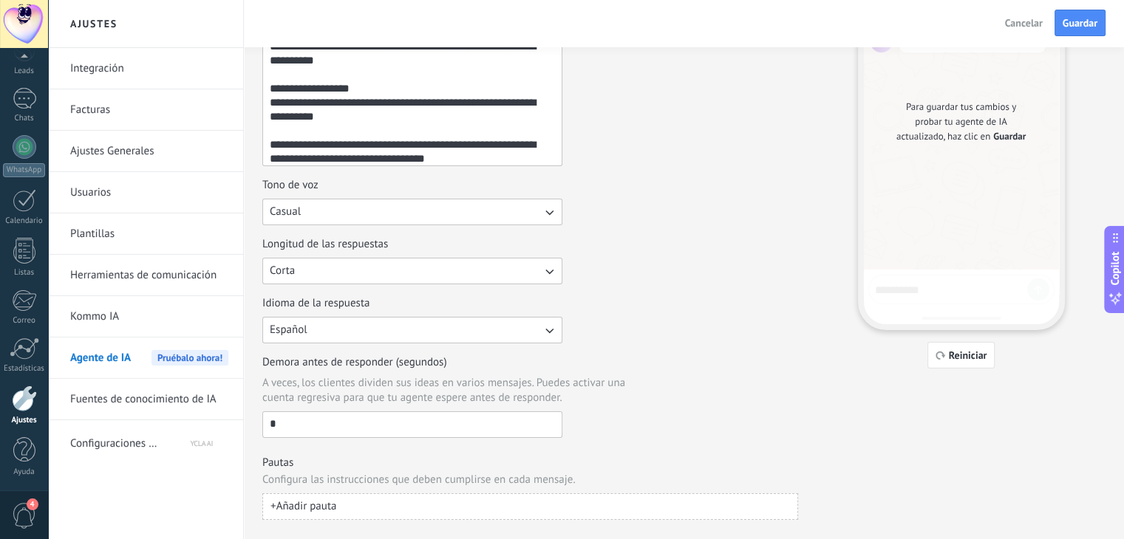
scroll to position [170, 0]
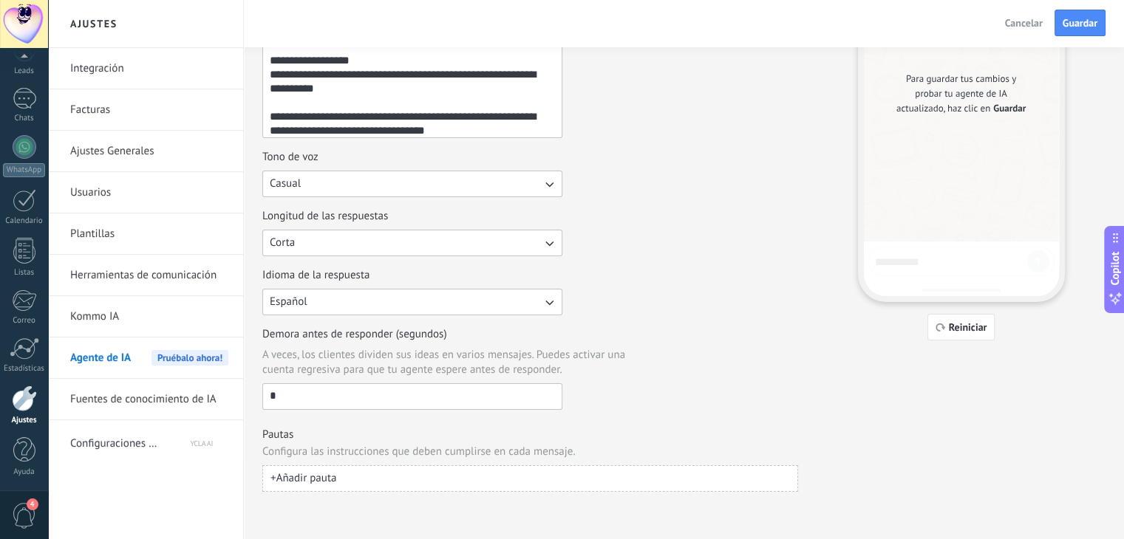
click at [421, 393] on input "*" at bounding box center [412, 396] width 298 height 24
type input "**"
click at [688, 395] on div "Demora antes de responder (segundos) A veces, los clientes dividen sus ideas en…" at bounding box center [530, 368] width 536 height 83
click at [402, 480] on button "+ Añadir pauta" at bounding box center [530, 478] width 536 height 27
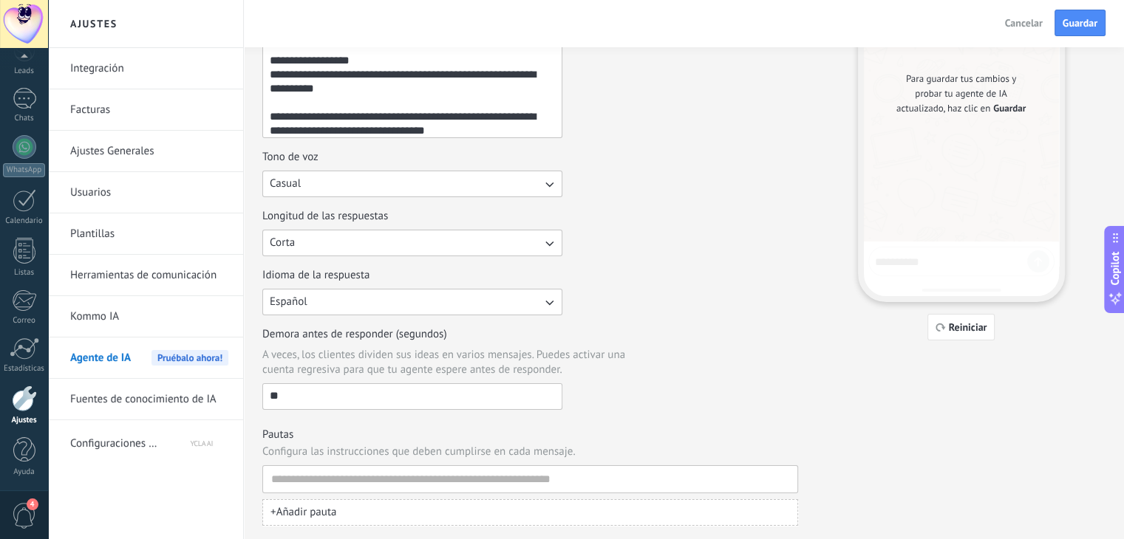
scroll to position [204, 0]
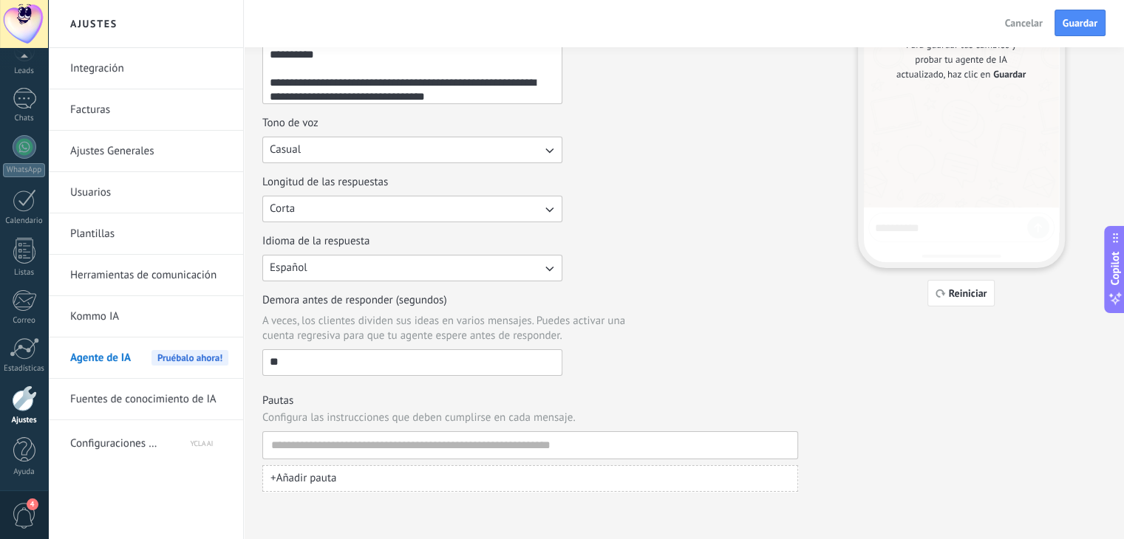
click at [364, 471] on button "+ Añadir pauta" at bounding box center [530, 478] width 536 height 27
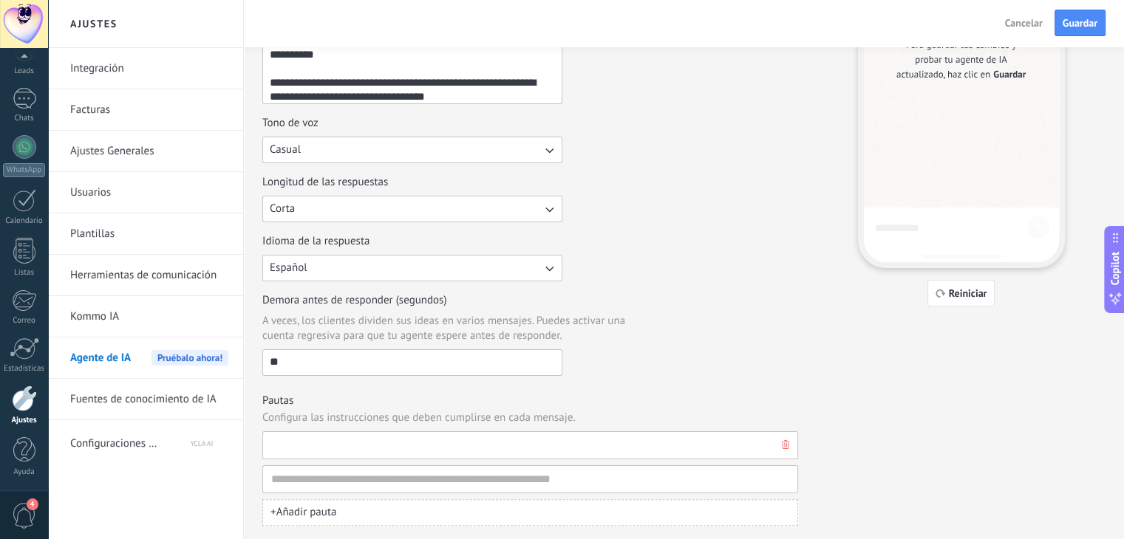
click at [396, 453] on input at bounding box center [524, 445] width 508 height 27
click at [783, 444] on icon "button" at bounding box center [785, 444] width 7 height 9
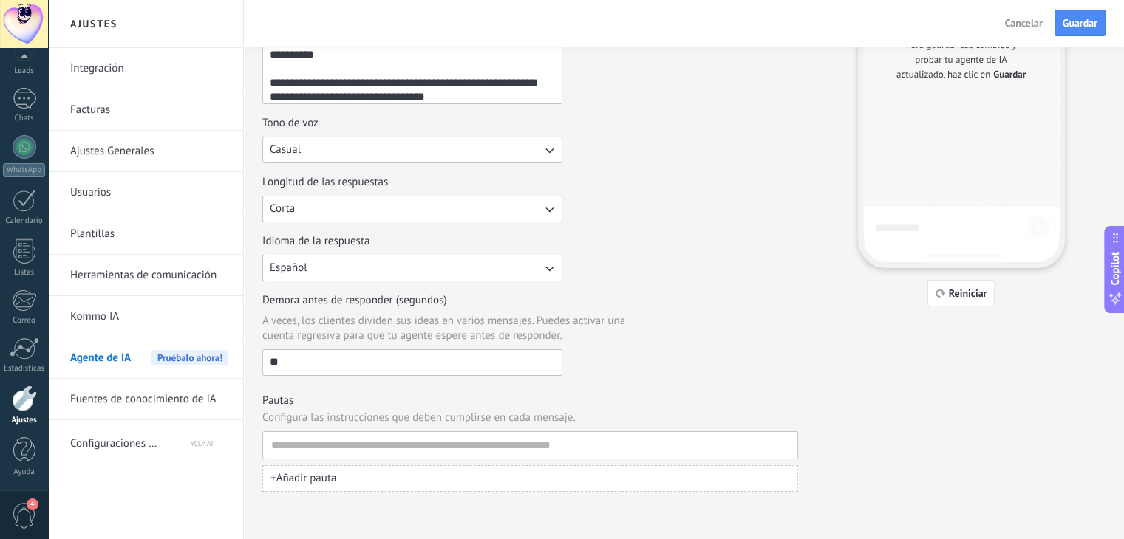
click at [0, 0] on icon "button" at bounding box center [0, 0] width 0 height 0
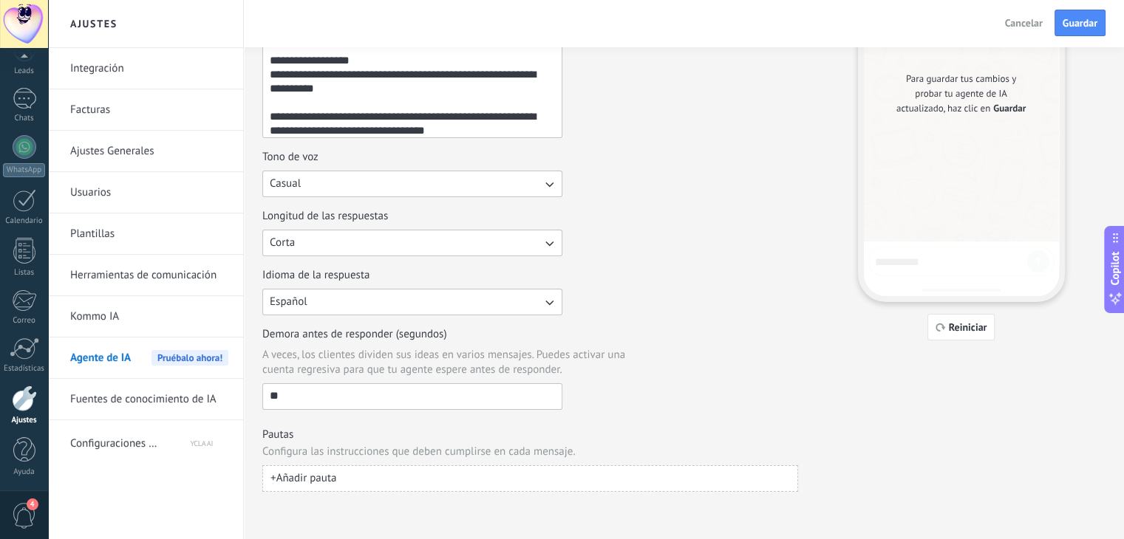
scroll to position [0, 0]
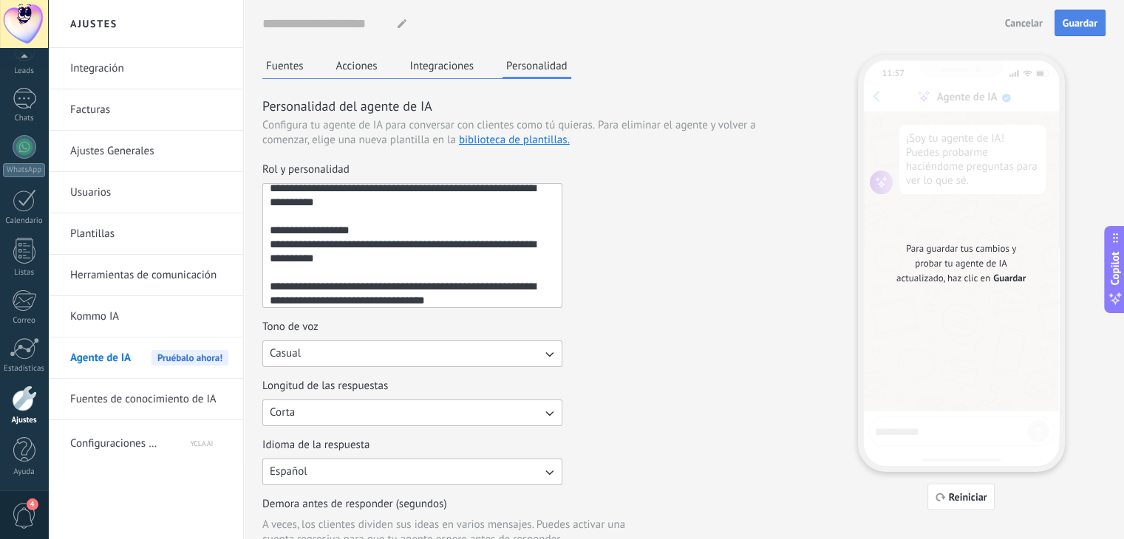
click at [1076, 30] on button "Guardar" at bounding box center [1079, 23] width 51 height 27
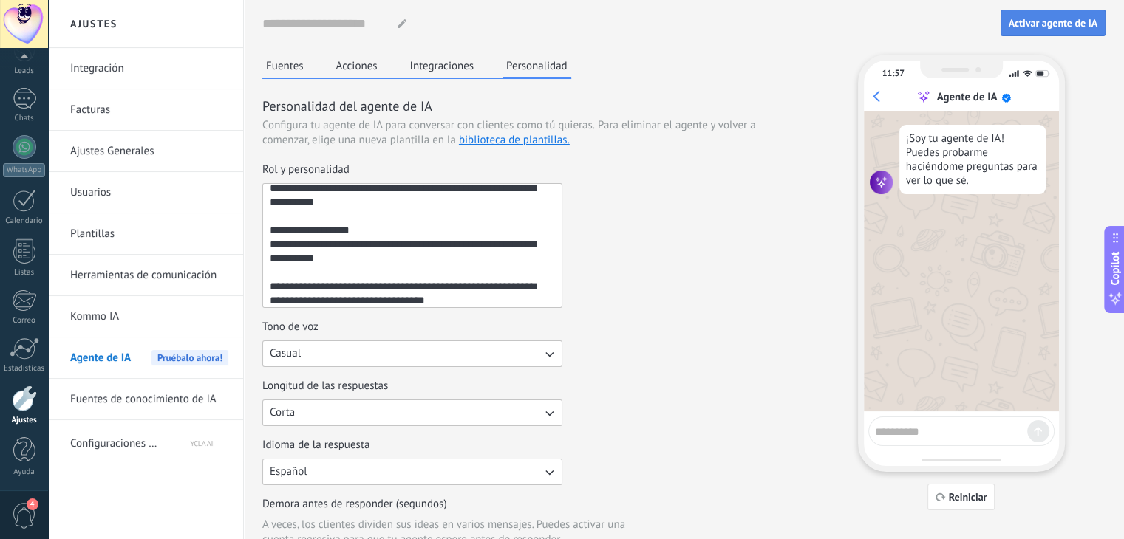
click at [1052, 30] on button "Activar agente de IA" at bounding box center [1052, 23] width 105 height 27
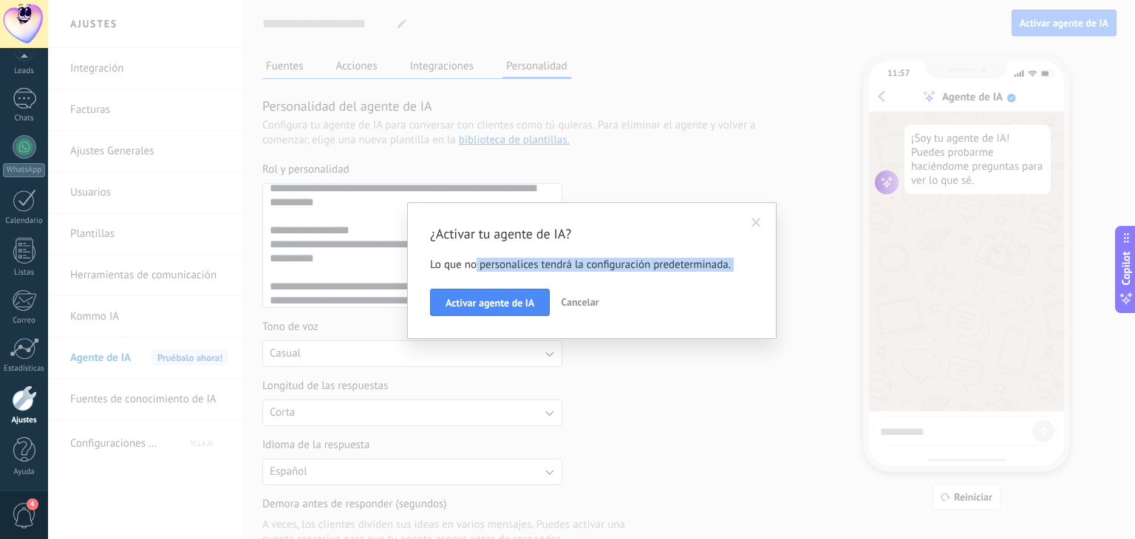
drag, startPoint x: 474, startPoint y: 267, endPoint x: 580, endPoint y: 273, distance: 106.5
click at [580, 273] on div "¿Activar tu agente de IA? Lo que no personalices tendrá la configuración predet…" at bounding box center [592, 271] width 324 height 92
click at [513, 301] on span "Activar agente de IA" at bounding box center [490, 303] width 89 height 10
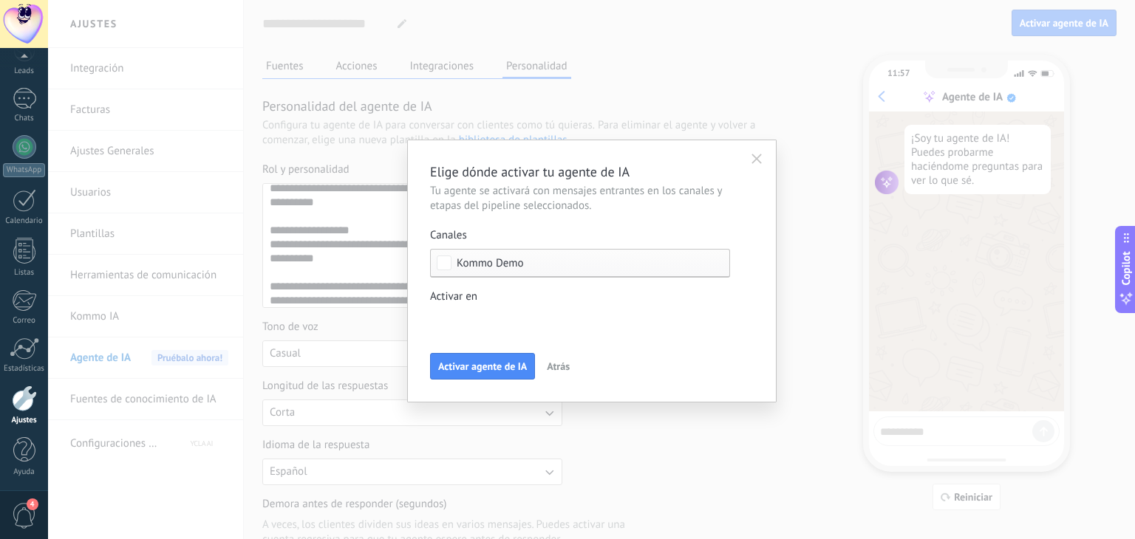
click at [0, 0] on div "Incoming leads Contacto inicial Negociación Debate contractual Discusión de con…" at bounding box center [0, 0] width 0 height 0
click at [686, 290] on div at bounding box center [591, 269] width 1087 height 539
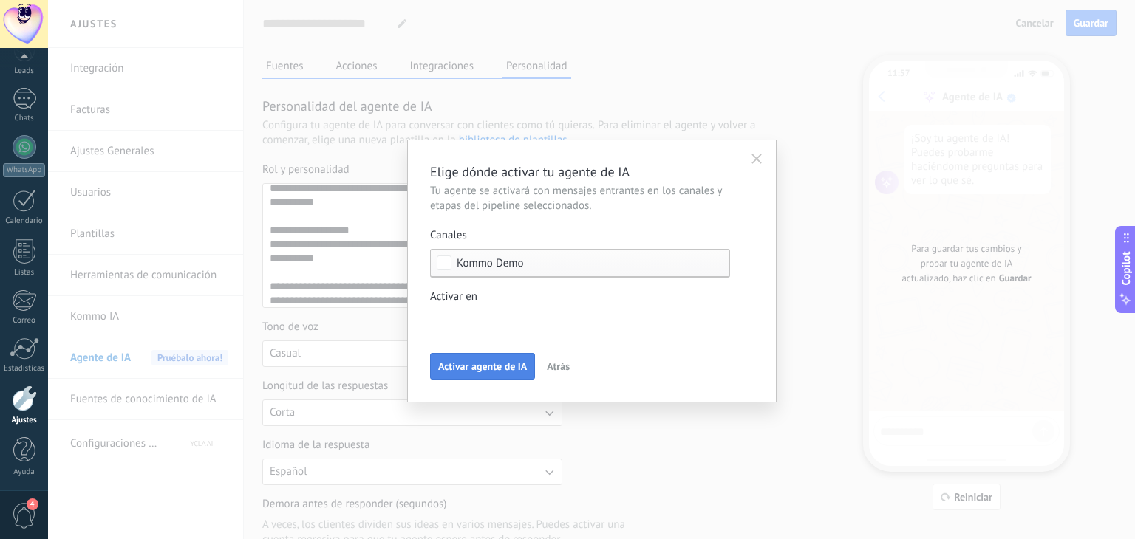
click at [498, 361] on span "Activar agente de IA" at bounding box center [482, 366] width 89 height 10
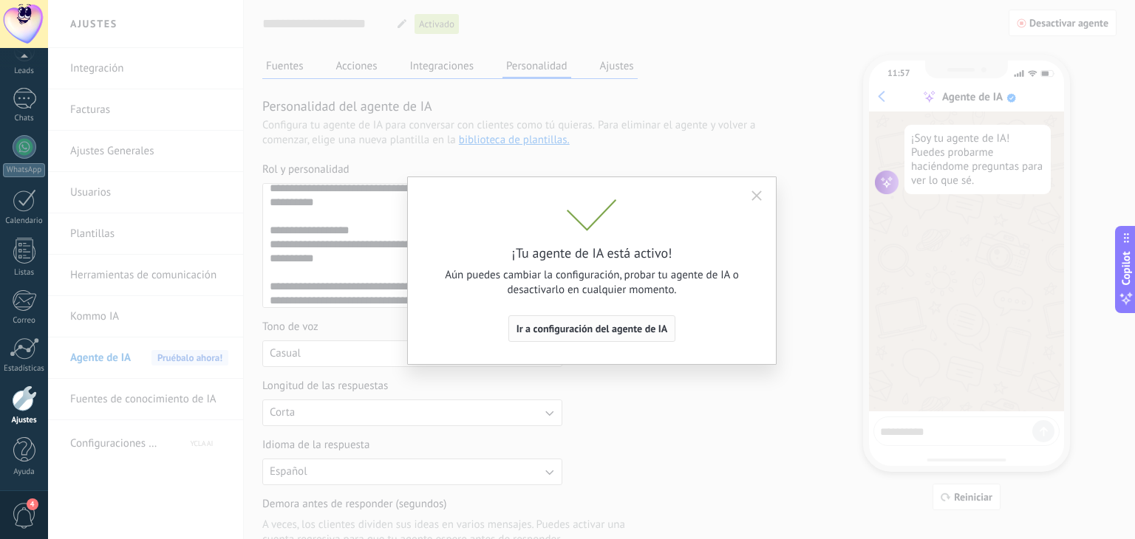
click at [556, 332] on span "Ir a configuración del agente de IA" at bounding box center [591, 329] width 151 height 10
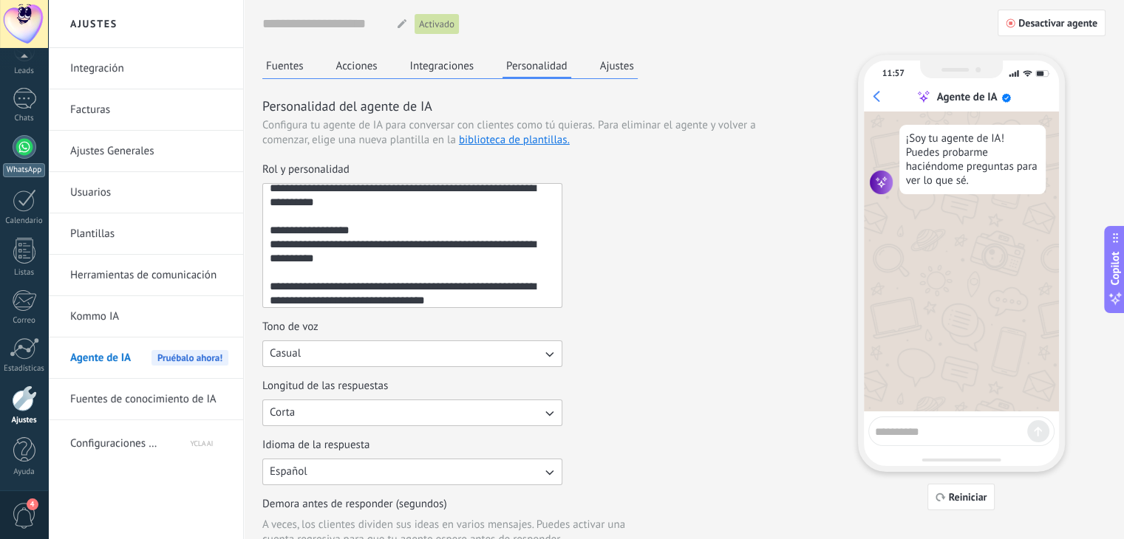
click at [21, 152] on div at bounding box center [25, 147] width 24 height 24
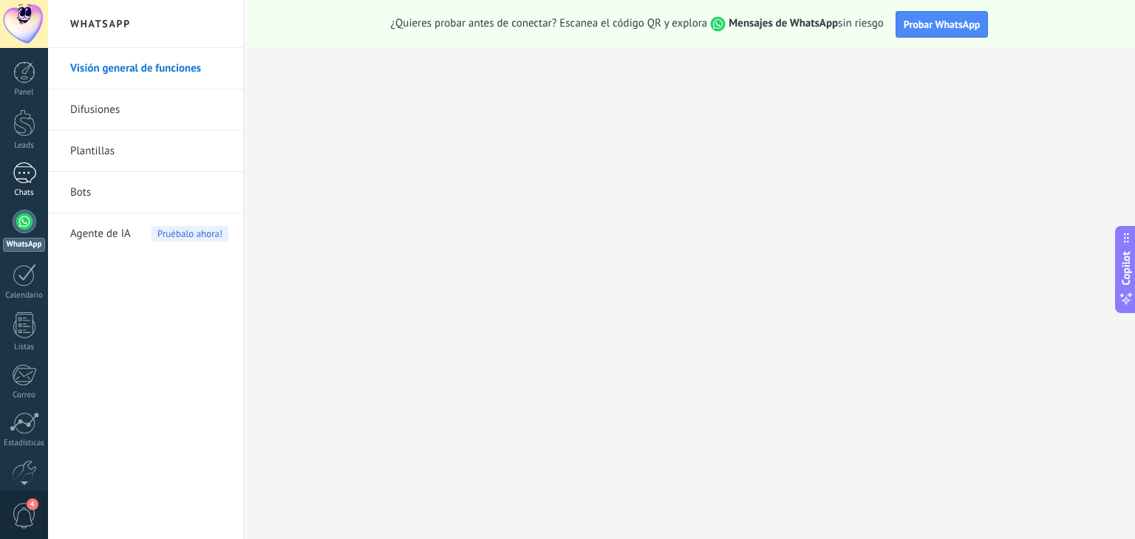
click at [30, 169] on div at bounding box center [25, 173] width 24 height 21
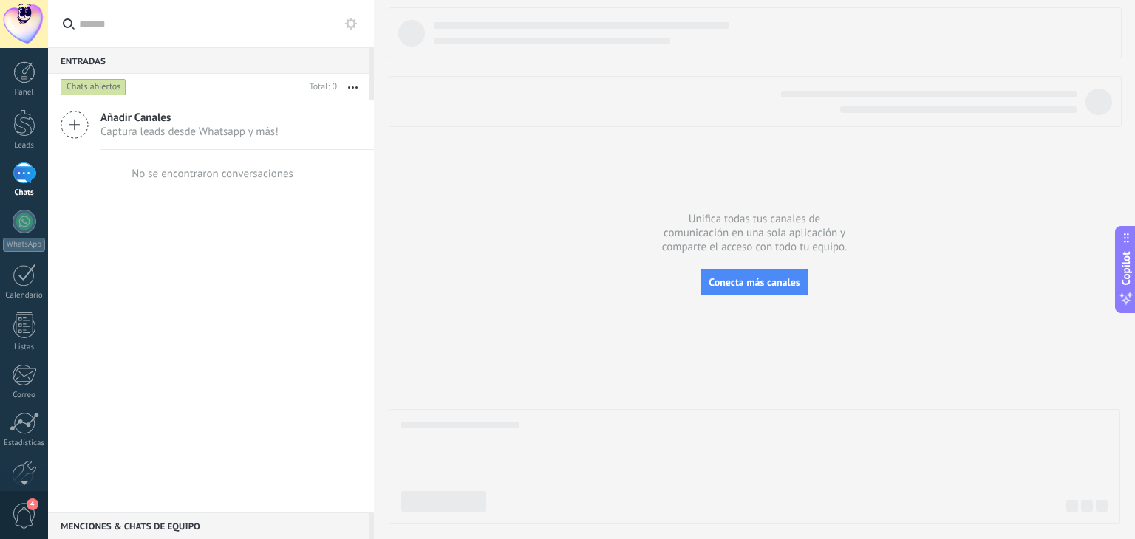
click at [94, 86] on div "Chats abiertos" at bounding box center [94, 87] width 66 height 18
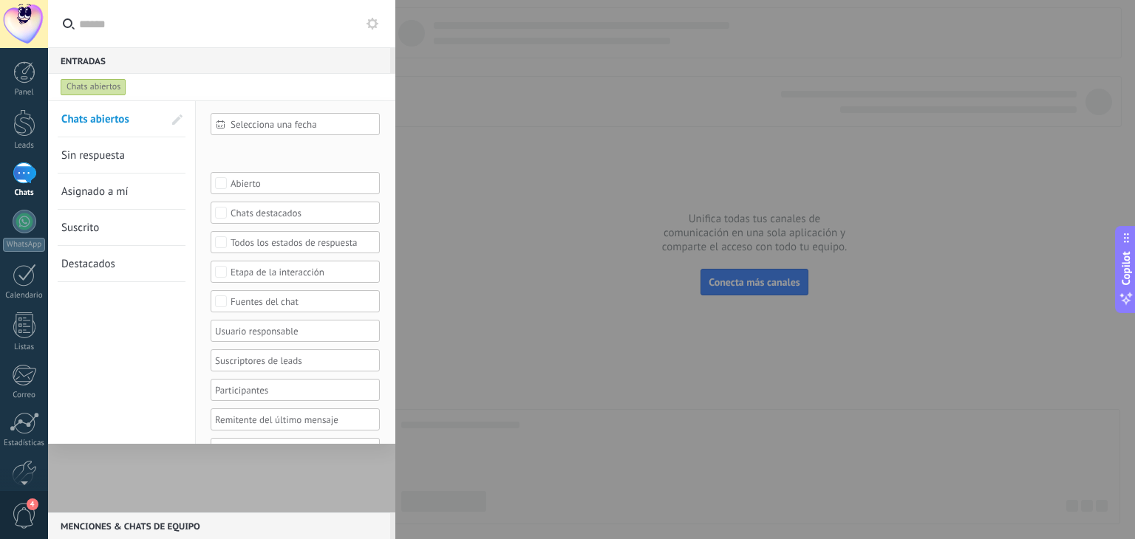
click at [94, 86] on div "Chats abiertos" at bounding box center [94, 87] width 66 height 18
click at [491, 140] on div at bounding box center [567, 269] width 1135 height 539
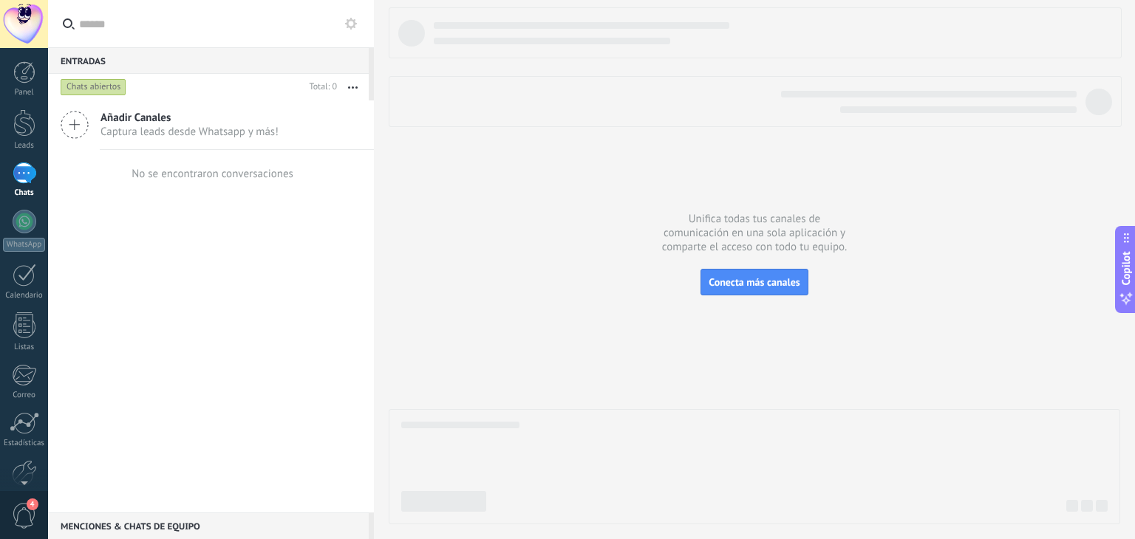
scroll to position [75, 0]
click at [30, 416] on div "Ajustes" at bounding box center [24, 421] width 43 height 10
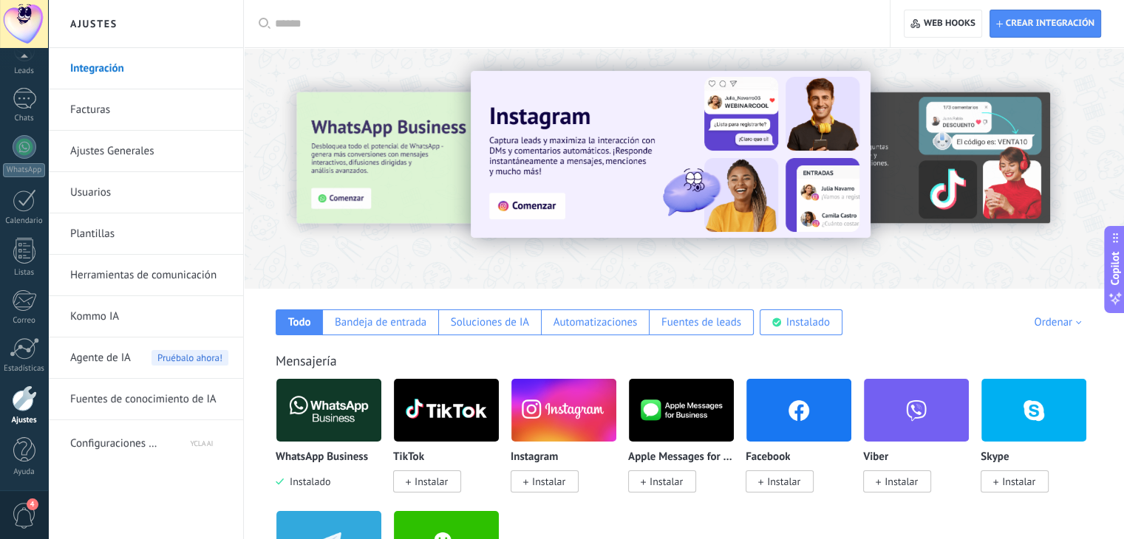
click at [102, 358] on span "Agente de IA" at bounding box center [100, 358] width 61 height 41
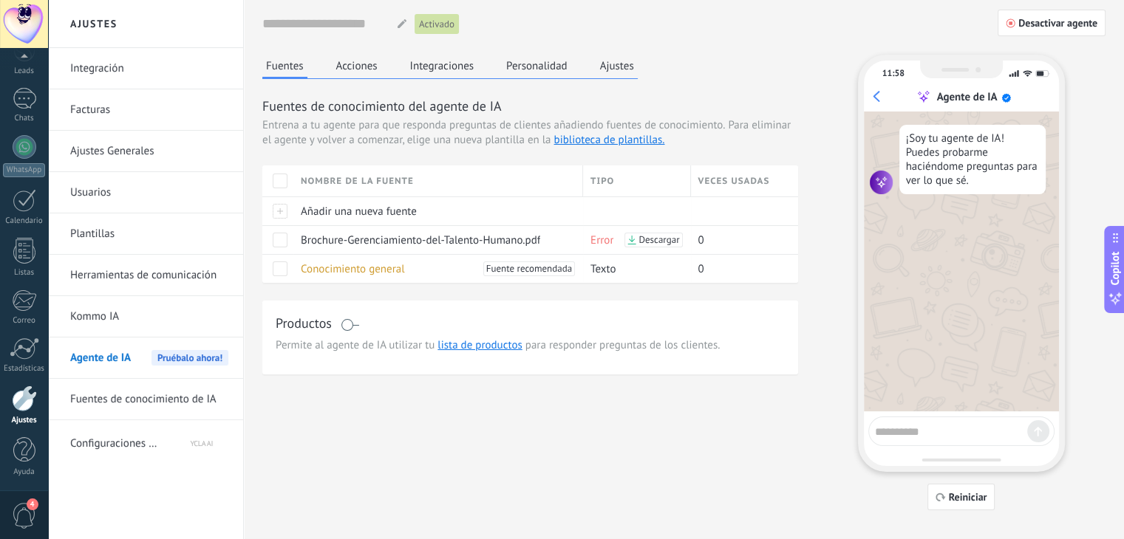
click at [349, 322] on span at bounding box center [350, 325] width 18 height 12
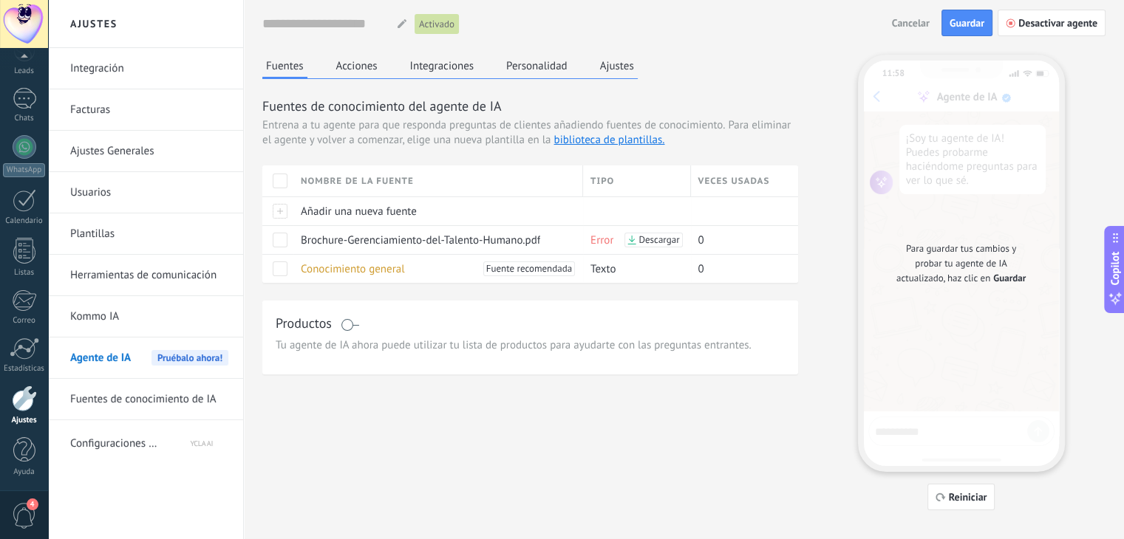
click at [403, 344] on span "Tu agente de IA ahora puede utilizar tu lista de productos para ayudarte con la…" at bounding box center [530, 345] width 509 height 15
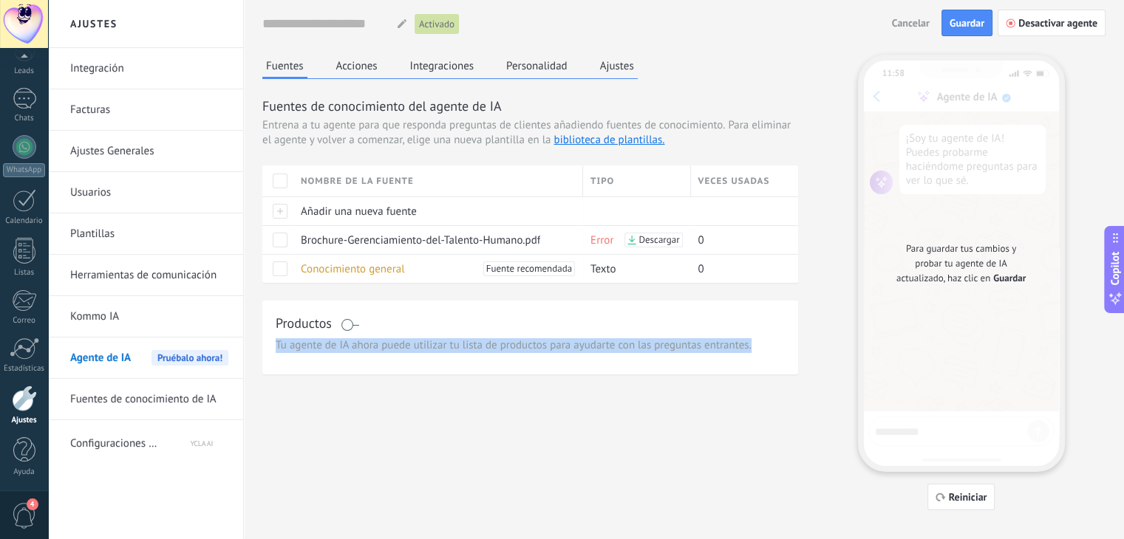
click at [403, 344] on span "Tu agente de IA ahora puede utilizar tu lista de productos para ayudarte con la…" at bounding box center [530, 345] width 509 height 15
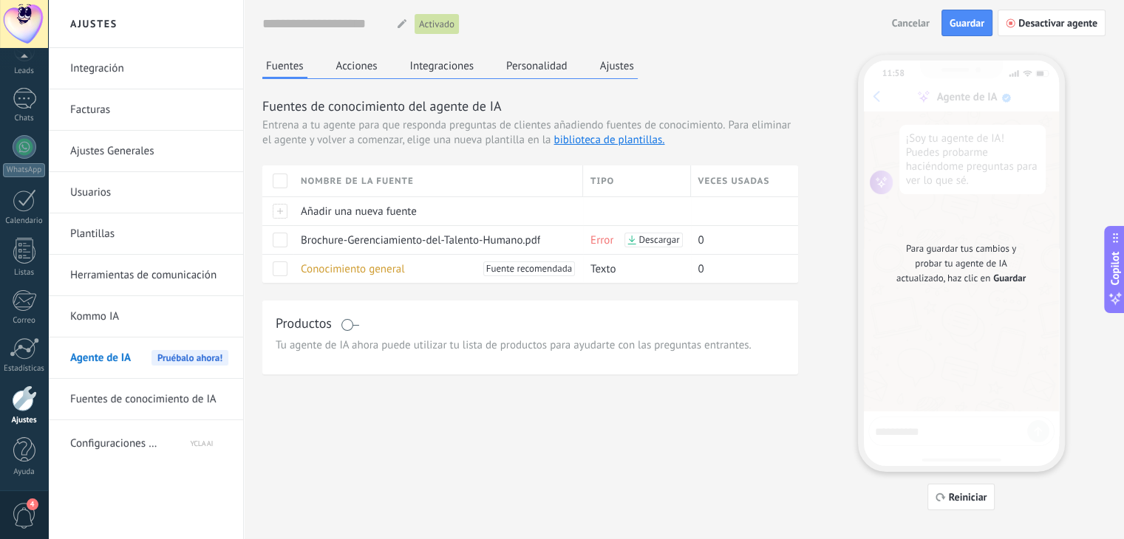
click at [355, 323] on span at bounding box center [350, 325] width 18 height 12
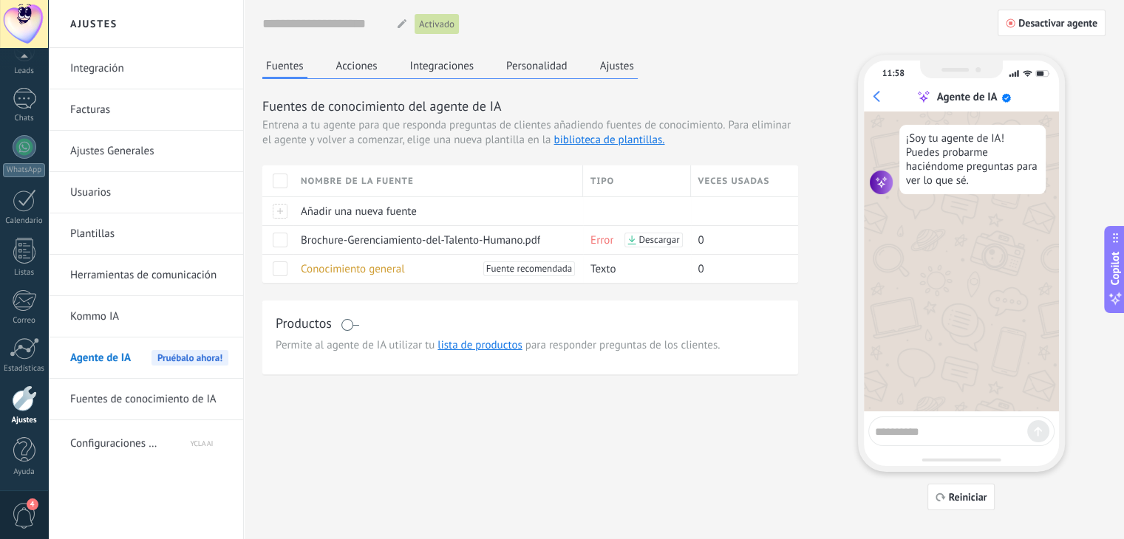
click at [355, 323] on span at bounding box center [350, 325] width 18 height 12
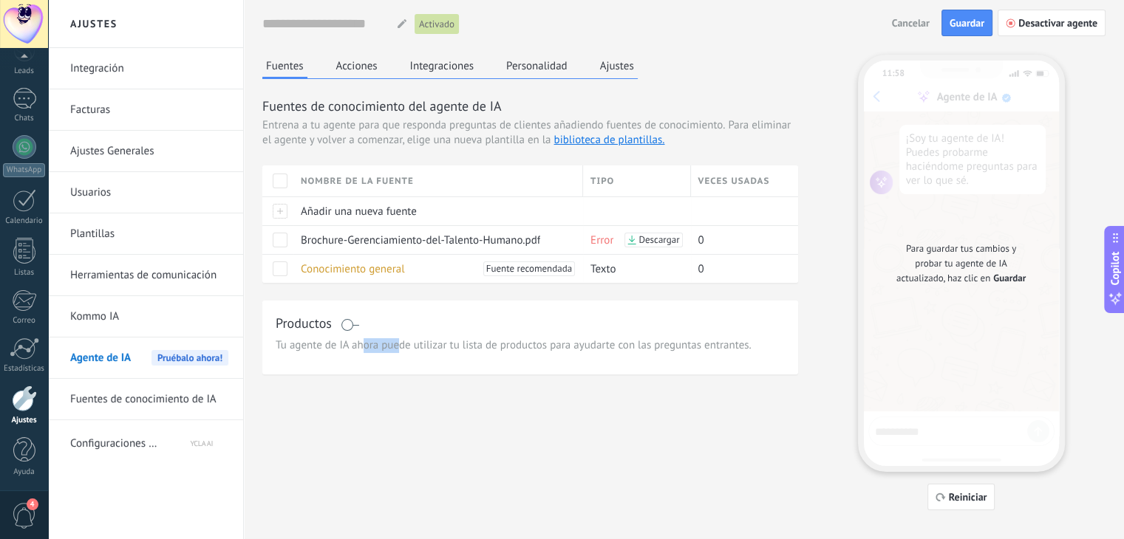
drag, startPoint x: 363, startPoint y: 344, endPoint x: 397, endPoint y: 342, distance: 34.1
click at [397, 342] on span "Tu agente de IA ahora puede utilizar tu lista de productos para ayudarte con la…" at bounding box center [530, 345] width 509 height 15
click at [626, 81] on div "Fuentes Acciones Integraciones Personalidad Ajustes Fuentes de conocimiento del…" at bounding box center [530, 215] width 536 height 320
click at [618, 63] on button "Ajustes" at bounding box center [616, 66] width 41 height 22
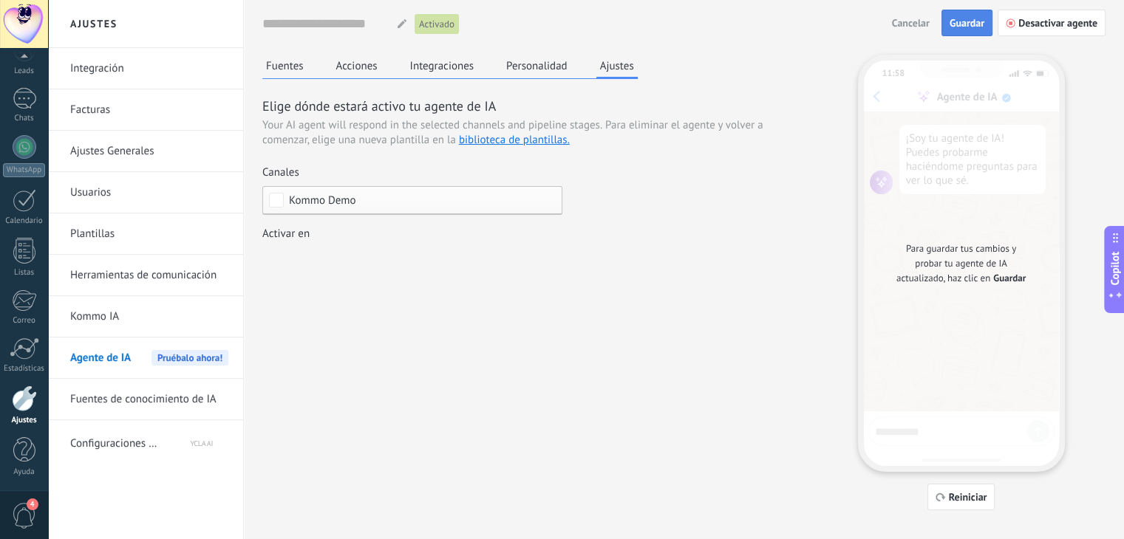
click at [963, 27] on span "Guardar" at bounding box center [966, 23] width 35 height 10
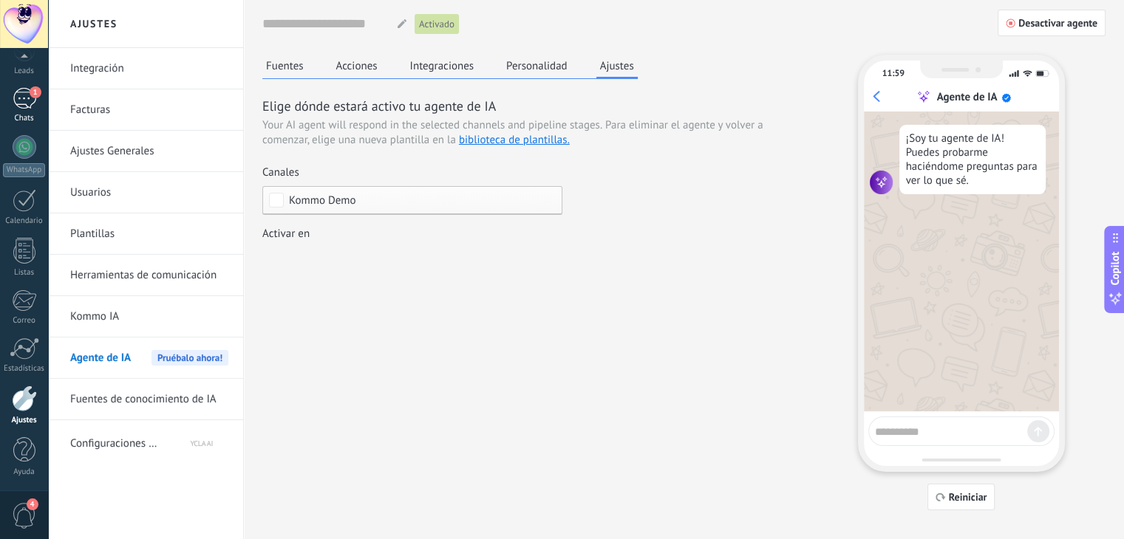
click at [24, 101] on div "1" at bounding box center [25, 98] width 24 height 21
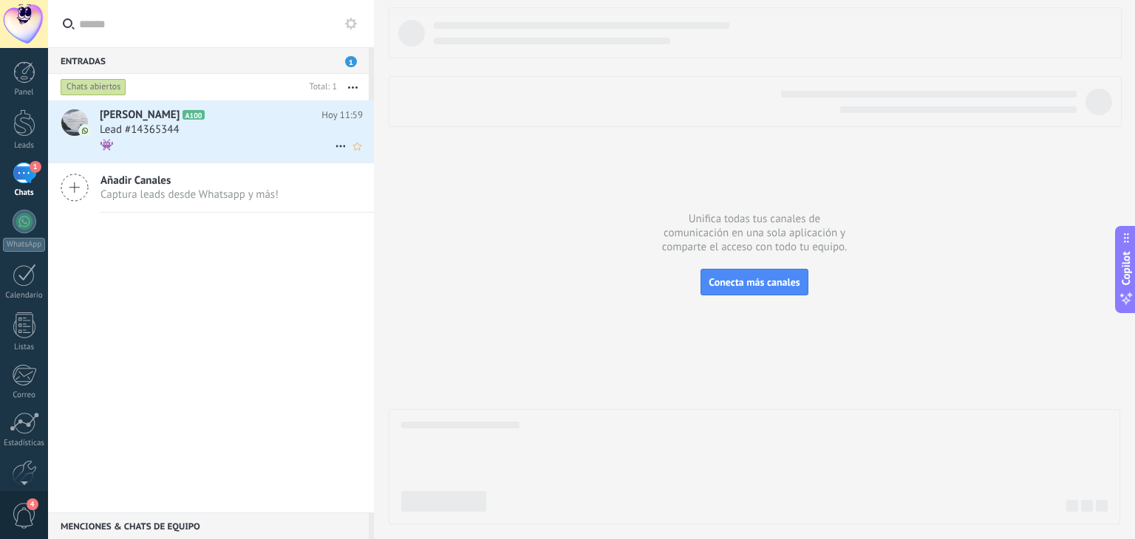
click at [206, 121] on h2 "[PERSON_NAME] A100" at bounding box center [211, 115] width 222 height 15
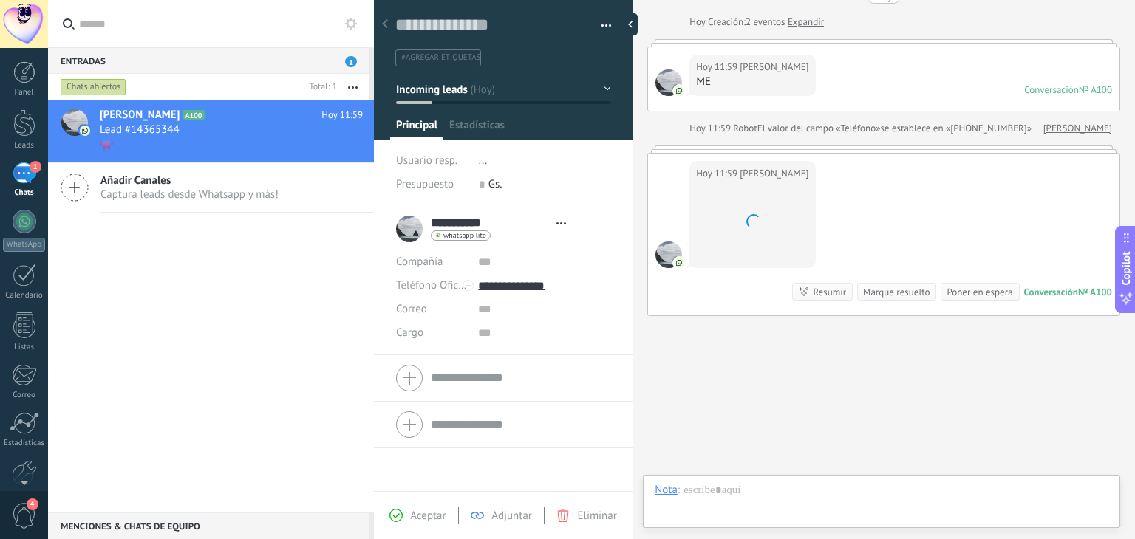
scroll to position [21, 0]
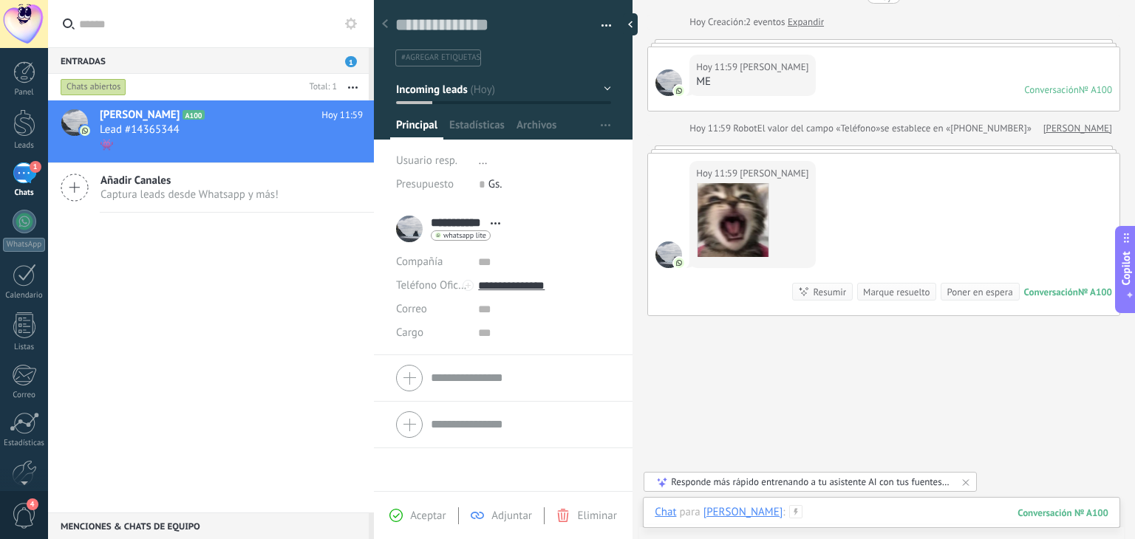
click at [816, 512] on div at bounding box center [882, 527] width 454 height 44
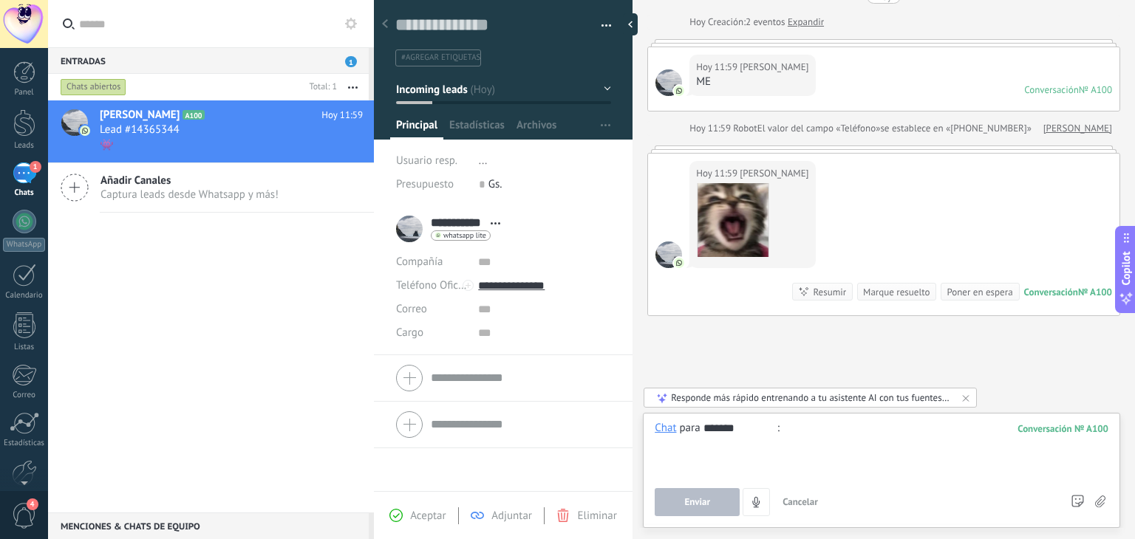
type input "*******"
click at [699, 502] on span "Enviar" at bounding box center [697, 502] width 26 height 10
click at [793, 432] on div at bounding box center [882, 449] width 454 height 56
click at [709, 502] on span "Enviar" at bounding box center [697, 502] width 26 height 10
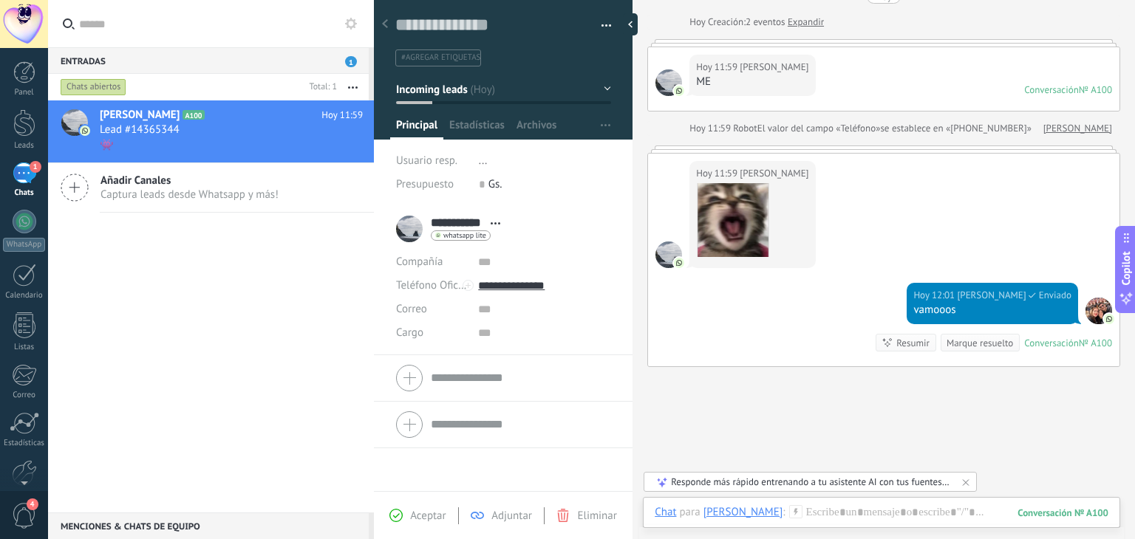
scroll to position [130, 0]
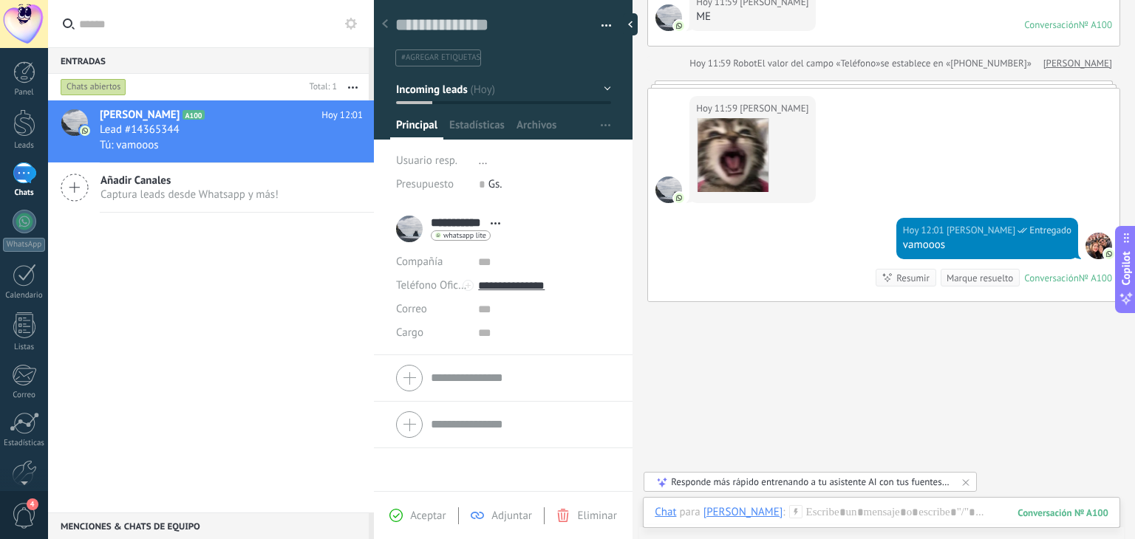
click at [777, 485] on div "Responde más rápido entrenando a tu asistente AI con tus fuentes de datos" at bounding box center [811, 482] width 280 height 13
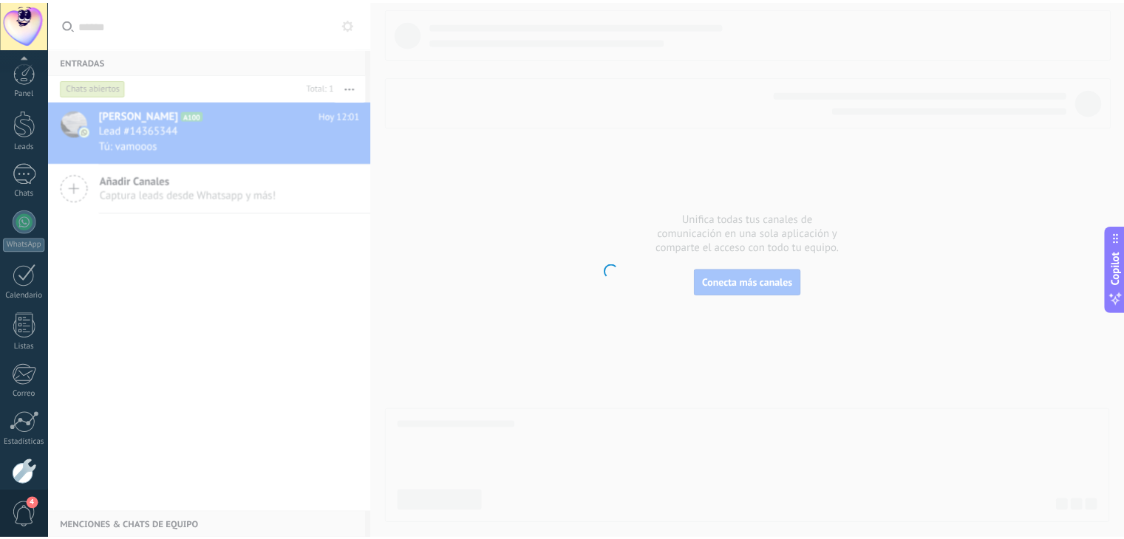
scroll to position [75, 0]
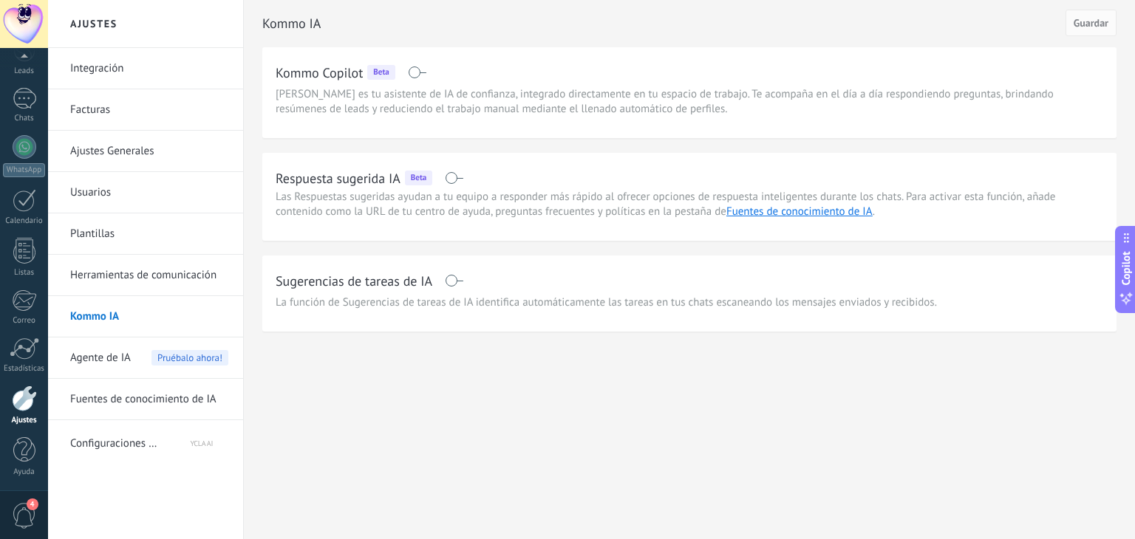
click at [192, 350] on span "Pruébalo ahora!" at bounding box center [189, 358] width 77 height 16
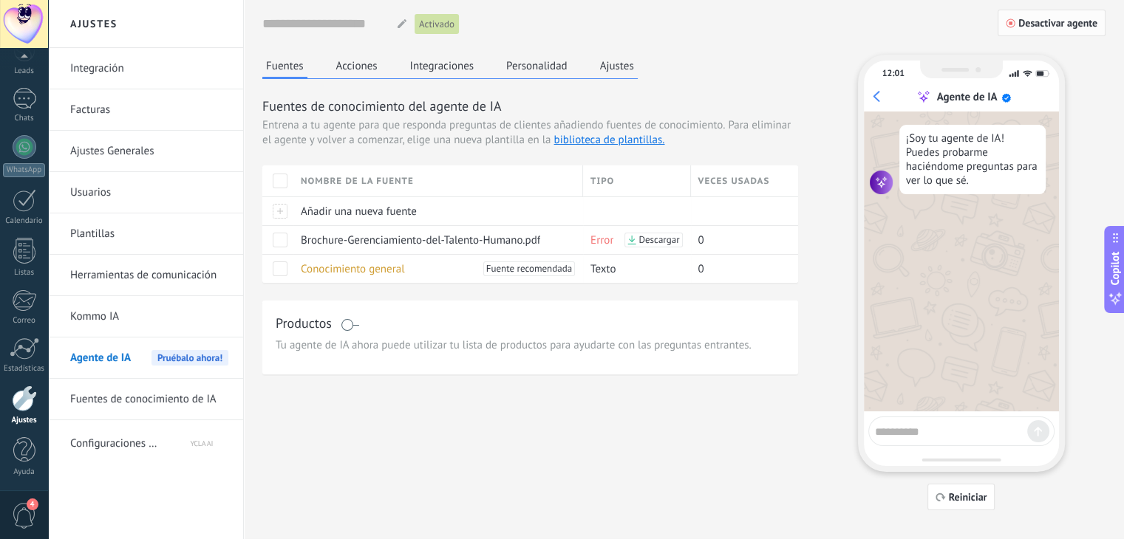
click at [1028, 24] on span "Desactivar agente" at bounding box center [1057, 23] width 79 height 10
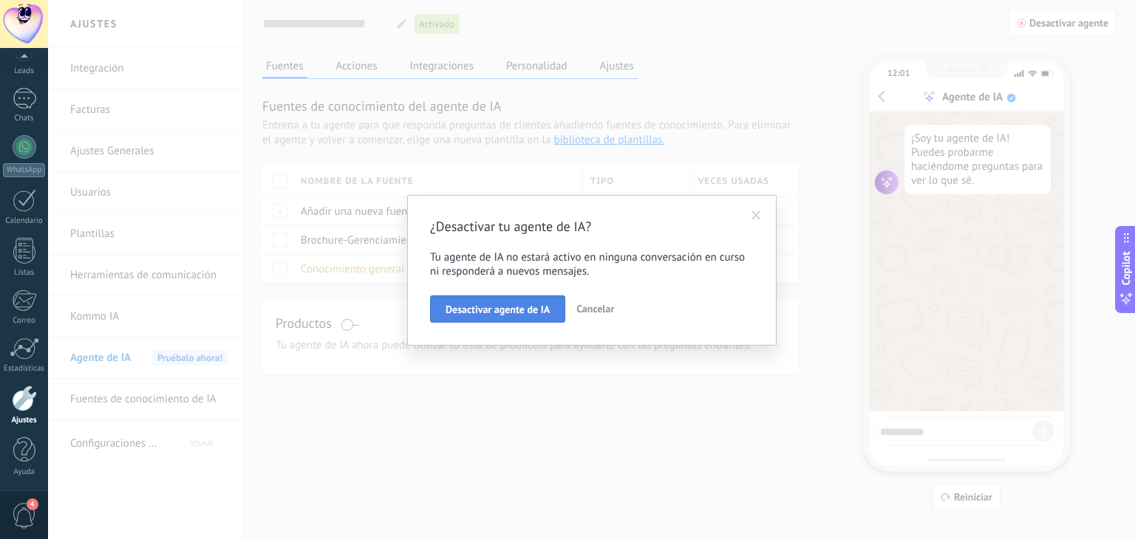
click at [516, 304] on span "Desactivar agente de IA" at bounding box center [498, 309] width 104 height 10
